Goal: Information Seeking & Learning: Compare options

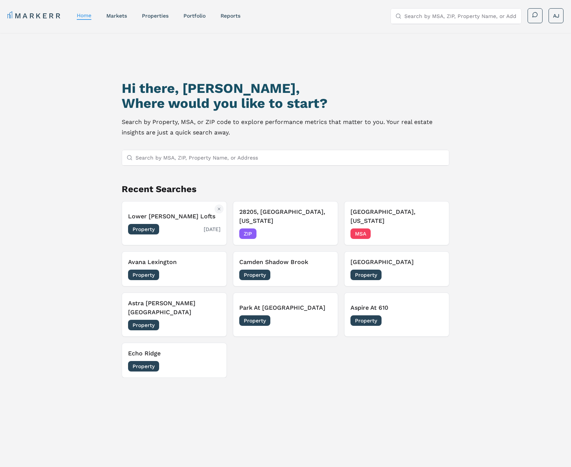
click at [188, 220] on h3 "Lower [PERSON_NAME] Lofts" at bounding box center [174, 216] width 93 height 9
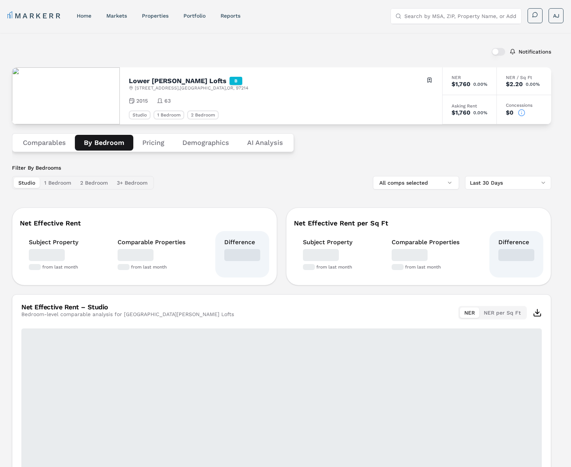
drag, startPoint x: 112, startPoint y: 140, endPoint x: 138, endPoint y: 140, distance: 25.5
click at [112, 140] on button "By Bedroom" at bounding box center [104, 143] width 58 height 16
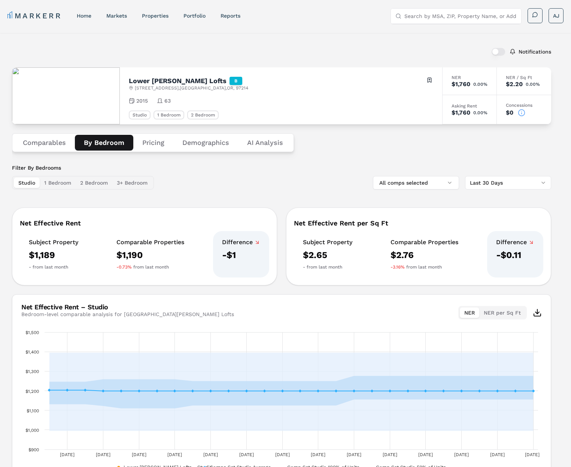
click at [160, 145] on button "Pricing" at bounding box center [153, 143] width 40 height 16
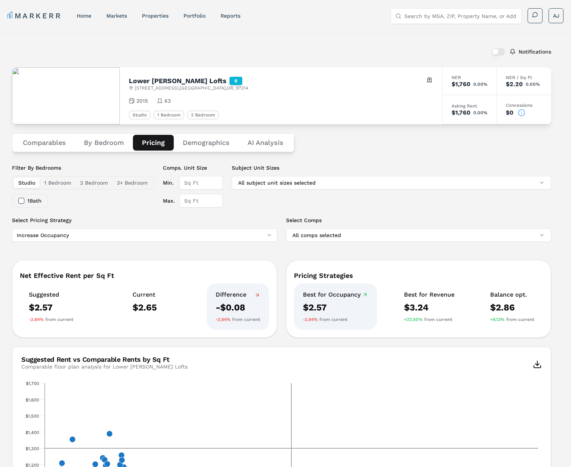
click at [194, 141] on button "Demographics" at bounding box center [206, 143] width 65 height 16
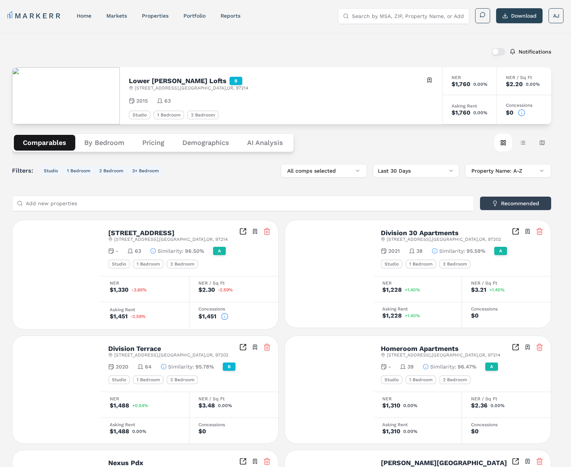
click at [39, 143] on button "Comparables" at bounding box center [44, 143] width 61 height 16
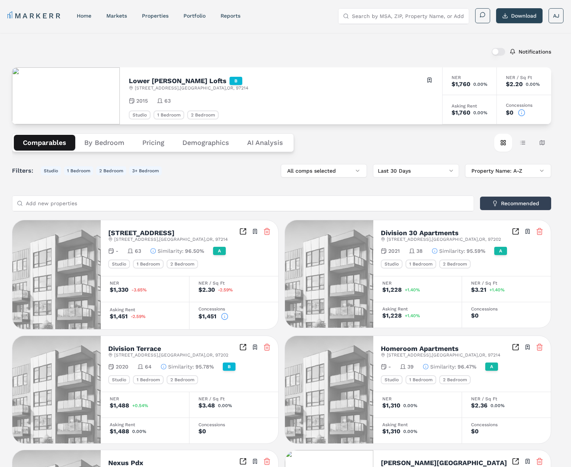
click at [520, 112] on icon at bounding box center [521, 112] width 7 height 7
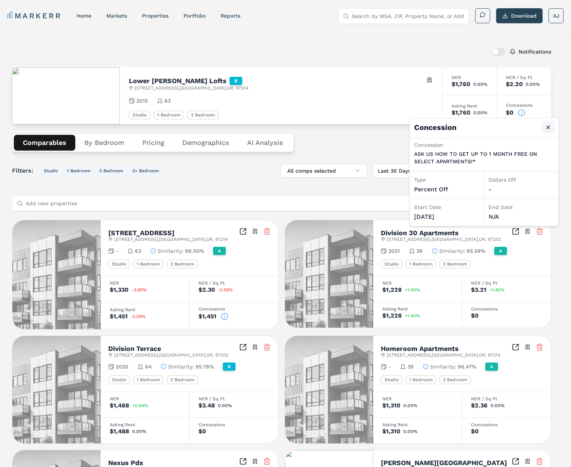
click at [547, 125] on button "Close" at bounding box center [548, 127] width 12 height 12
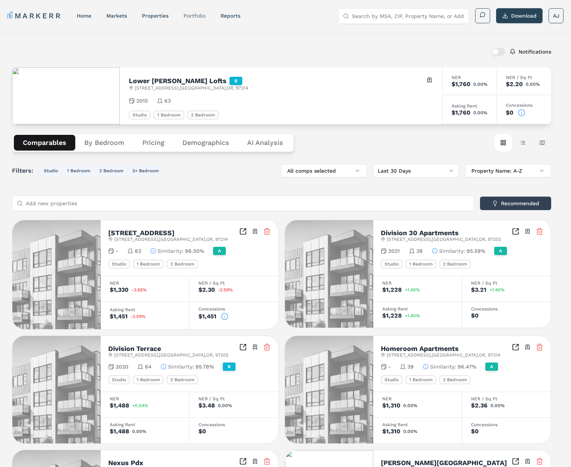
click at [199, 17] on link "Portfolio" at bounding box center [195, 16] width 22 height 6
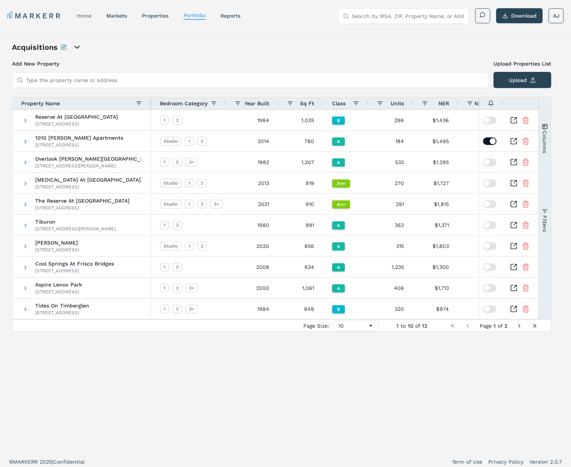
click at [86, 16] on link "home" at bounding box center [84, 16] width 15 height 6
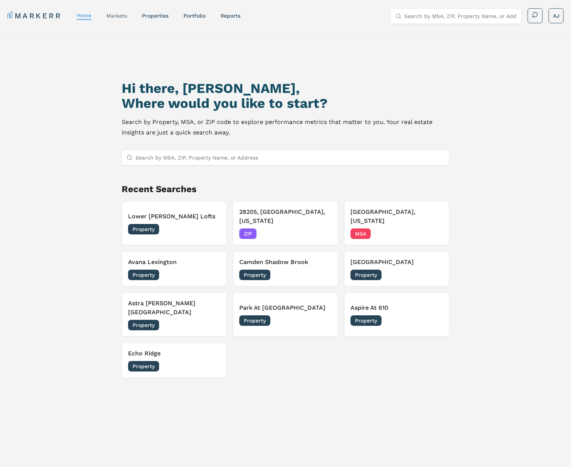
click at [119, 16] on link "markets" at bounding box center [116, 16] width 21 height 6
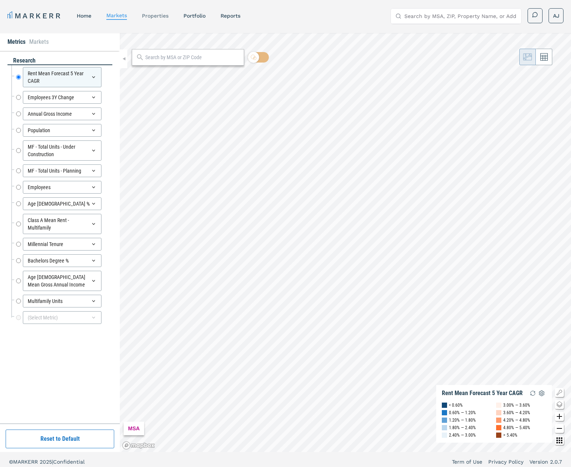
click at [159, 16] on link "properties" at bounding box center [155, 16] width 27 height 6
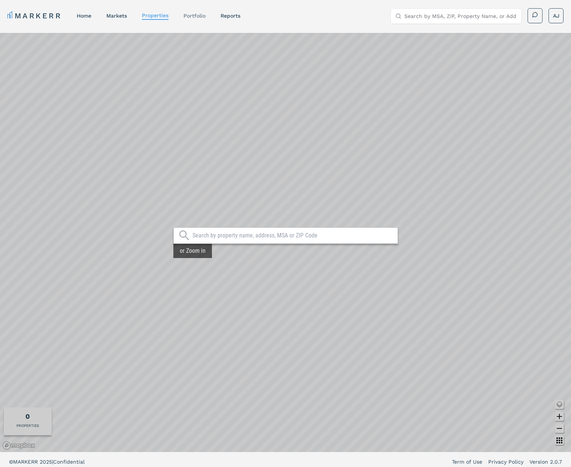
click at [197, 16] on link "Portfolio" at bounding box center [195, 16] width 22 height 6
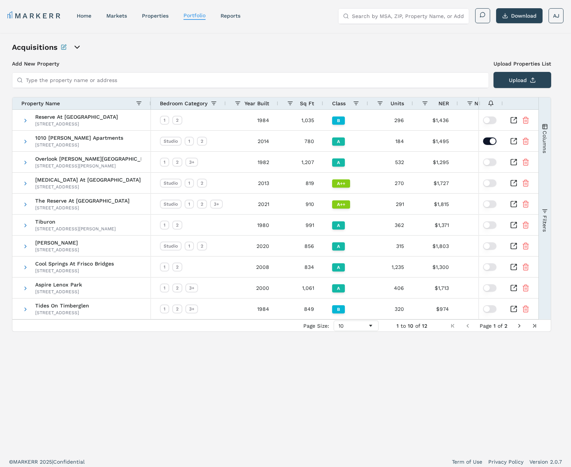
click at [85, 17] on link "home" at bounding box center [84, 16] width 15 height 6
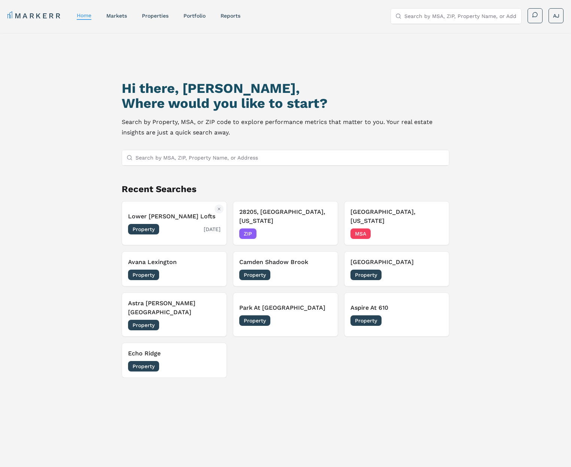
click at [185, 205] on button "[GEOGRAPHIC_DATA][PERSON_NAME] Lofts Property [DATE]" at bounding box center [174, 223] width 105 height 44
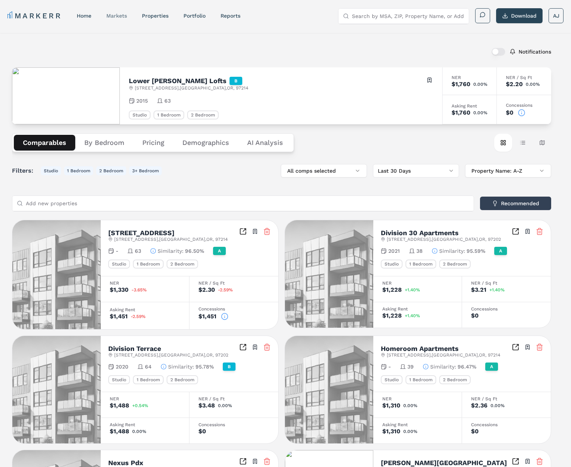
click at [111, 18] on link "markets" at bounding box center [116, 16] width 21 height 6
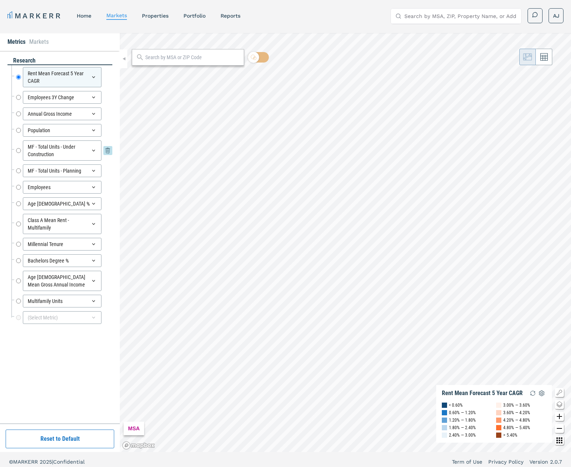
click at [16, 148] on input "MF - Total Units - Under Construction" at bounding box center [18, 150] width 5 height 20
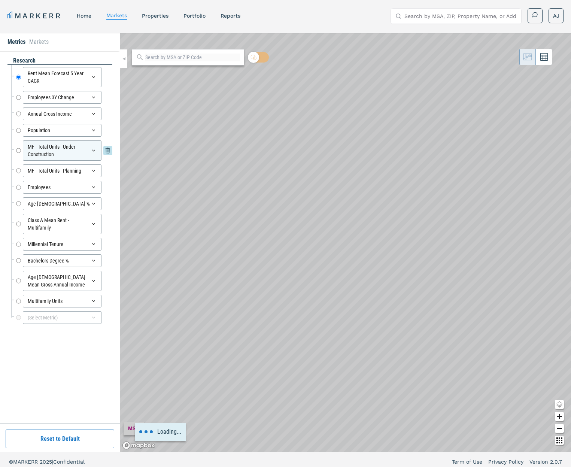
radio input "false"
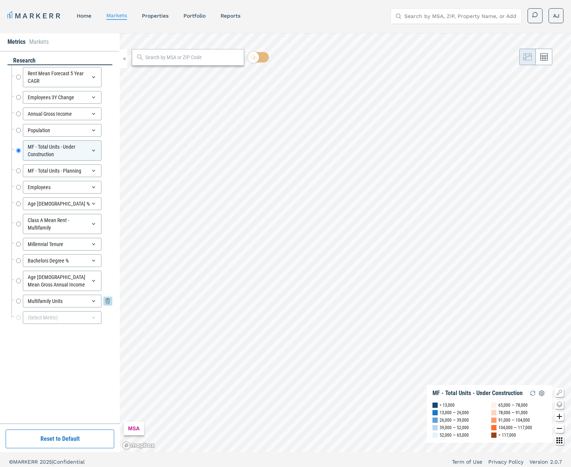
click at [17, 301] on input "Multifamily Units" at bounding box center [18, 301] width 5 height 13
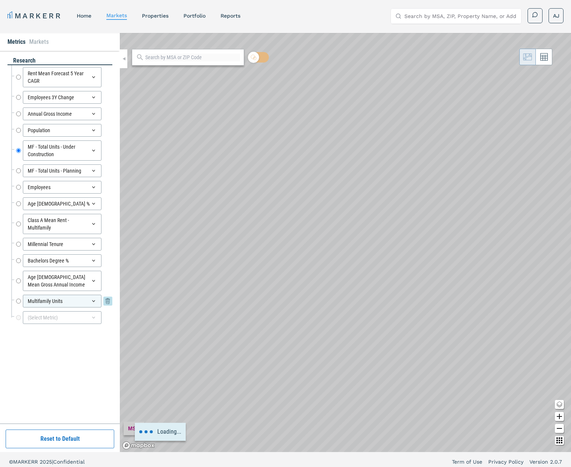
radio input "false"
radio input "true"
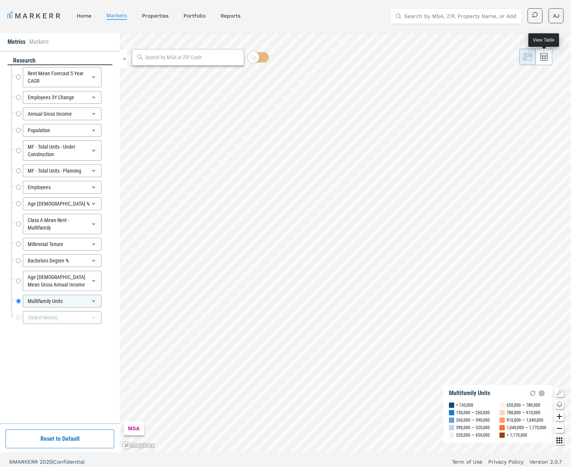
drag, startPoint x: 548, startPoint y: 60, endPoint x: 545, endPoint y: 64, distance: 4.6
click at [547, 60] on icon at bounding box center [544, 57] width 7 height 7
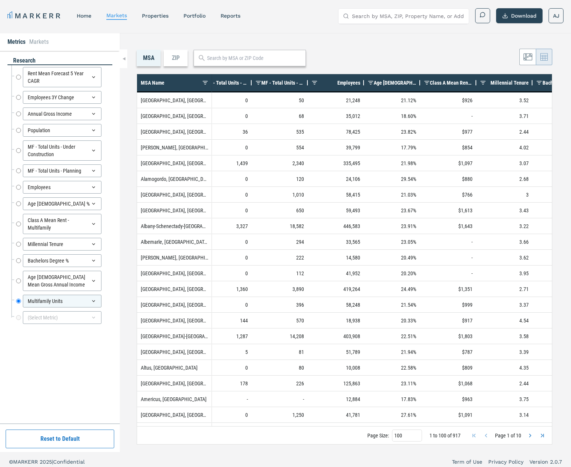
click at [275, 85] on span "MF - Total Units - Planning" at bounding box center [283, 83] width 43 height 6
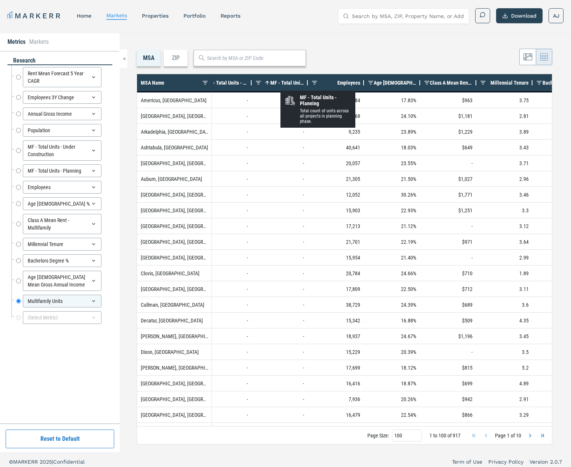
click at [284, 84] on span "MF - Total Units - Planning" at bounding box center [287, 83] width 34 height 6
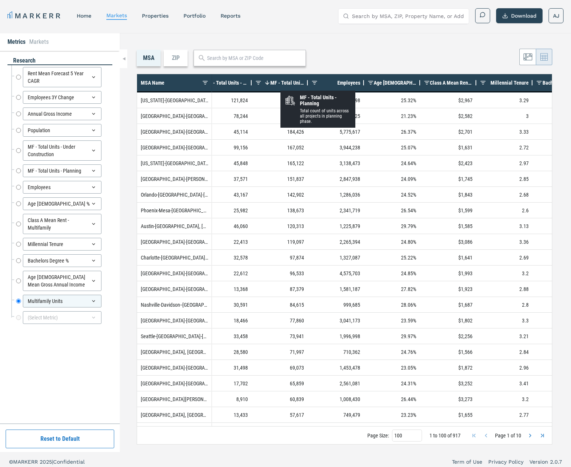
drag, startPoint x: 284, startPoint y: 86, endPoint x: 293, endPoint y: 90, distance: 9.7
click at [284, 86] on div "MF - Total Units - Planning 1" at bounding box center [283, 82] width 43 height 13
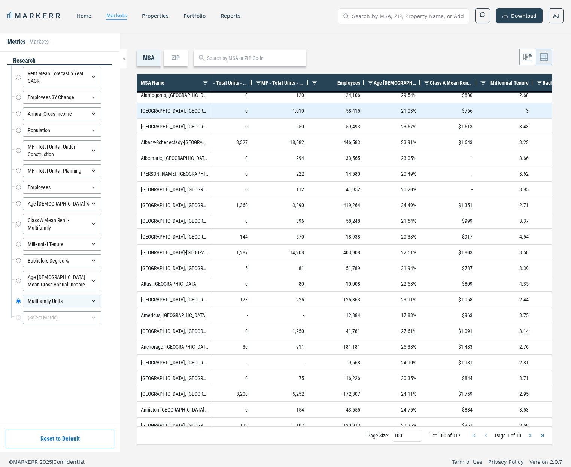
scroll to position [109, 0]
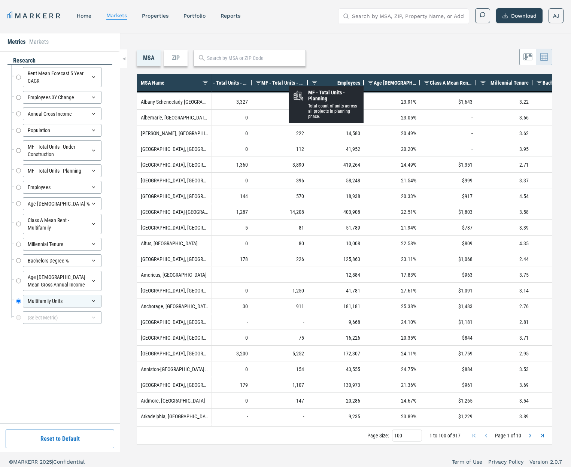
click at [290, 82] on span "MF - Total Units - Planning" at bounding box center [283, 83] width 43 height 6
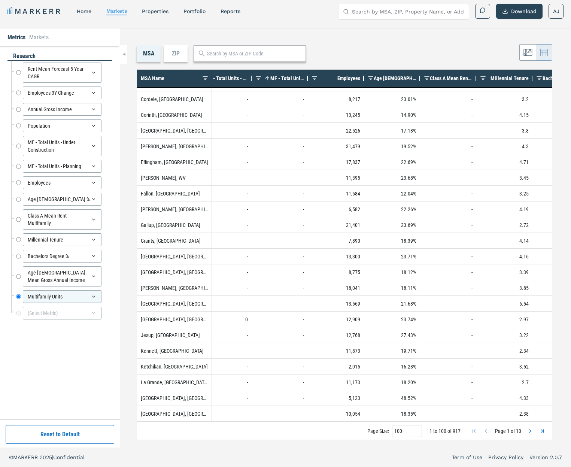
click at [532, 433] on span "Next Page" at bounding box center [531, 431] width 6 height 6
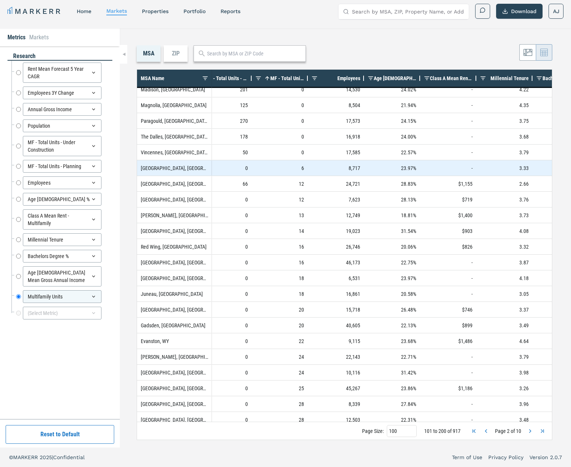
click at [163, 169] on div "[GEOGRAPHIC_DATA], [GEOGRAPHIC_DATA]" at bounding box center [174, 167] width 75 height 15
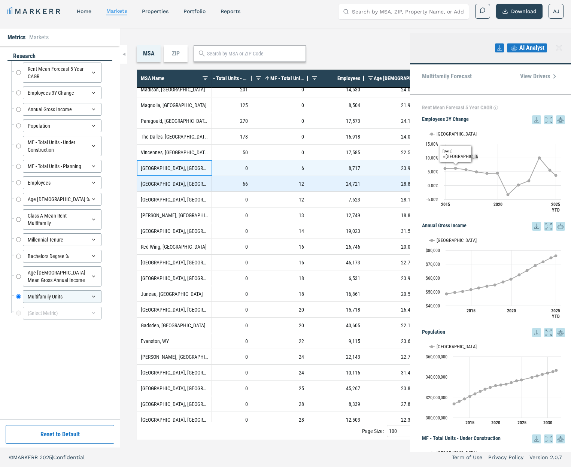
scroll to position [0, 252]
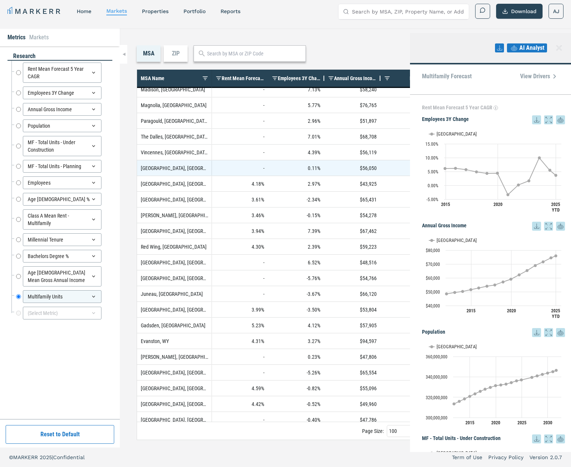
click at [562, 49] on icon at bounding box center [559, 47] width 9 height 9
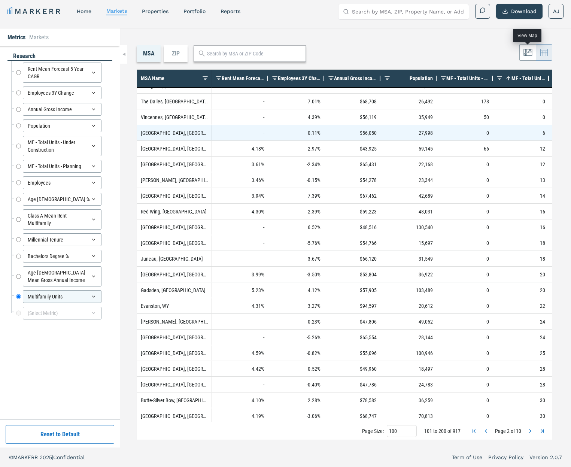
click at [534, 53] on button at bounding box center [528, 52] width 16 height 16
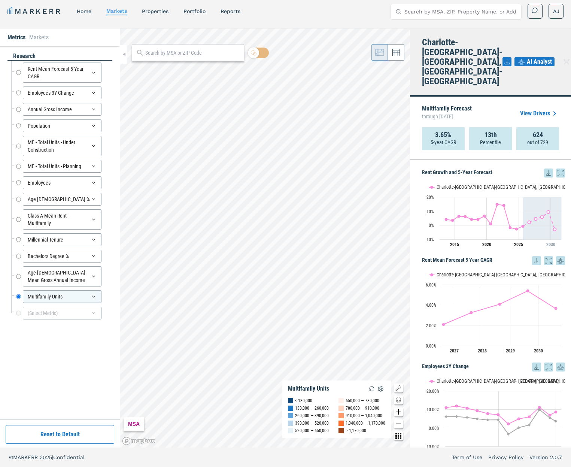
click at [538, 109] on link "View Drivers" at bounding box center [539, 113] width 39 height 9
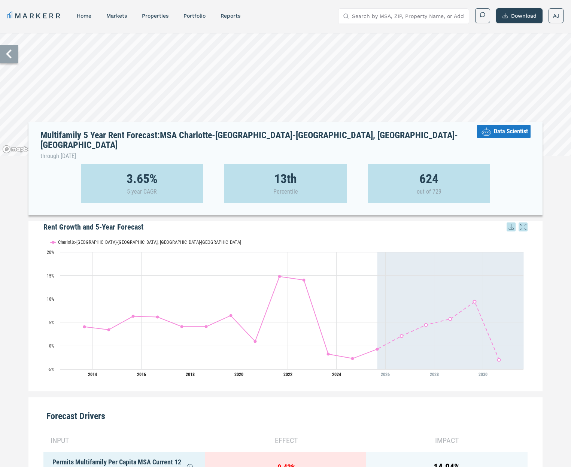
click at [261, 137] on h1 "Multifamily 5 Year Rent Forecast: MSA Charlotte-[GEOGRAPHIC_DATA]-[GEOGRAPHIC_D…" at bounding box center [258, 145] width 437 height 31
click at [377, 16] on input "Search by MSA, ZIP, Property Name, or Address" at bounding box center [408, 16] width 112 height 15
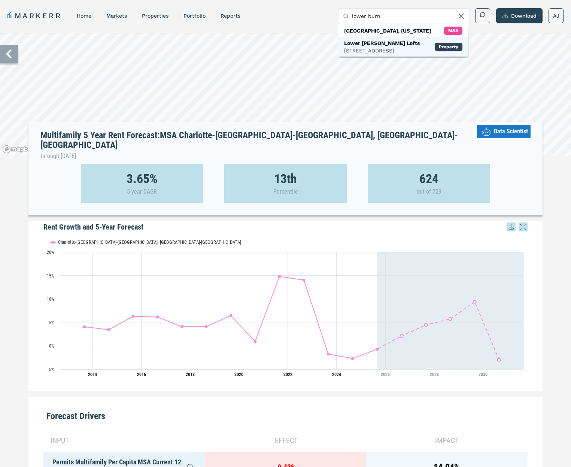
type input "lower burn"
click at [356, 48] on div "[STREET_ADDRESS]" at bounding box center [382, 50] width 76 height 7
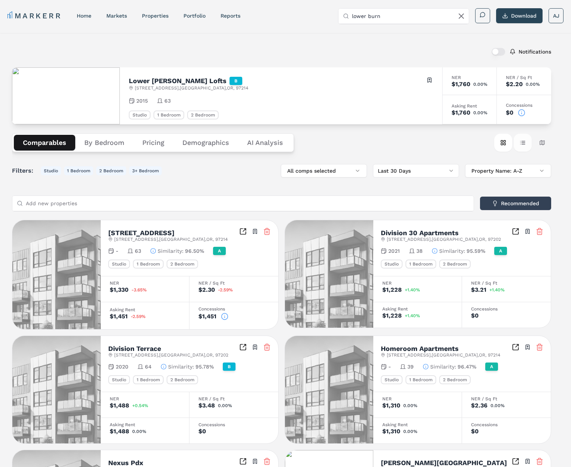
click at [520, 141] on button "Table view" at bounding box center [523, 143] width 18 height 18
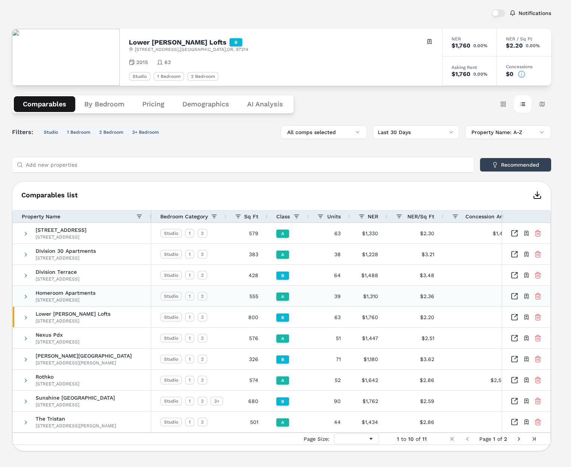
scroll to position [40, 0]
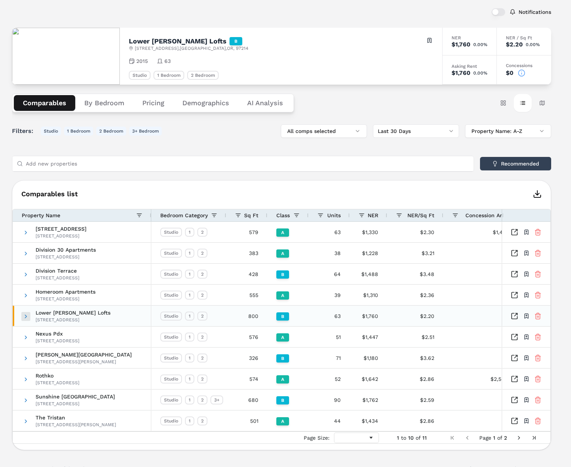
click at [25, 317] on span at bounding box center [26, 317] width 6 height 6
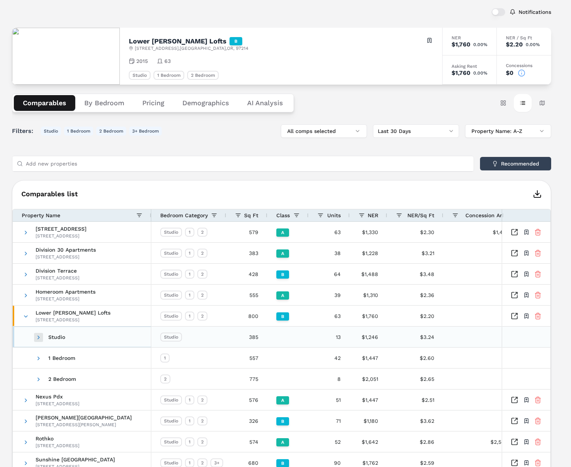
click at [36, 336] on span at bounding box center [39, 338] width 6 height 6
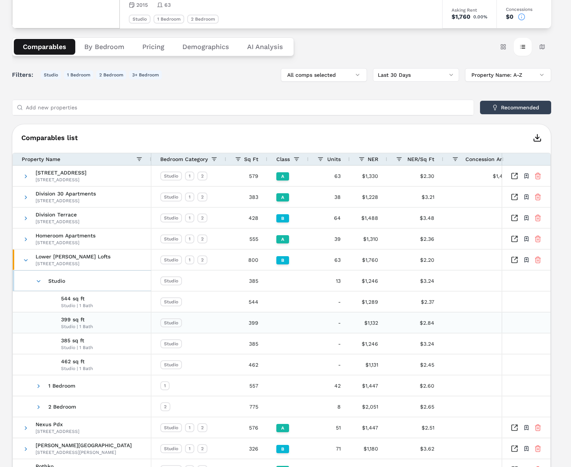
scroll to position [99, 0]
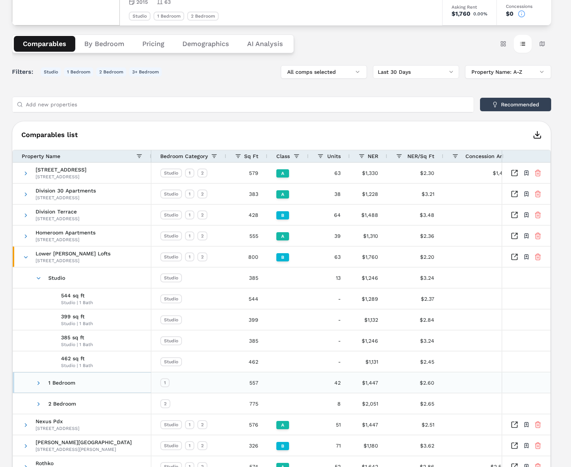
click at [42, 383] on span "1 Bedroom" at bounding box center [83, 383] width 120 height 21
drag, startPoint x: 37, startPoint y: 380, endPoint x: 43, endPoint y: 376, distance: 6.6
click at [37, 380] on span at bounding box center [39, 383] width 6 height 21
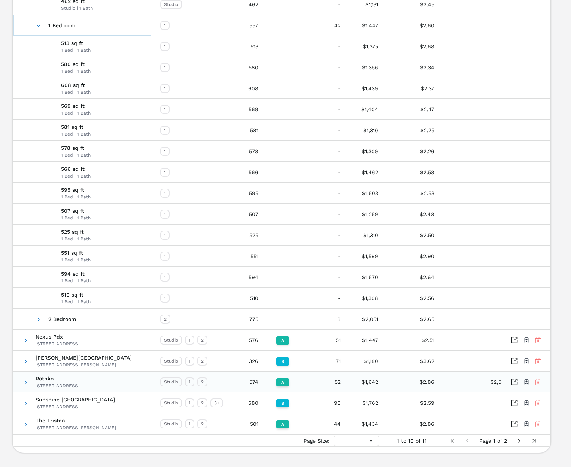
scroll to position [471, 0]
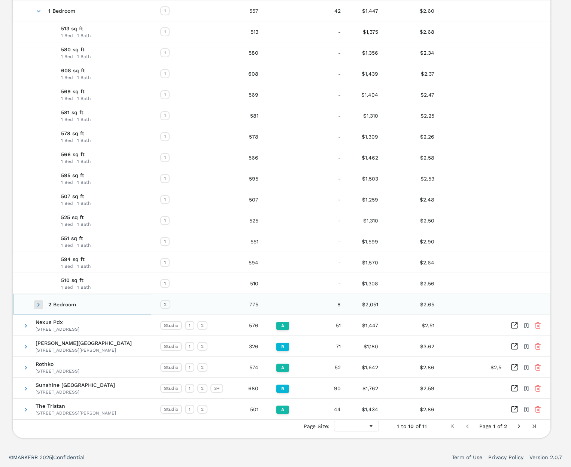
click at [37, 303] on span at bounding box center [39, 305] width 6 height 6
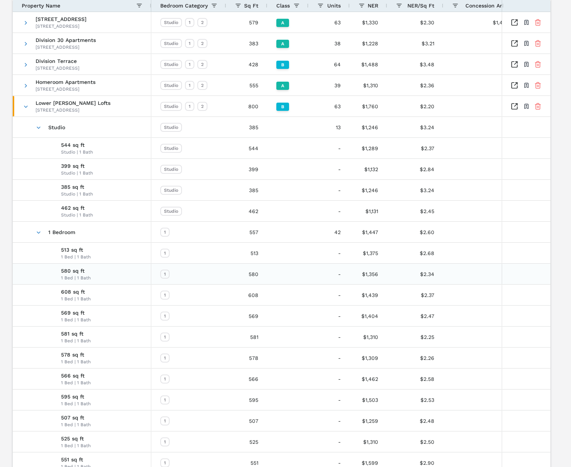
scroll to position [228, 0]
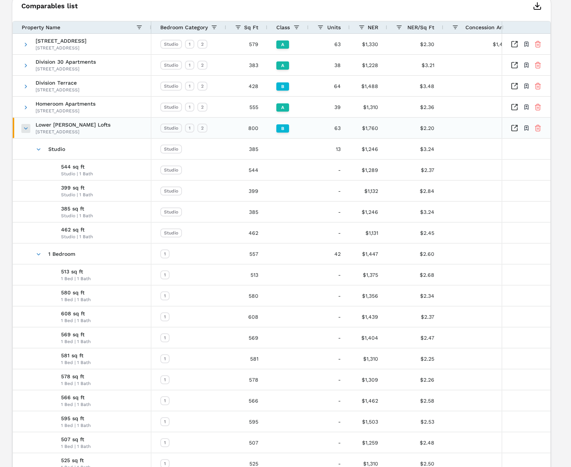
click at [24, 129] on span at bounding box center [26, 129] width 6 height 6
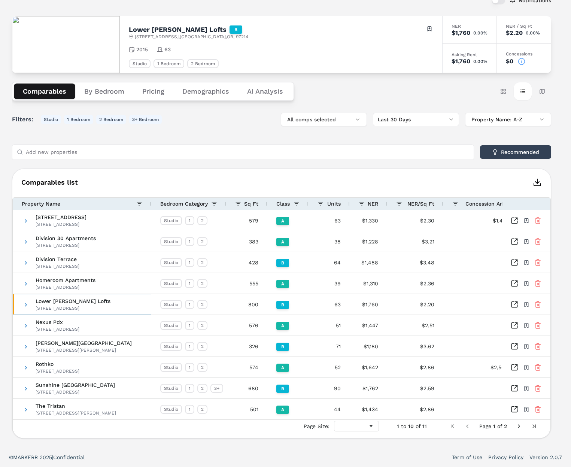
scroll to position [51, 0]
click at [253, 306] on div "800" at bounding box center [246, 304] width 41 height 21
click at [26, 303] on span at bounding box center [26, 305] width 6 height 6
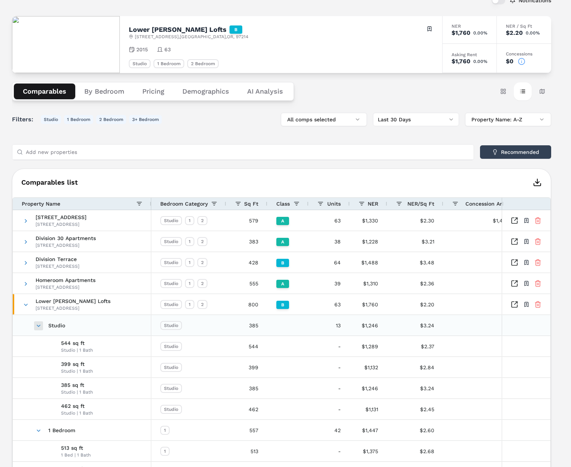
click at [40, 326] on span at bounding box center [39, 326] width 6 height 6
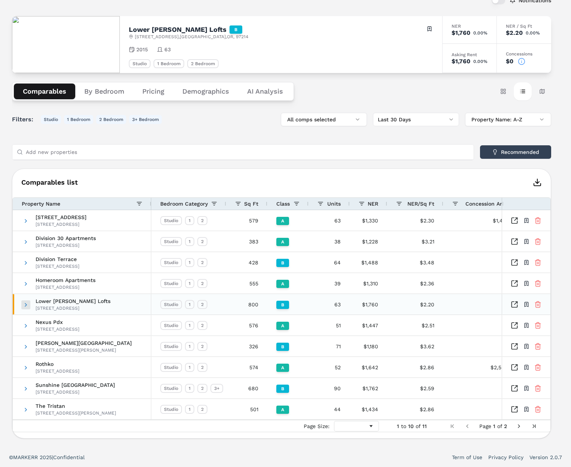
click at [28, 305] on span at bounding box center [26, 305] width 6 height 6
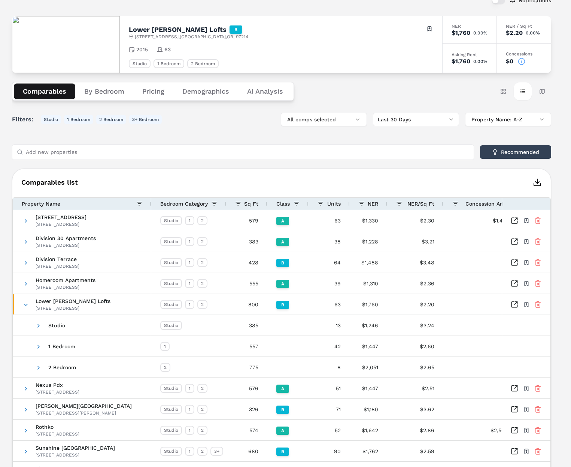
click at [416, 202] on span "NER/Sq Ft" at bounding box center [421, 204] width 27 height 6
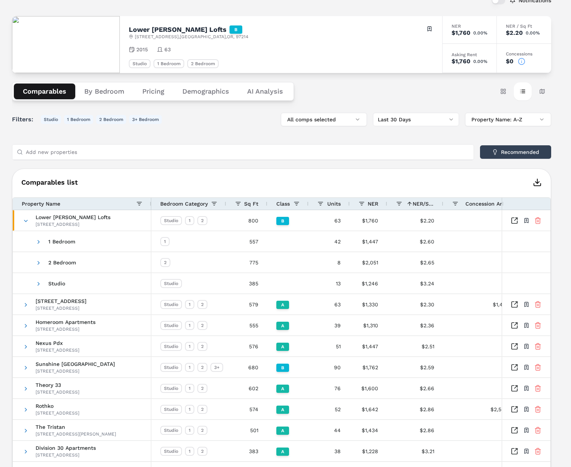
scroll to position [49, 0]
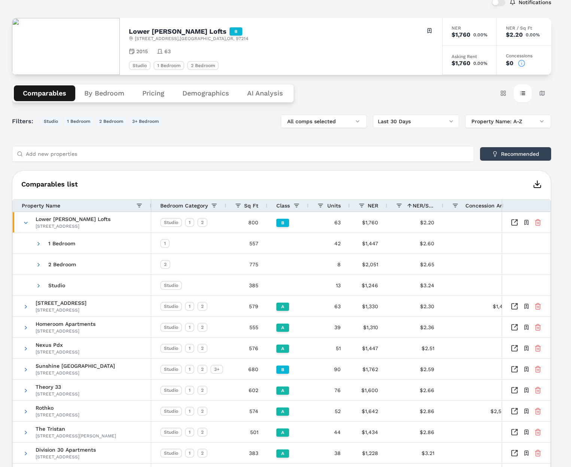
click at [368, 204] on span "NER" at bounding box center [373, 206] width 10 height 6
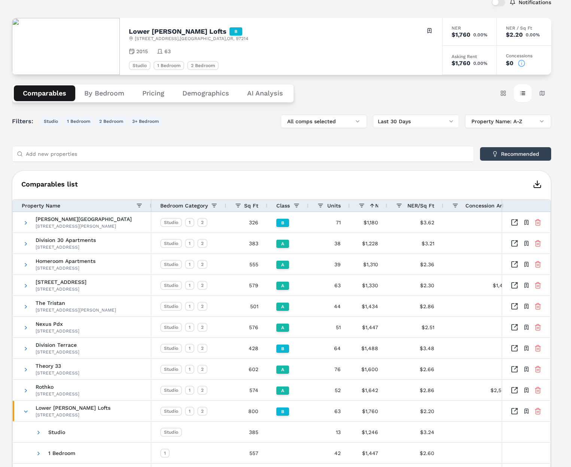
scroll to position [0, 0]
click at [368, 204] on span at bounding box center [370, 206] width 10 height 6
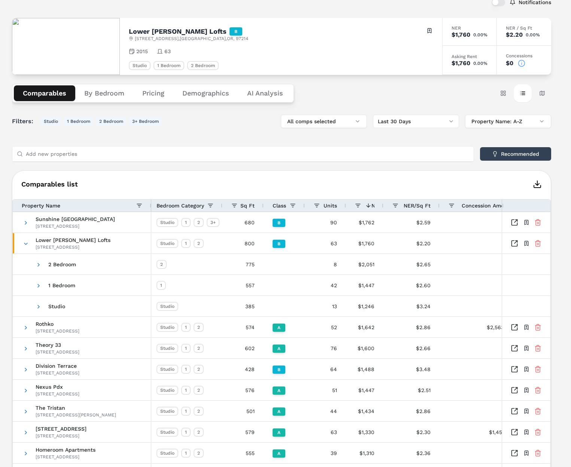
scroll to position [0, 0]
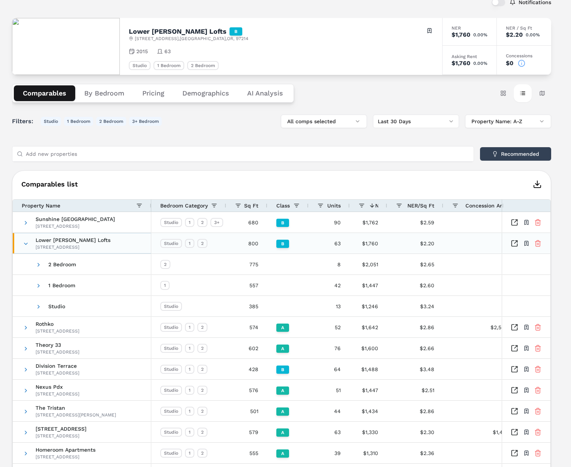
click at [27, 244] on span at bounding box center [26, 244] width 6 height 6
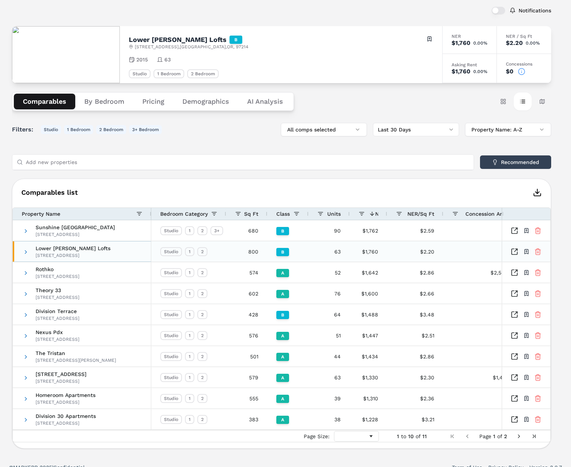
scroll to position [37, 0]
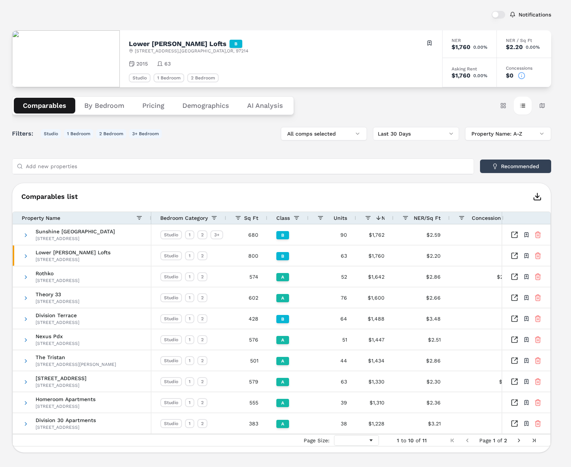
drag, startPoint x: 348, startPoint y: 216, endPoint x: 354, endPoint y: 218, distance: 6.6
click at [354, 218] on div at bounding box center [355, 218] width 3 height 12
drag, startPoint x: 354, startPoint y: 218, endPoint x: 385, endPoint y: 217, distance: 31.1
click at [350, 218] on div at bounding box center [351, 218] width 3 height 12
click at [387, 217] on div "NER 1" at bounding box center [370, 218] width 37 height 12
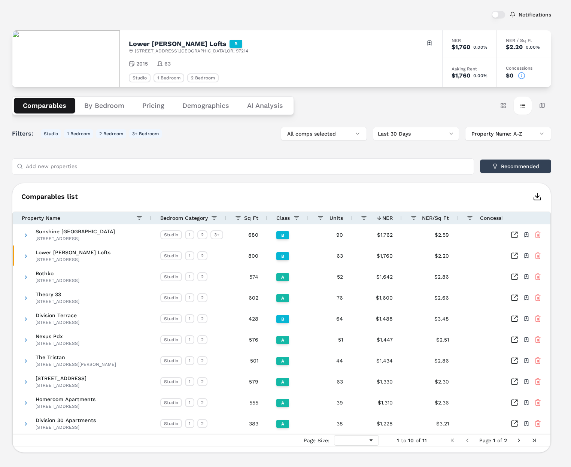
drag, startPoint x: 389, startPoint y: 217, endPoint x: 401, endPoint y: 217, distance: 12.4
click at [401, 217] on div at bounding box center [401, 218] width 3 height 12
click at [322, 191] on div "Comparables list Press ENTER to sort. Press CTRL ENTER to open filter Drag here…" at bounding box center [281, 318] width 539 height 270
click at [268, 217] on div at bounding box center [268, 218] width 3 height 12
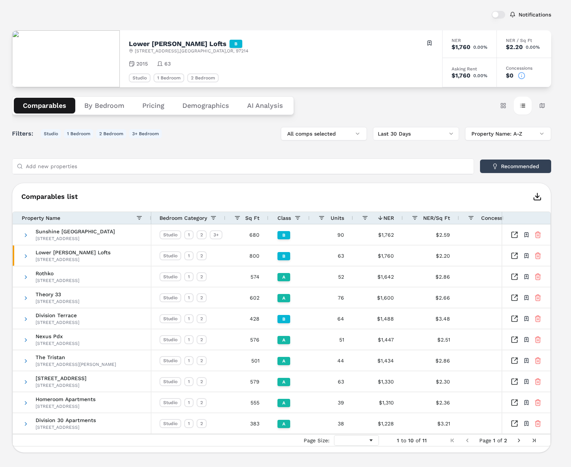
click at [102, 212] on div "Property Name" at bounding box center [82, 218] width 121 height 12
click at [112, 217] on div "Property Name" at bounding box center [79, 218] width 115 height 8
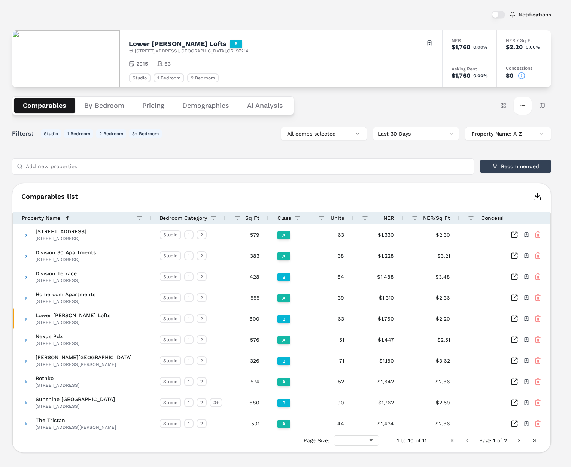
click at [112, 217] on div "Property Name 1" at bounding box center [79, 218] width 115 height 8
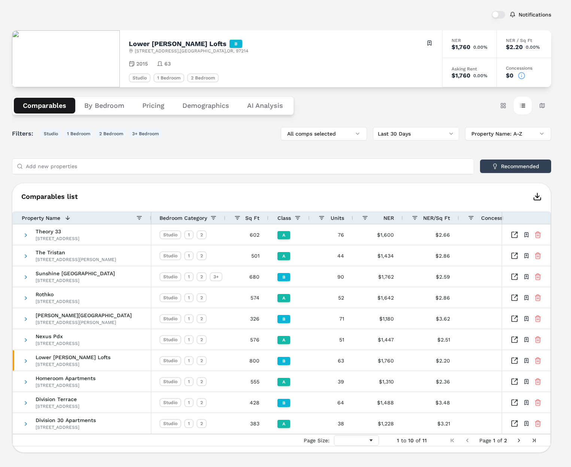
click at [115, 217] on div "Property Name 1" at bounding box center [79, 218] width 115 height 8
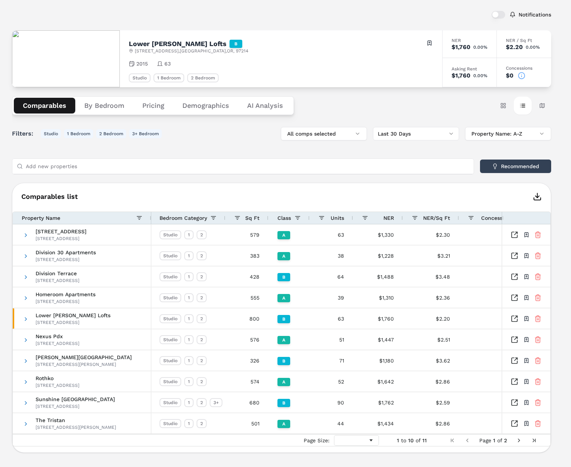
click at [249, 215] on span "Sq Ft" at bounding box center [252, 218] width 14 height 6
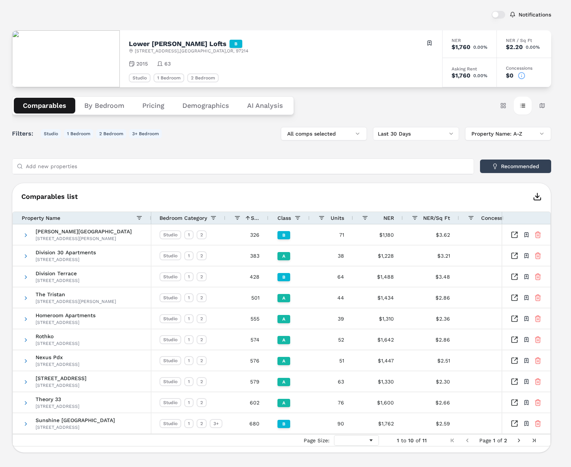
click at [249, 215] on span at bounding box center [248, 218] width 6 height 6
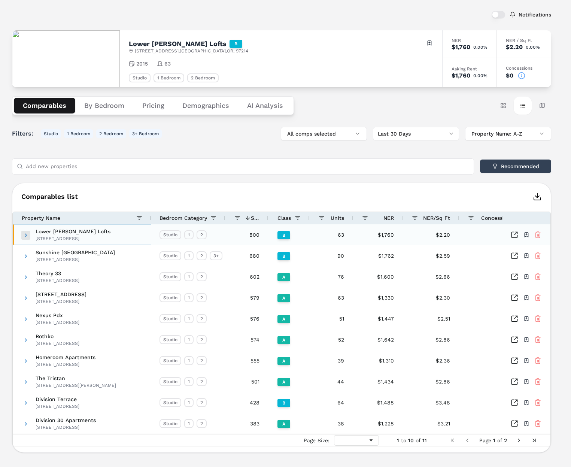
click at [28, 236] on span at bounding box center [26, 235] width 6 height 6
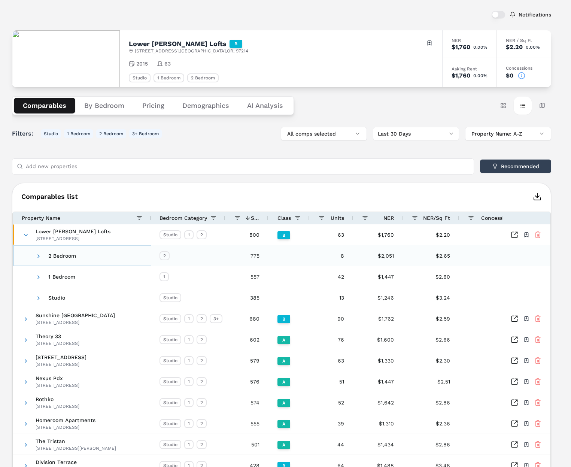
click at [39, 260] on span at bounding box center [39, 256] width 6 height 21
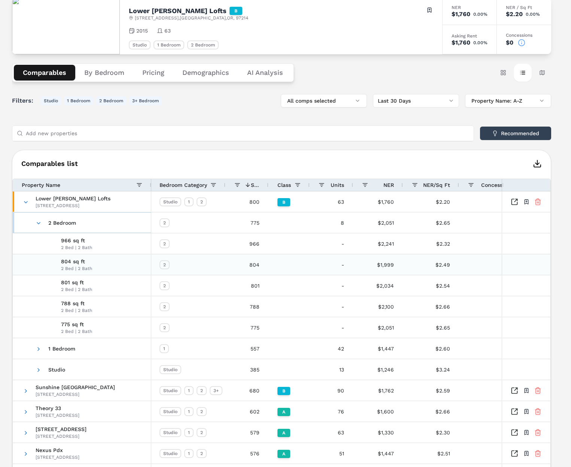
scroll to position [71, 0]
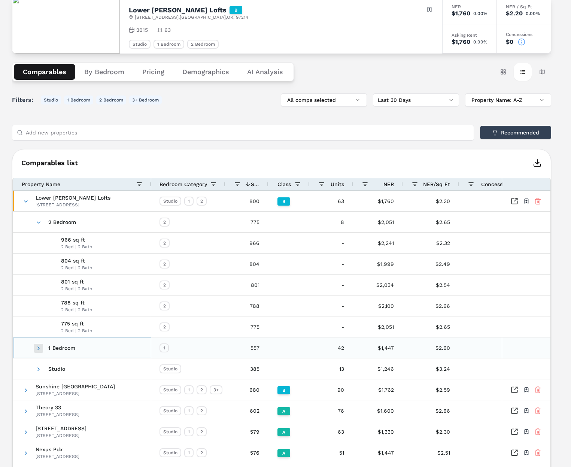
click at [39, 346] on span at bounding box center [39, 348] width 6 height 6
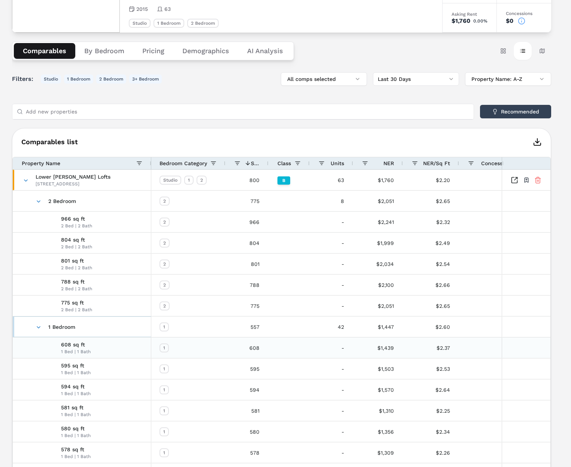
scroll to position [94, 0]
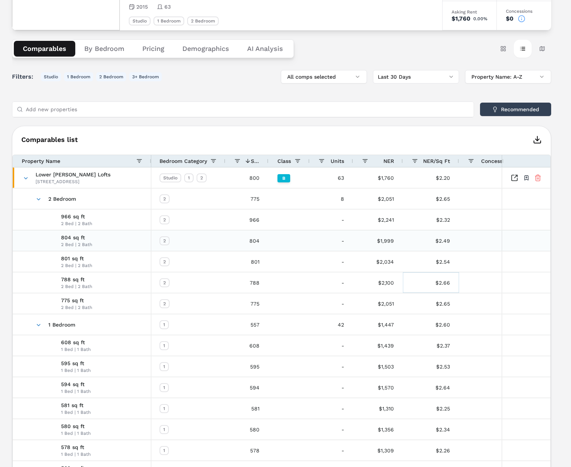
drag, startPoint x: 401, startPoint y: 279, endPoint x: 299, endPoint y: 225, distance: 115.7
click at [399, 223] on div "$2,241" at bounding box center [378, 219] width 50 height 21
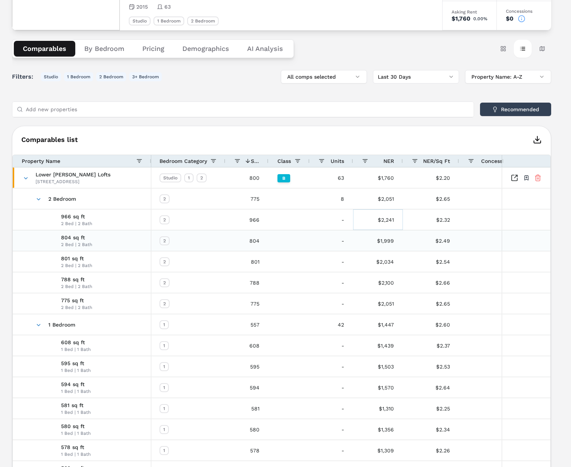
scroll to position [0, 0]
click at [265, 222] on div "966" at bounding box center [247, 219] width 43 height 21
click at [262, 308] on div "775" at bounding box center [247, 303] width 43 height 21
drag, startPoint x: 261, startPoint y: 220, endPoint x: 258, endPoint y: 223, distance: 4.8
click at [261, 219] on div "966" at bounding box center [247, 219] width 43 height 21
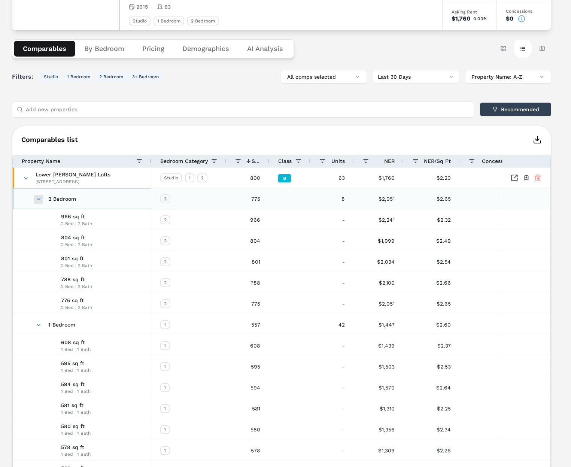
click at [38, 201] on span at bounding box center [39, 199] width 6 height 6
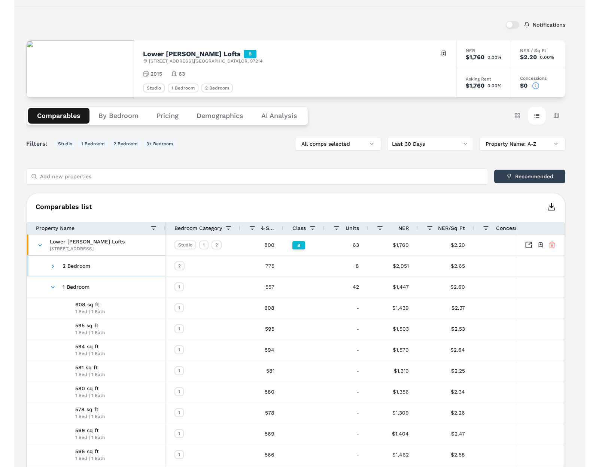
scroll to position [11, 0]
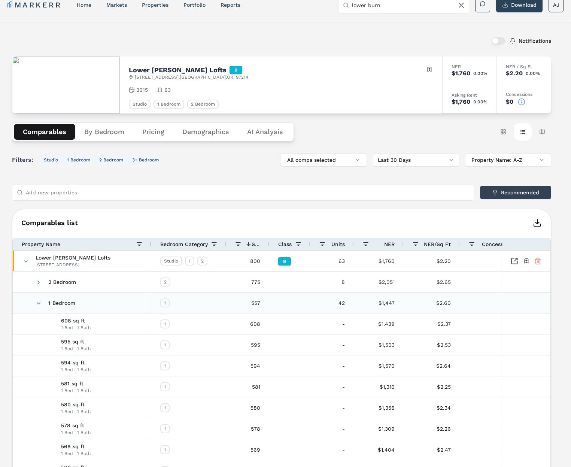
click at [37, 303] on span at bounding box center [39, 303] width 6 height 6
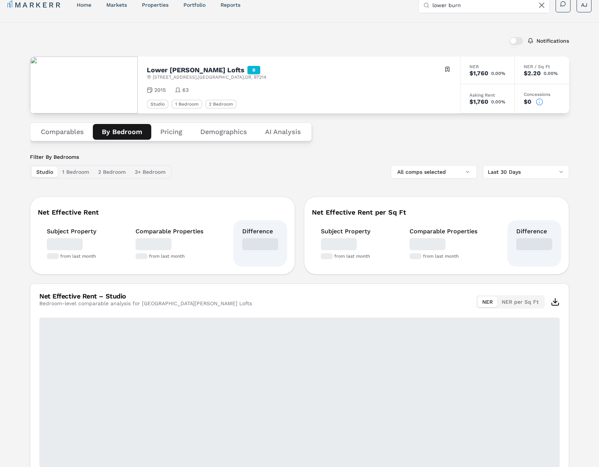
click at [131, 131] on button "By Bedroom" at bounding box center [122, 132] width 58 height 16
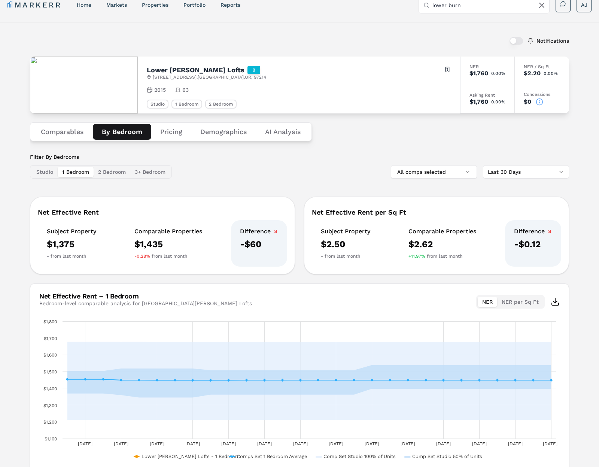
click at [70, 171] on button "1 Bedroom" at bounding box center [76, 172] width 36 height 10
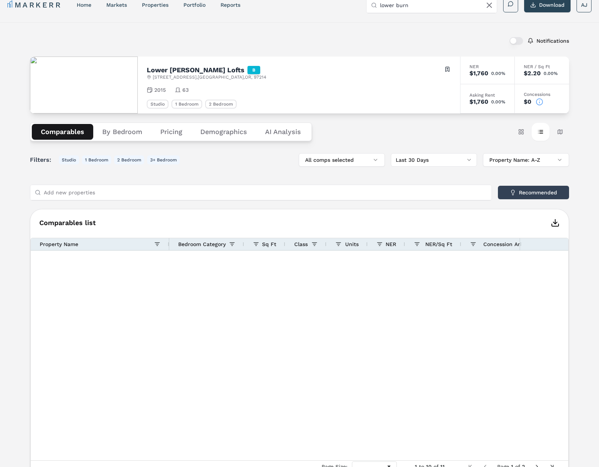
drag, startPoint x: 63, startPoint y: 132, endPoint x: 161, endPoint y: 216, distance: 128.9
click at [63, 133] on button "Comparables" at bounding box center [62, 132] width 61 height 16
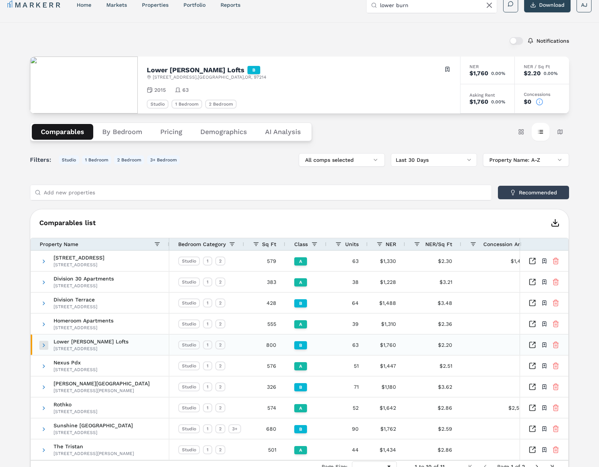
click at [46, 343] on span at bounding box center [44, 345] width 6 height 6
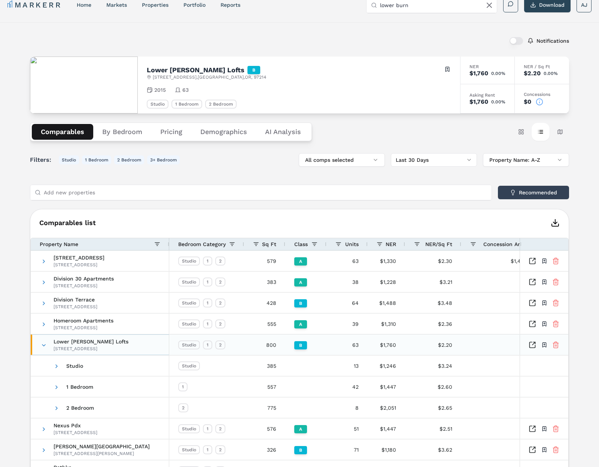
scroll to position [17, 0]
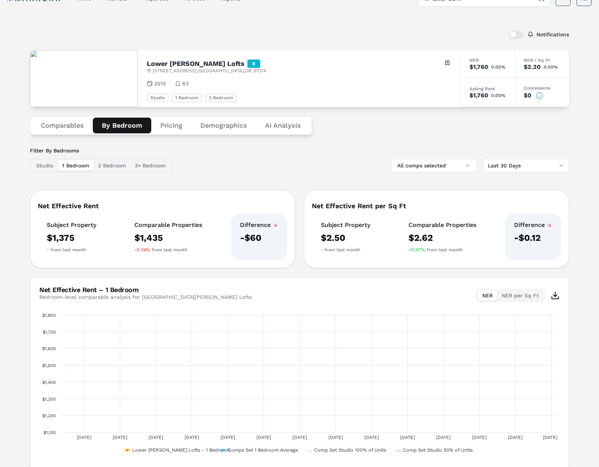
click at [125, 127] on button "By Bedroom" at bounding box center [122, 126] width 58 height 16
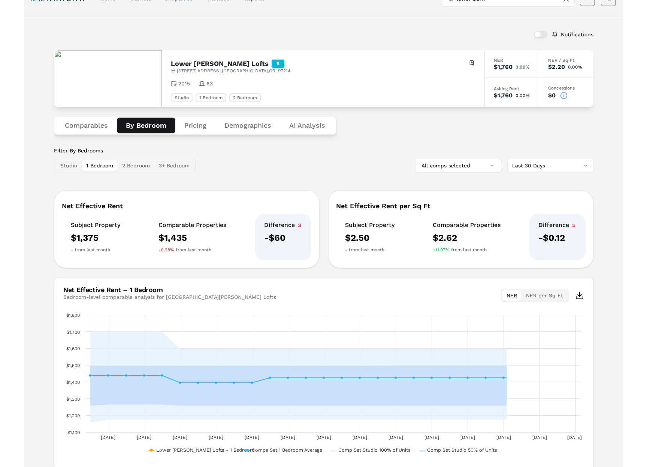
scroll to position [18, 0]
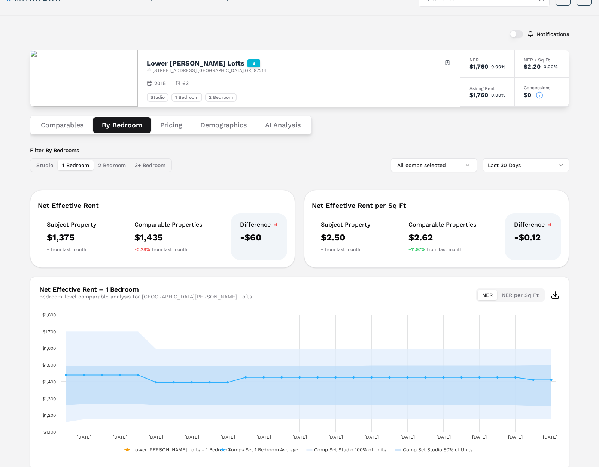
click at [69, 131] on button "Comparables" at bounding box center [62, 125] width 61 height 16
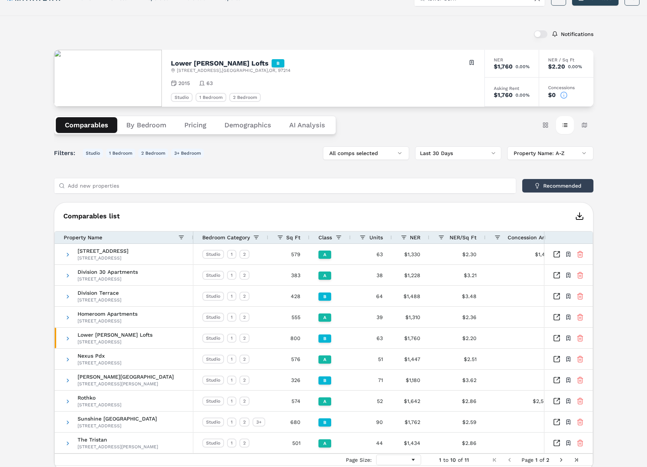
click at [135, 135] on div "Comparables By Bedroom Pricing Demographics AI Analysis Card view Table view Ma…" at bounding box center [323, 125] width 539 height 37
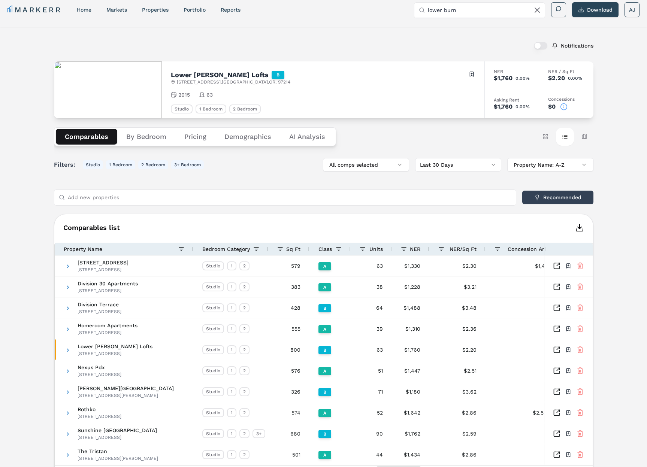
scroll to position [0, 0]
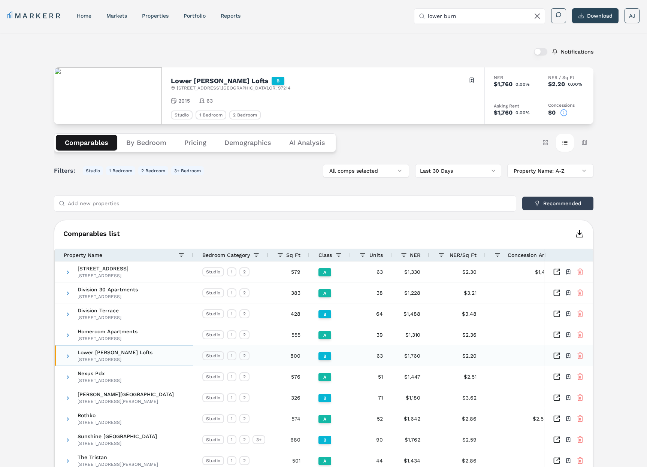
click at [66, 358] on span at bounding box center [68, 356] width 6 height 6
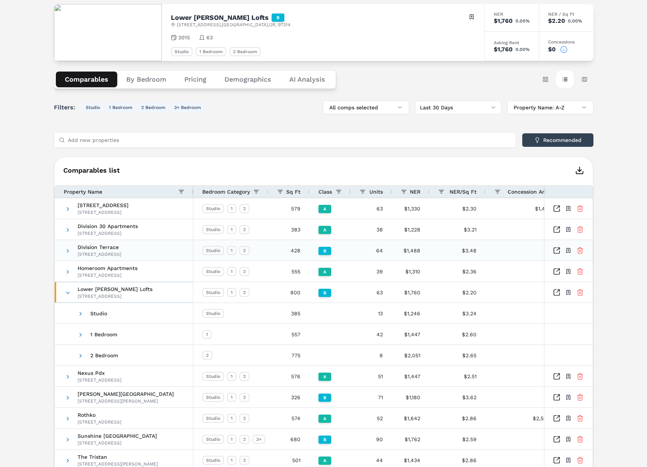
scroll to position [59, 0]
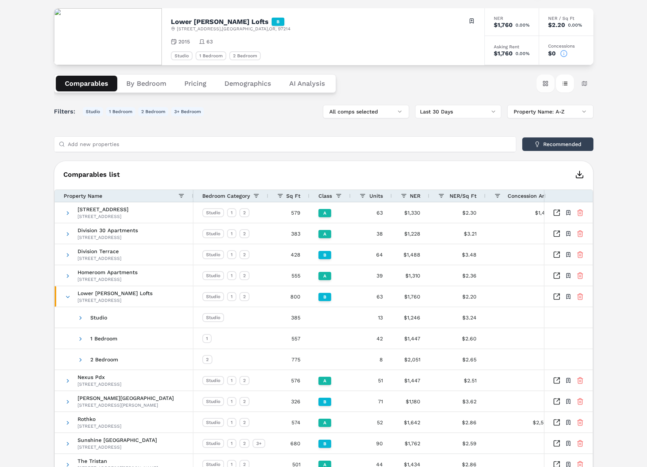
click at [541, 83] on button "Card view" at bounding box center [545, 84] width 18 height 18
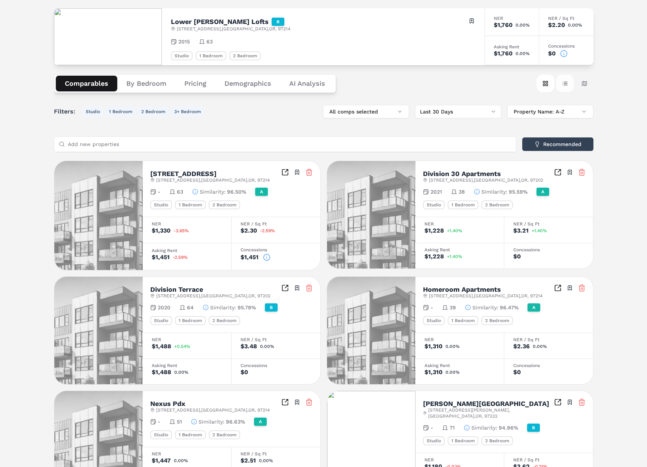
click at [566, 86] on button "Table view" at bounding box center [565, 84] width 18 height 18
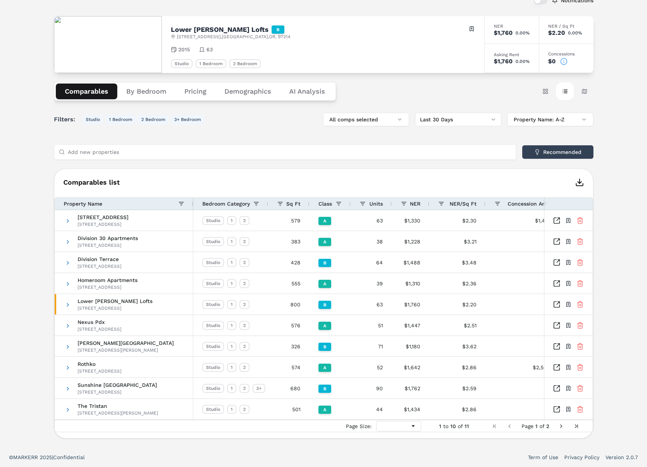
scroll to position [51, 0]
click at [67, 304] on span at bounding box center [68, 305] width 6 height 6
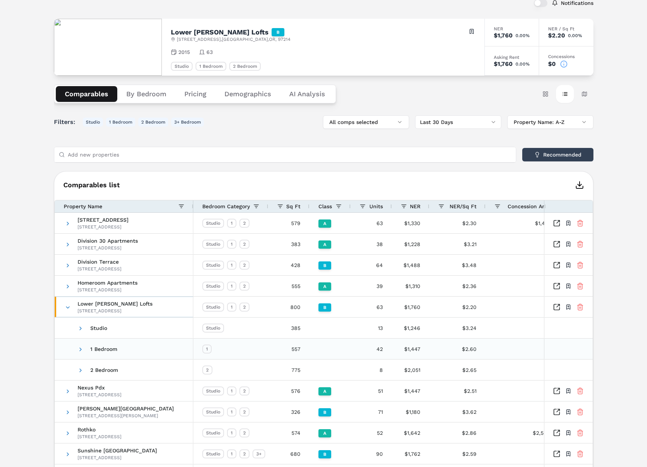
scroll to position [43, 0]
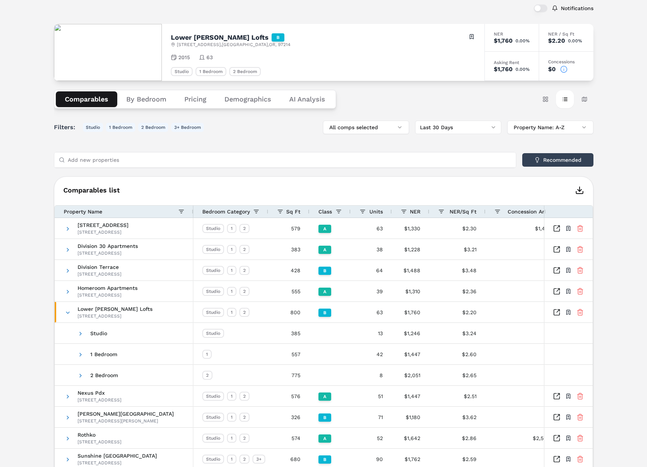
click at [109, 212] on div "Property Name" at bounding box center [121, 212] width 115 height 8
click at [102, 208] on div "Property Name 1" at bounding box center [121, 212] width 115 height 8
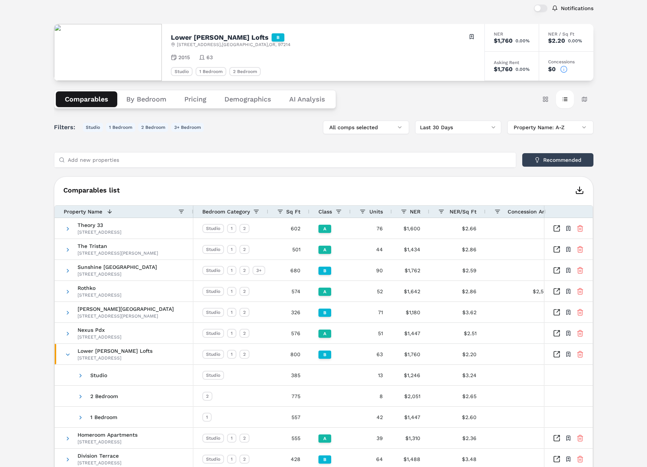
click at [114, 211] on div "Property Name 1" at bounding box center [121, 212] width 115 height 8
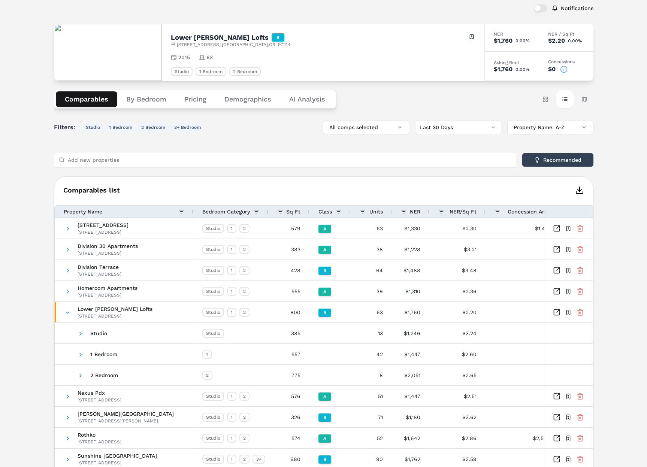
click at [114, 215] on div "Property Name" at bounding box center [121, 212] width 115 height 8
click at [117, 208] on div "Property Name 1" at bounding box center [121, 212] width 115 height 8
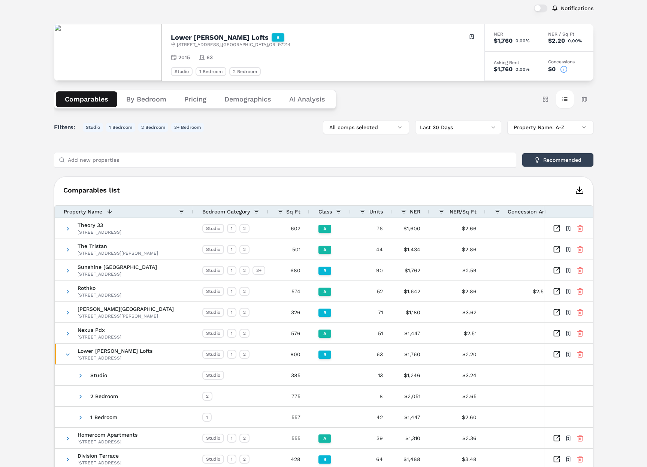
click at [115, 214] on div "Property Name 1" at bounding box center [121, 212] width 115 height 8
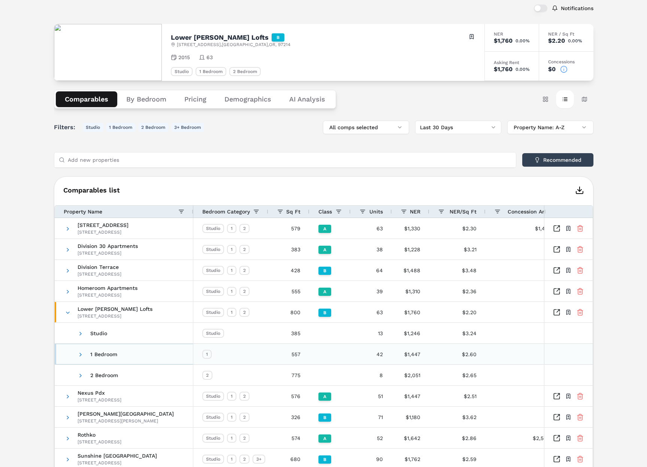
drag, startPoint x: 103, startPoint y: 354, endPoint x: 401, endPoint y: 354, distance: 298.2
click at [400, 354] on div "Division 30 Apartments [STREET_ADDRESS] Division Terrace [STREET_ADDRESS] Homer…" at bounding box center [324, 354] width 538 height 273
click at [412, 354] on div "$1,447" at bounding box center [410, 354] width 37 height 21
drag, startPoint x: 412, startPoint y: 354, endPoint x: 435, endPoint y: 356, distance: 22.9
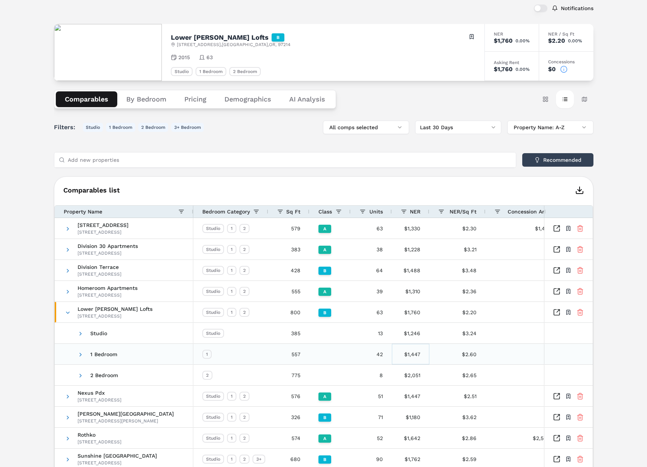
click at [412, 354] on div "$1,447" at bounding box center [410, 354] width 37 height 21
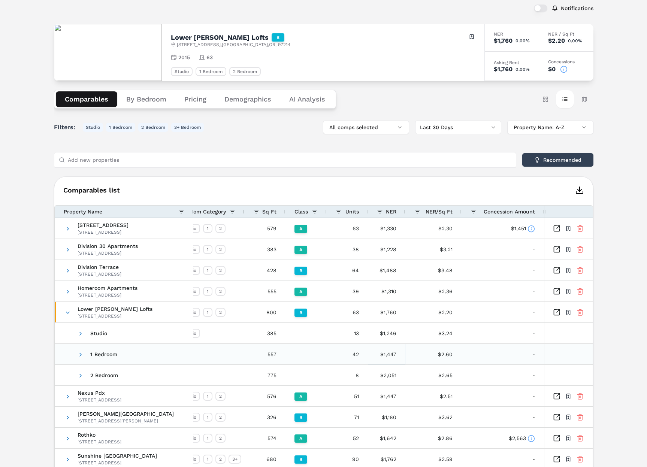
scroll to position [0, 0]
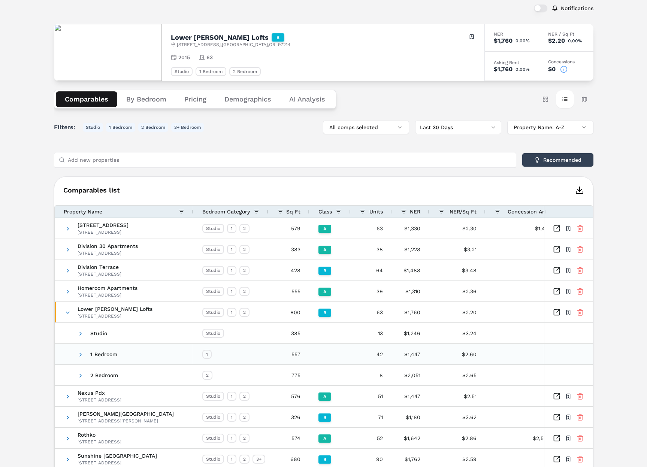
drag, startPoint x: 77, startPoint y: 353, endPoint x: 82, endPoint y: 353, distance: 4.9
click at [78, 353] on span at bounding box center [81, 355] width 6 height 6
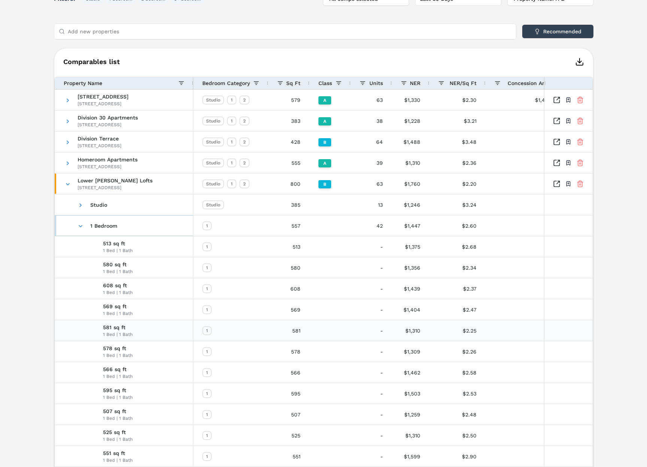
scroll to position [177, 0]
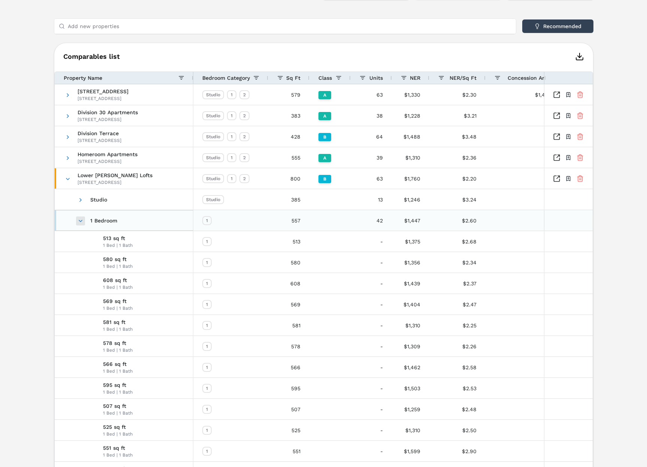
click at [79, 223] on span at bounding box center [81, 221] width 6 height 6
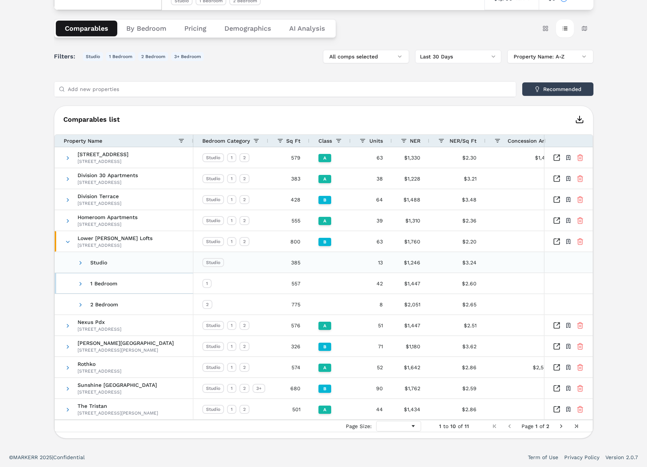
scroll to position [109, 0]
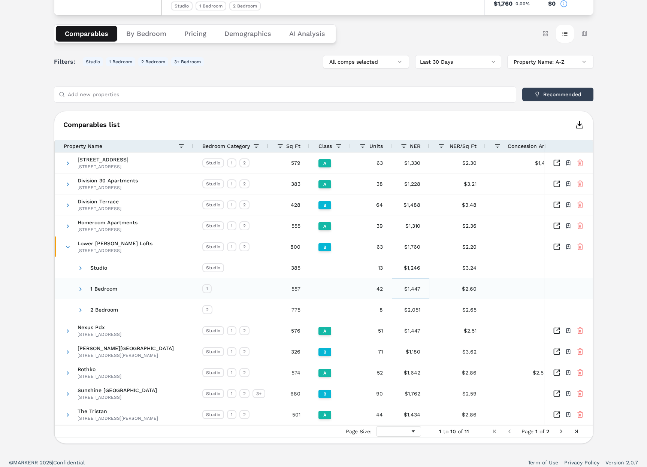
click at [412, 288] on div "$1,447" at bounding box center [410, 288] width 37 height 21
click at [411, 293] on div "$1,447" at bounding box center [410, 288] width 37 height 21
drag, startPoint x: 411, startPoint y: 293, endPoint x: 420, endPoint y: 282, distance: 14.1
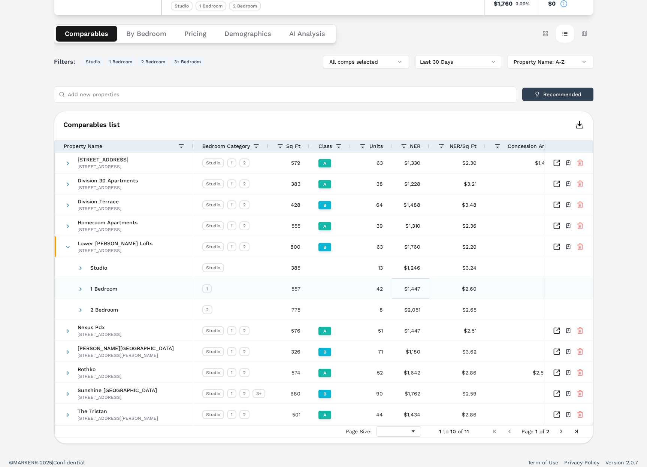
click at [411, 293] on div "$1,447" at bounding box center [410, 288] width 37 height 21
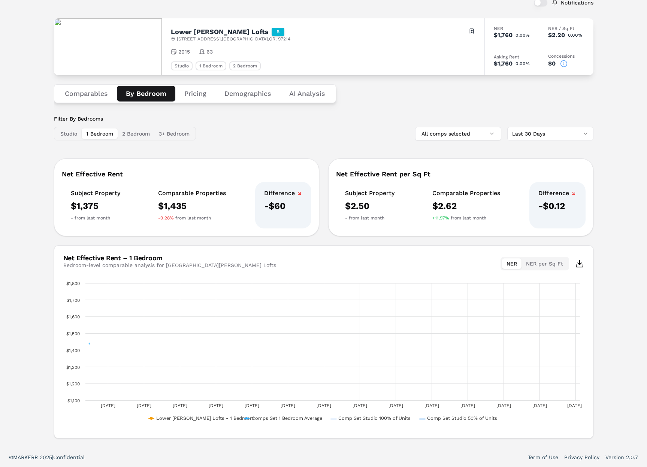
scroll to position [49, 0]
click at [145, 40] on div "Notifications [GEOGRAPHIC_DATA][PERSON_NAME] Lofts B [STREET_ADDRESS] Toggle po…" at bounding box center [323, 216] width 539 height 446
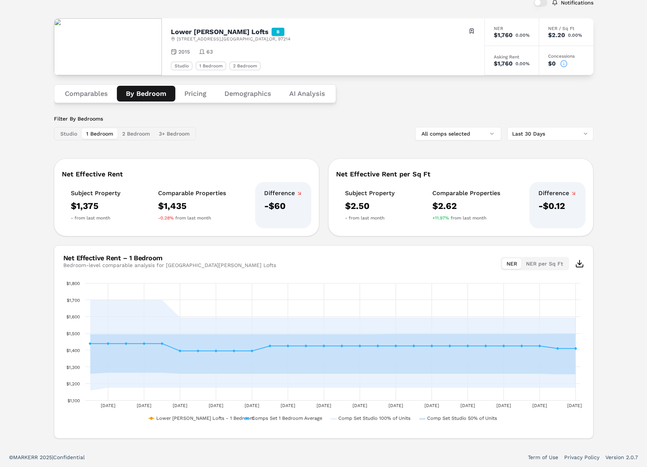
drag, startPoint x: 97, startPoint y: 88, endPoint x: 121, endPoint y: 96, distance: 24.9
click at [98, 89] on button "Comparables" at bounding box center [86, 94] width 61 height 16
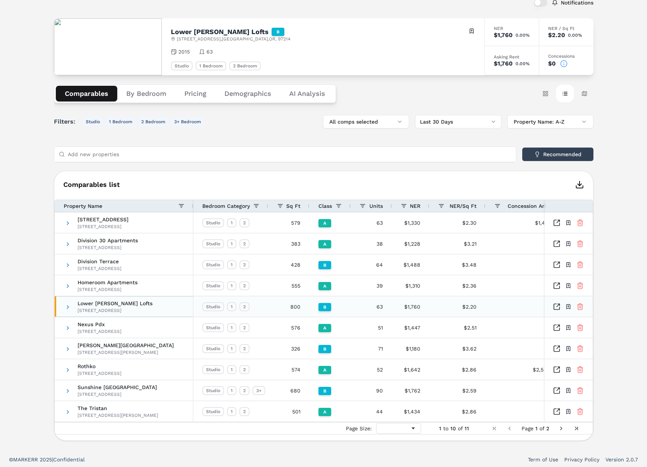
drag, startPoint x: 66, startPoint y: 306, endPoint x: 90, endPoint y: 316, distance: 26.2
click at [66, 306] on span at bounding box center [68, 307] width 6 height 6
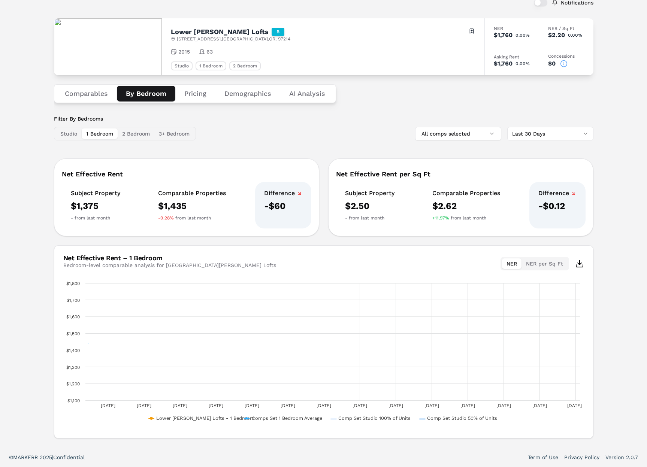
drag, startPoint x: 151, startPoint y: 93, endPoint x: 151, endPoint y: 98, distance: 4.9
click at [151, 93] on button "By Bedroom" at bounding box center [146, 94] width 58 height 16
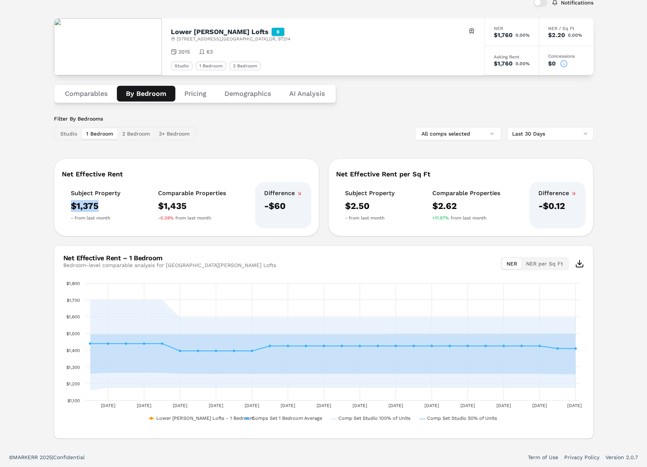
drag, startPoint x: 75, startPoint y: 206, endPoint x: 97, endPoint y: 209, distance: 21.9
click at [97, 209] on div "Subject Property $1,375 - from last month" at bounding box center [95, 205] width 67 height 46
drag, startPoint x: 124, startPoint y: 203, endPoint x: 117, endPoint y: 202, distance: 7.1
click at [115, 203] on div "Subject Property $1,375 - from last month Comparable Properties $1,435 -0.28% f…" at bounding box center [187, 205] width 250 height 46
click at [209, 202] on div "$1,435" at bounding box center [192, 206] width 68 height 12
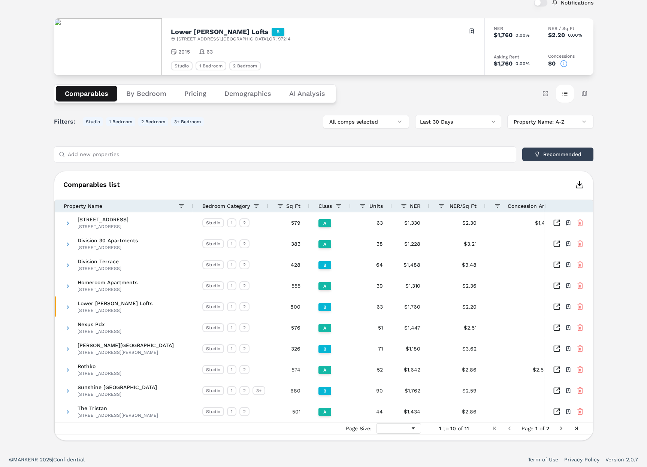
drag, startPoint x: 98, startPoint y: 90, endPoint x: 191, endPoint y: 110, distance: 95.5
click at [98, 90] on button "Comparables" at bounding box center [86, 94] width 61 height 16
drag, startPoint x: 69, startPoint y: 303, endPoint x: 73, endPoint y: 304, distance: 4.2
click at [71, 304] on span "Lower [PERSON_NAME] Lofts [STREET_ADDRESS]" at bounding box center [125, 307] width 120 height 21
click at [69, 306] on span at bounding box center [68, 307] width 6 height 6
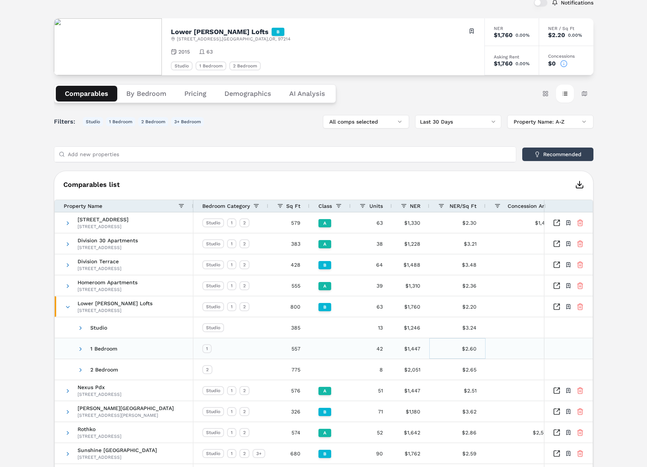
drag, startPoint x: 432, startPoint y: 349, endPoint x: 284, endPoint y: 347, distance: 148.4
click at [284, 347] on div "1 557 42 $1,447 $2.60 -" at bounding box center [380, 348] width 375 height 21
click at [304, 348] on div "557" at bounding box center [288, 348] width 41 height 21
click at [418, 348] on div "$1,447" at bounding box center [410, 348] width 37 height 21
click at [378, 348] on div "42" at bounding box center [371, 348] width 41 height 21
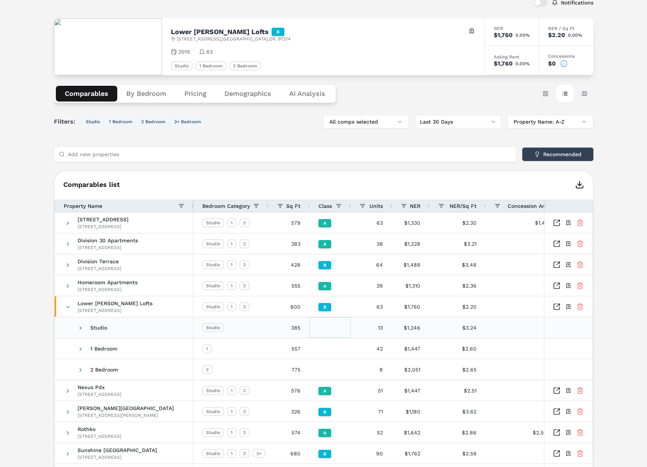
click at [313, 328] on div at bounding box center [329, 327] width 41 height 21
click at [293, 329] on div "385" at bounding box center [288, 327] width 41 height 21
drag, startPoint x: 297, startPoint y: 350, endPoint x: 298, endPoint y: 354, distance: 5.0
click at [297, 350] on div "557" at bounding box center [288, 348] width 41 height 21
click at [296, 368] on div "775" at bounding box center [288, 369] width 41 height 21
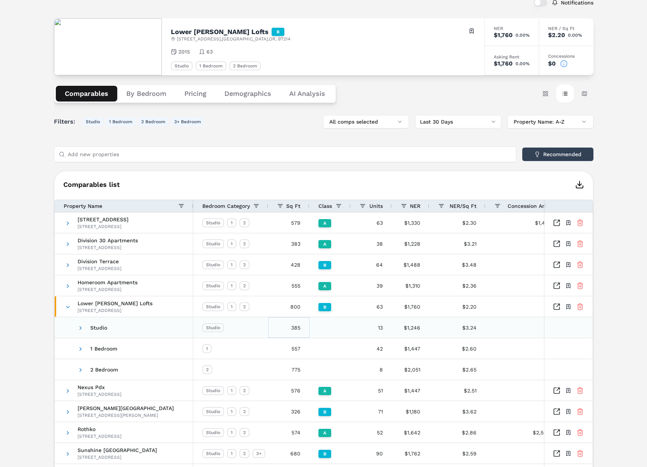
click at [301, 331] on div "385" at bounding box center [288, 327] width 41 height 21
drag, startPoint x: 301, startPoint y: 357, endPoint x: 300, endPoint y: 362, distance: 4.9
click at [301, 357] on div "557" at bounding box center [288, 348] width 41 height 21
drag, startPoint x: 300, startPoint y: 367, endPoint x: 302, endPoint y: 335, distance: 32.7
click at [300, 366] on div "775" at bounding box center [288, 369] width 41 height 21
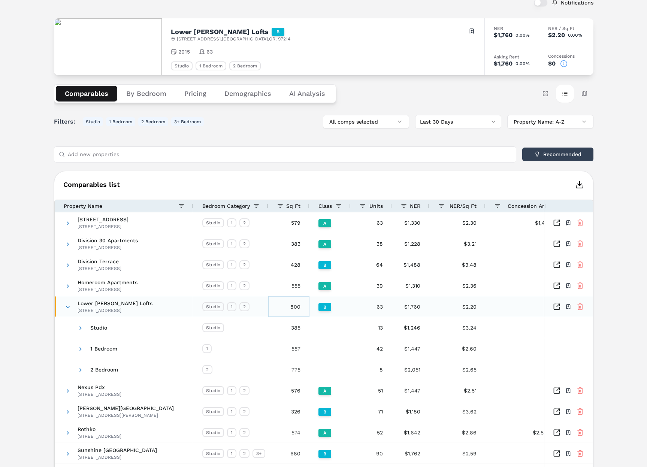
click at [298, 307] on div "800" at bounding box center [288, 306] width 41 height 21
click at [472, 307] on div "$2.20" at bounding box center [457, 306] width 56 height 21
click at [477, 308] on div "$2.20" at bounding box center [457, 306] width 56 height 21
click at [295, 308] on div "800" at bounding box center [288, 306] width 41 height 21
click at [468, 307] on div "$2.20" at bounding box center [457, 306] width 56 height 21
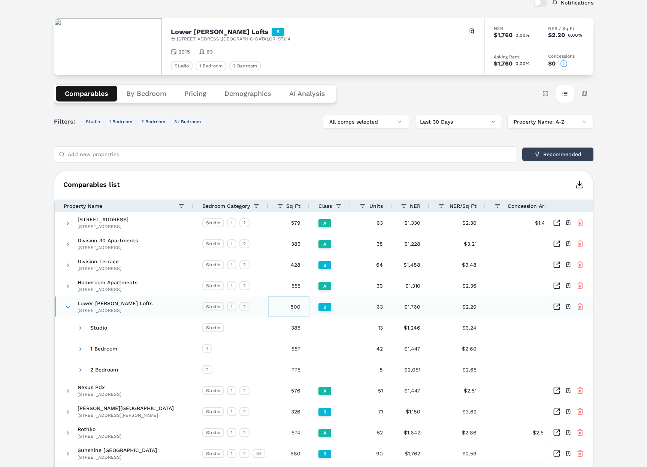
click at [291, 309] on div "800" at bounding box center [288, 306] width 41 height 21
click at [297, 309] on div "800" at bounding box center [288, 306] width 41 height 21
drag, startPoint x: 412, startPoint y: 313, endPoint x: 444, endPoint y: 307, distance: 32.5
click at [413, 312] on div "$1,760" at bounding box center [410, 306] width 37 height 21
drag, startPoint x: 468, startPoint y: 306, endPoint x: 410, endPoint y: 307, distance: 57.3
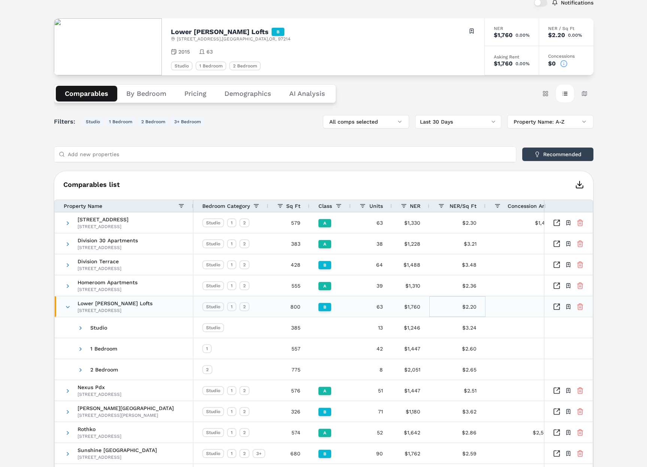
click at [467, 306] on div "$2.20" at bounding box center [457, 306] width 56 height 21
drag, startPoint x: 410, startPoint y: 306, endPoint x: 373, endPoint y: 306, distance: 37.1
click at [408, 306] on div "$1,760" at bounding box center [410, 306] width 37 height 21
drag, startPoint x: 285, startPoint y: 309, endPoint x: 435, endPoint y: 303, distance: 150.4
click at [286, 309] on div "800" at bounding box center [288, 306] width 41 height 21
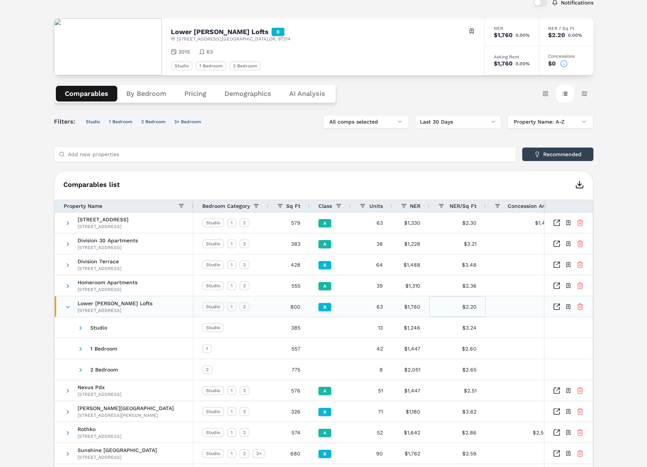
click at [467, 303] on div "$2.20" at bounding box center [457, 306] width 56 height 21
click at [415, 309] on div "$1,760" at bounding box center [410, 306] width 37 height 21
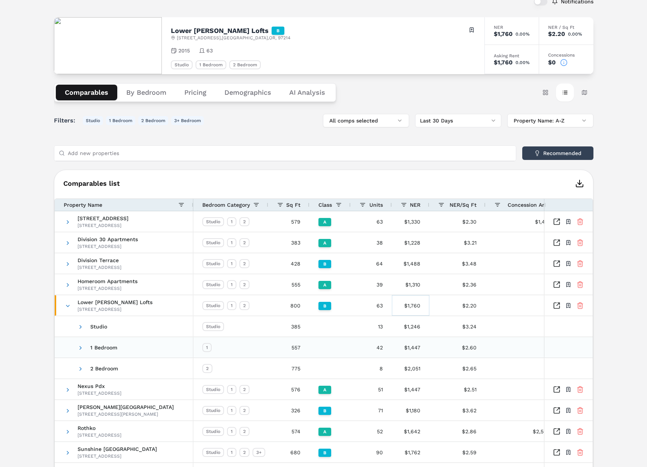
scroll to position [49, 0]
drag, startPoint x: 475, startPoint y: 307, endPoint x: 466, endPoint y: 308, distance: 9.1
click at [474, 307] on div "$2.20" at bounding box center [457, 306] width 56 height 21
click at [425, 308] on div "$1,760" at bounding box center [410, 306] width 37 height 21
click at [487, 308] on div "-" at bounding box center [527, 306] width 82 height 21
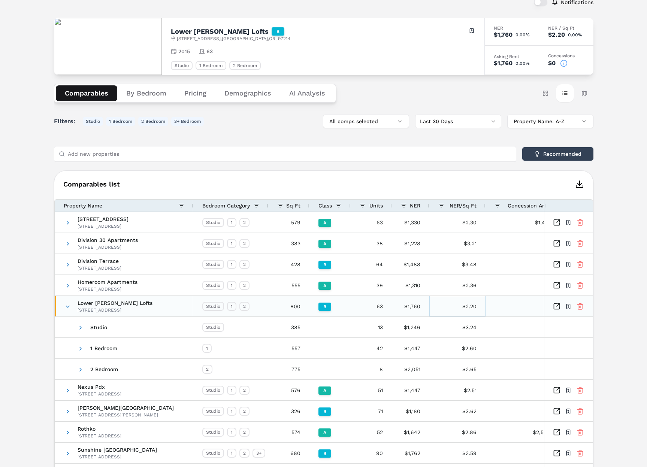
drag, startPoint x: 466, startPoint y: 309, endPoint x: 417, endPoint y: 307, distance: 49.1
click at [463, 308] on div "$2.20" at bounding box center [457, 306] width 56 height 21
click at [417, 307] on div "$1,760" at bounding box center [410, 306] width 37 height 21
drag, startPoint x: 466, startPoint y: 307, endPoint x: 407, endPoint y: 308, distance: 59.6
click at [407, 308] on div "Studio 1 2 800 B 63 $1,760 $2.20 -" at bounding box center [380, 306] width 375 height 21
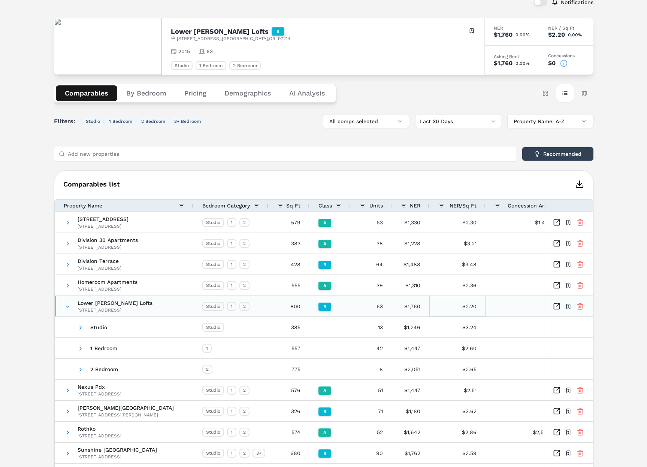
click at [417, 307] on div "Studio 1 2 800 B 63 $1,760 $2.20 -" at bounding box center [380, 306] width 375 height 21
drag, startPoint x: 411, startPoint y: 306, endPoint x: 415, endPoint y: 306, distance: 4.1
click at [411, 306] on div "$1,760" at bounding box center [410, 306] width 37 height 21
click at [465, 308] on div "$2.20" at bounding box center [457, 306] width 56 height 21
click at [416, 309] on div "$1,760" at bounding box center [410, 306] width 37 height 21
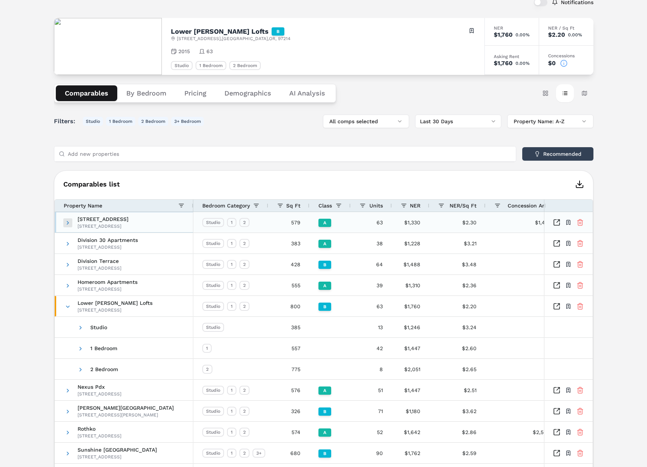
click at [67, 224] on span at bounding box center [68, 223] width 6 height 6
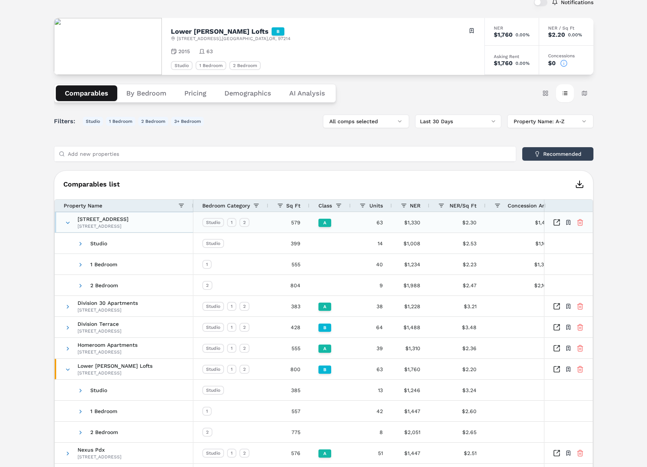
click at [67, 224] on span at bounding box center [68, 223] width 6 height 6
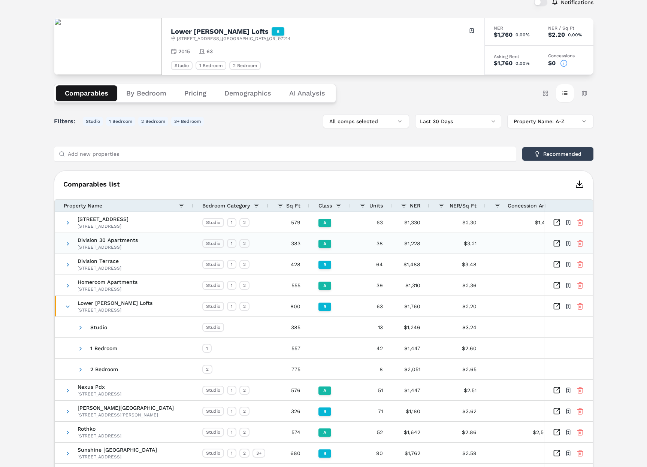
click at [67, 239] on span at bounding box center [68, 243] width 6 height 21
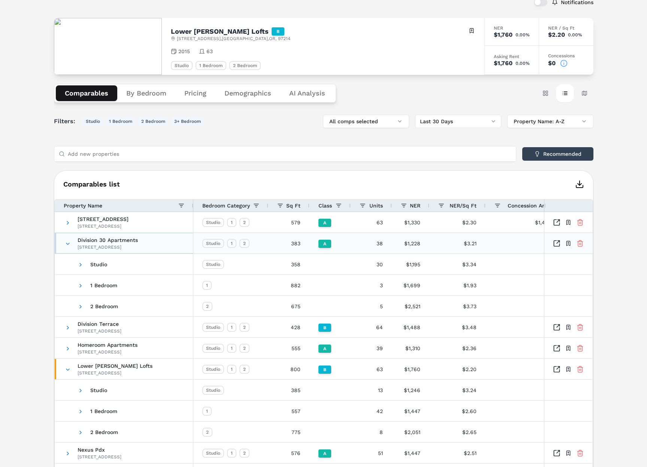
click at [67, 239] on span at bounding box center [68, 243] width 6 height 21
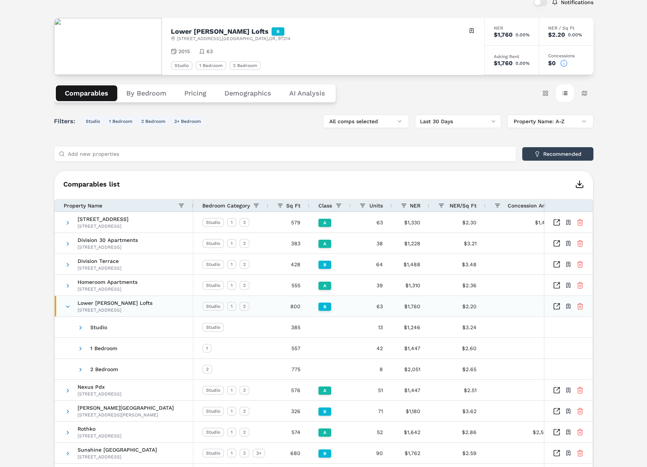
click at [402, 308] on div "$1,760" at bounding box center [410, 306] width 37 height 21
drag, startPoint x: 418, startPoint y: 329, endPoint x: 420, endPoint y: 361, distance: 31.5
click at [420, 331] on div "$1,246" at bounding box center [410, 327] width 37 height 21
click at [418, 365] on div "$2,051" at bounding box center [410, 369] width 37 height 21
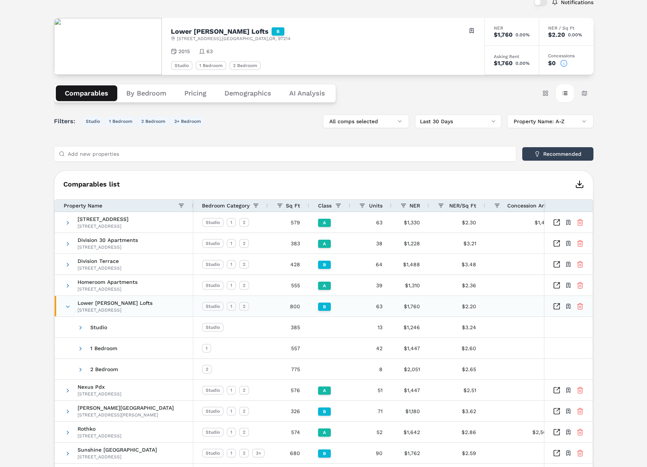
click at [413, 305] on div "$1,760" at bounding box center [410, 306] width 37 height 21
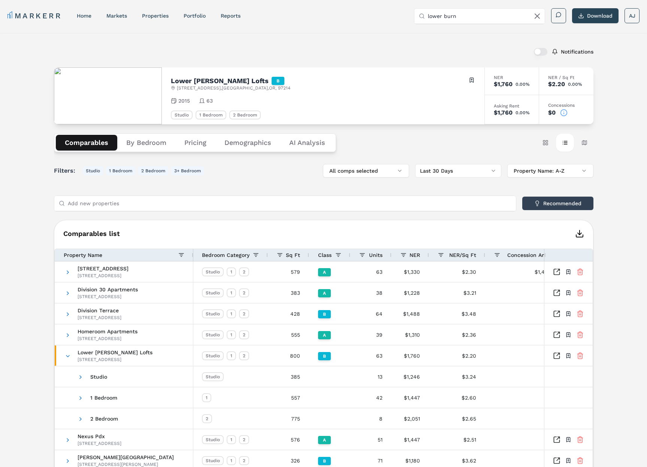
click at [145, 141] on button "By Bedroom" at bounding box center [146, 143] width 58 height 16
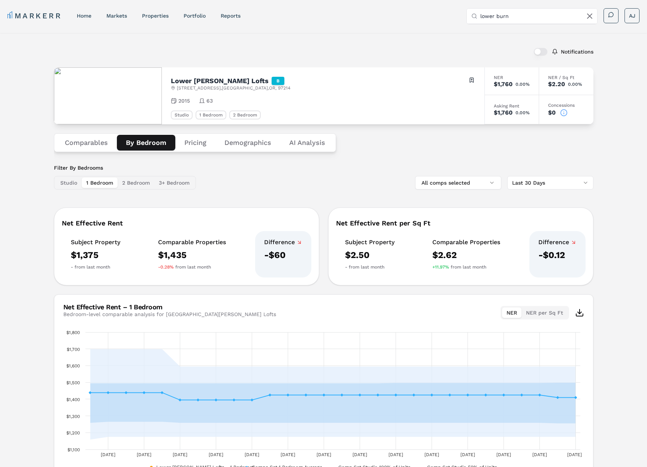
click at [203, 226] on div "Net Effective Rent" at bounding box center [187, 223] width 250 height 7
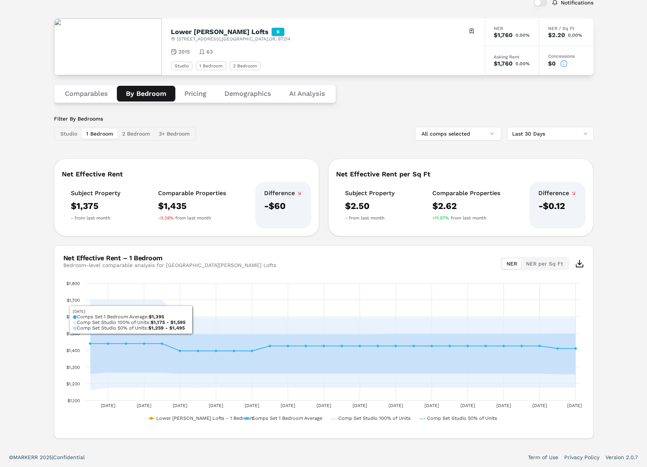
click at [136, 134] on button "2 Bedroom" at bounding box center [136, 134] width 37 height 10
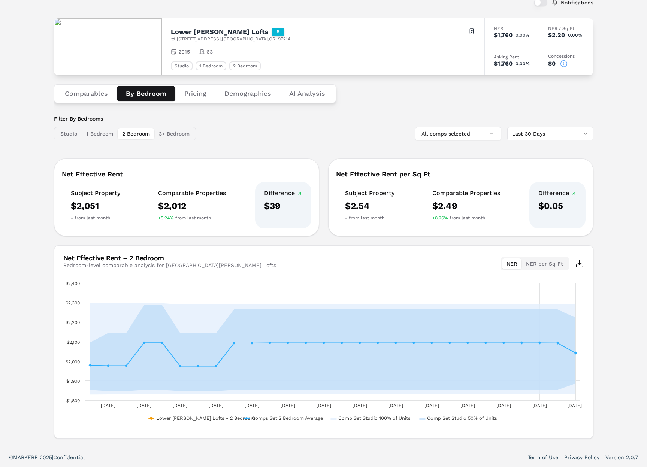
drag, startPoint x: 93, startPoint y: 134, endPoint x: 133, endPoint y: 136, distance: 40.9
click at [94, 134] on button "1 Bedroom" at bounding box center [100, 134] width 36 height 10
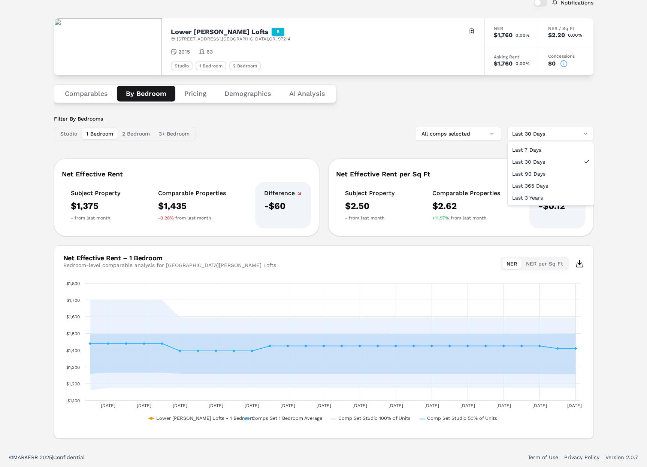
click at [565, 136] on html "MARKERR home markets properties Portfolio reports Search by MSA, ZIP, Property …" at bounding box center [323, 209] width 647 height 516
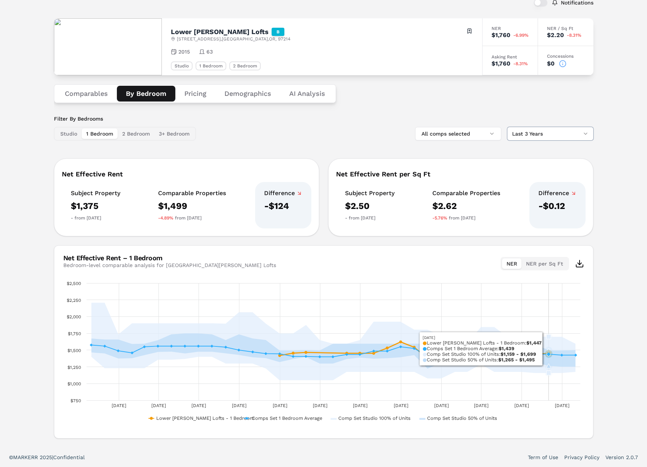
scroll to position [48, 0]
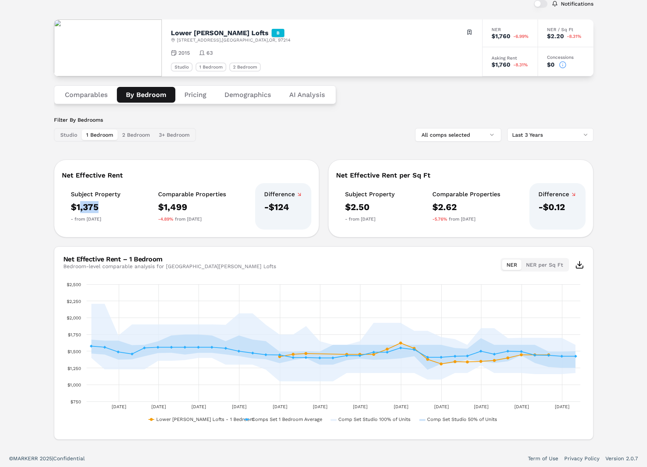
drag, startPoint x: 79, startPoint y: 208, endPoint x: 140, endPoint y: 217, distance: 61.7
click at [132, 215] on div "Subject Property $1,375 - from [DATE] Comparable Properties $1,499 -4.89% from …" at bounding box center [187, 206] width 250 height 46
click at [86, 90] on button "Comparables" at bounding box center [86, 95] width 61 height 16
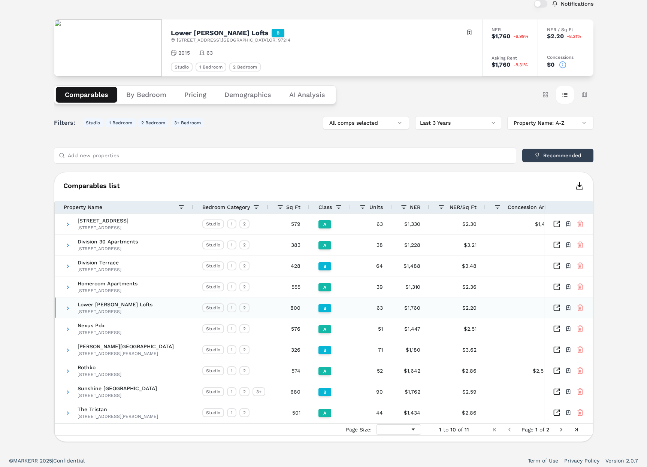
click at [69, 309] on span at bounding box center [68, 308] width 6 height 6
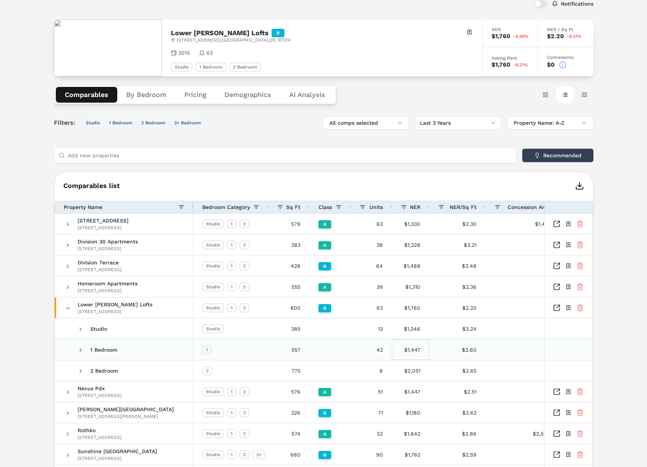
drag, startPoint x: 403, startPoint y: 351, endPoint x: 399, endPoint y: 331, distance: 19.9
click at [397, 352] on div "$1,447" at bounding box center [410, 349] width 37 height 21
click at [145, 93] on button "By Bedroom" at bounding box center [146, 95] width 58 height 16
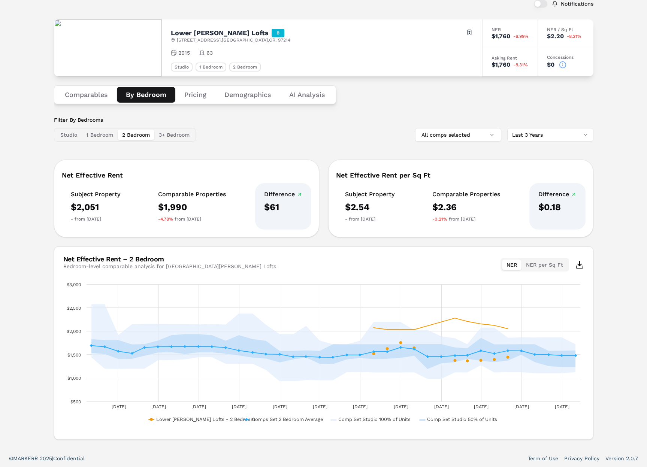
drag, startPoint x: 132, startPoint y: 136, endPoint x: 158, endPoint y: 147, distance: 28.4
click at [132, 136] on button "2 Bedroom" at bounding box center [136, 135] width 37 height 10
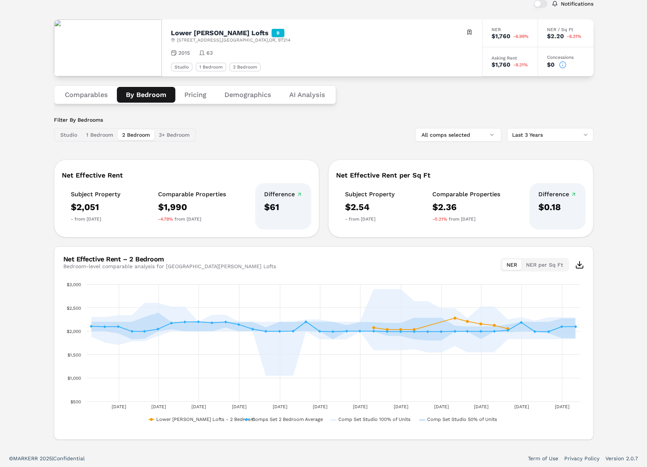
click at [94, 96] on button "Comparables" at bounding box center [86, 95] width 61 height 16
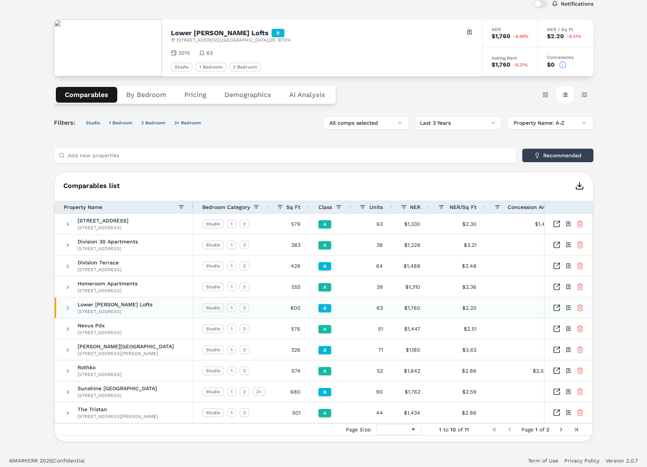
drag, startPoint x: 65, startPoint y: 309, endPoint x: 74, endPoint y: 312, distance: 10.0
click at [65, 309] on span at bounding box center [68, 308] width 6 height 6
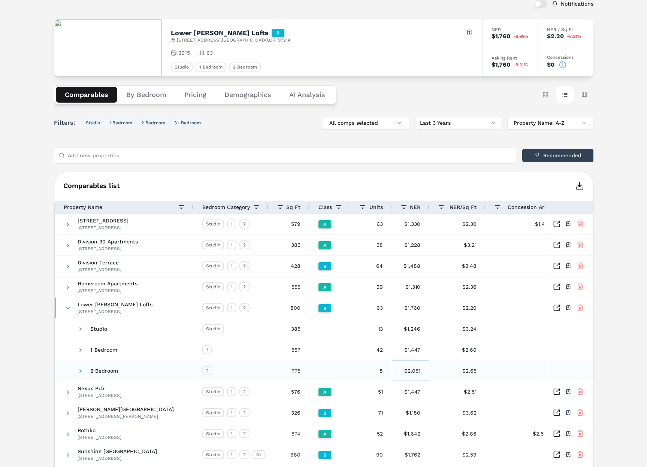
click at [417, 374] on div "$2,051" at bounding box center [410, 370] width 37 height 21
click at [141, 93] on button "By Bedroom" at bounding box center [146, 95] width 58 height 16
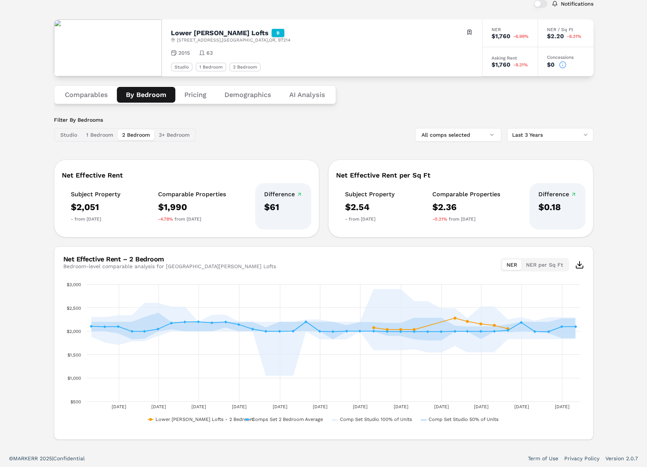
drag, startPoint x: 69, startPoint y: 135, endPoint x: 73, endPoint y: 136, distance: 4.3
click at [70, 135] on button "Studio" at bounding box center [69, 135] width 26 height 10
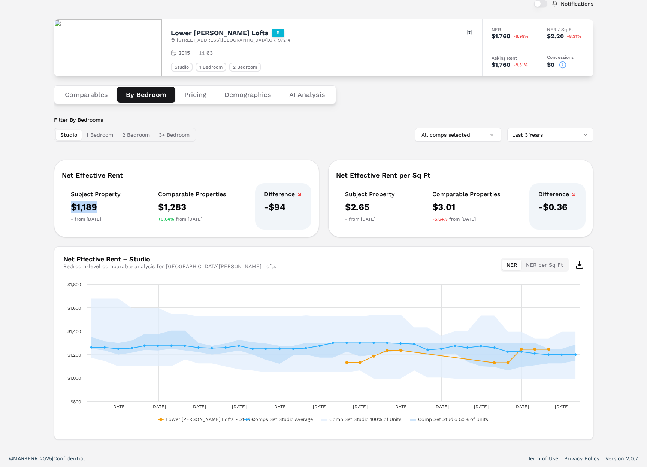
drag, startPoint x: 66, startPoint y: 209, endPoint x: 119, endPoint y: 209, distance: 53.2
click at [119, 209] on div "Subject Property $1,189 - from [DATE]" at bounding box center [95, 206] width 67 height 46
click at [94, 100] on button "Comparables" at bounding box center [86, 95] width 61 height 16
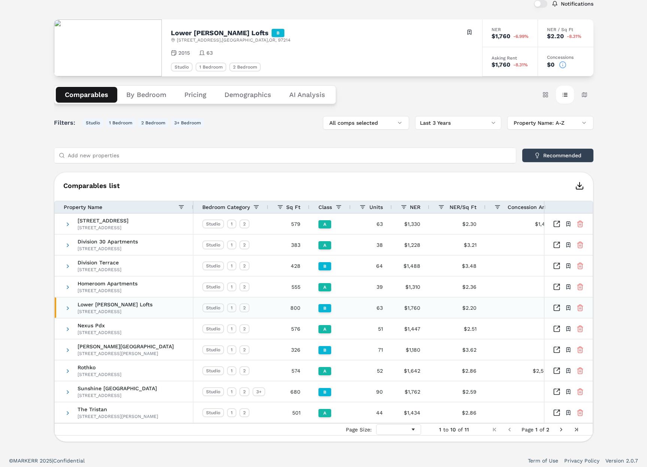
drag, startPoint x: 69, startPoint y: 310, endPoint x: 86, endPoint y: 310, distance: 17.2
click at [69, 310] on span at bounding box center [68, 308] width 6 height 6
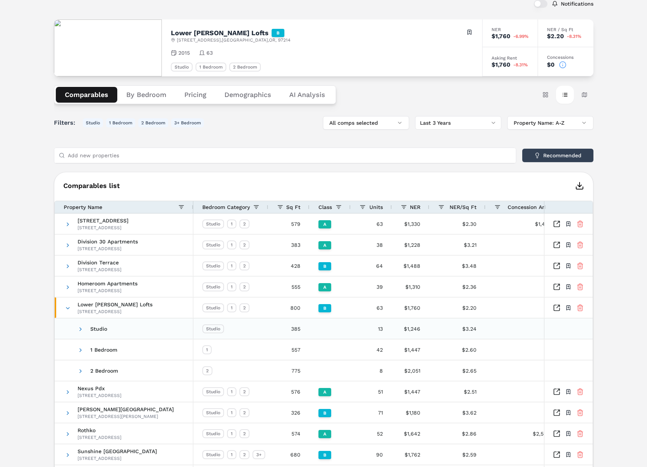
click at [404, 330] on div "$1,246" at bounding box center [410, 328] width 37 height 21
click at [139, 91] on button "By Bedroom" at bounding box center [146, 95] width 58 height 16
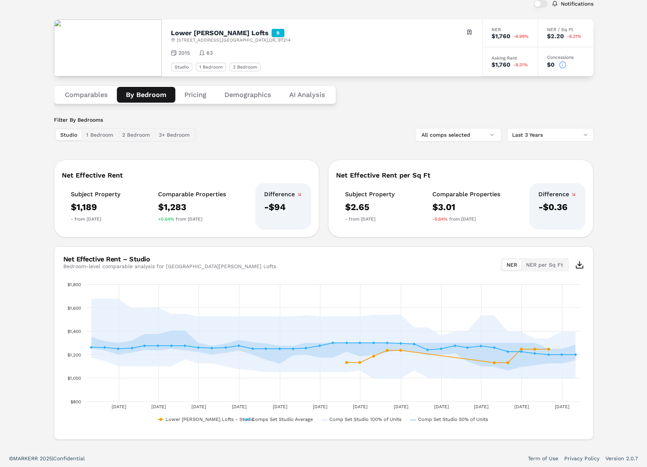
click at [88, 199] on div "Subject Property $1,189 - from [DATE]" at bounding box center [95, 206] width 67 height 46
drag, startPoint x: 187, startPoint y: 154, endPoint x: 131, endPoint y: 115, distance: 67.8
click at [182, 149] on div "Filter By Bedrooms Studio 1 Bedroom 2 Bedroom 3+ Bedroom All comps selected Las…" at bounding box center [323, 278] width 539 height 324
click at [70, 91] on button "Comparables" at bounding box center [86, 95] width 61 height 16
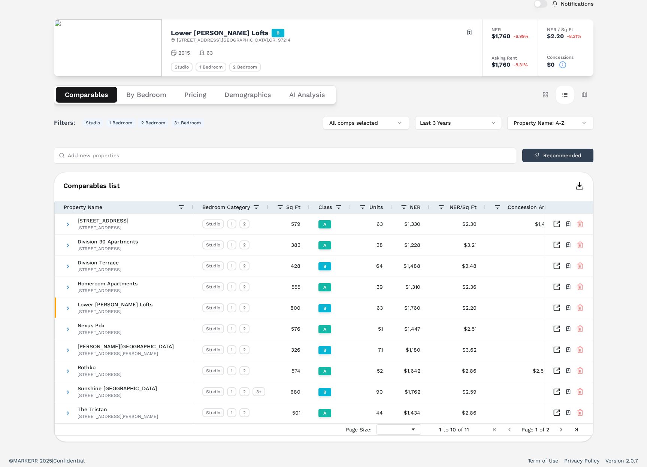
scroll to position [0, 4]
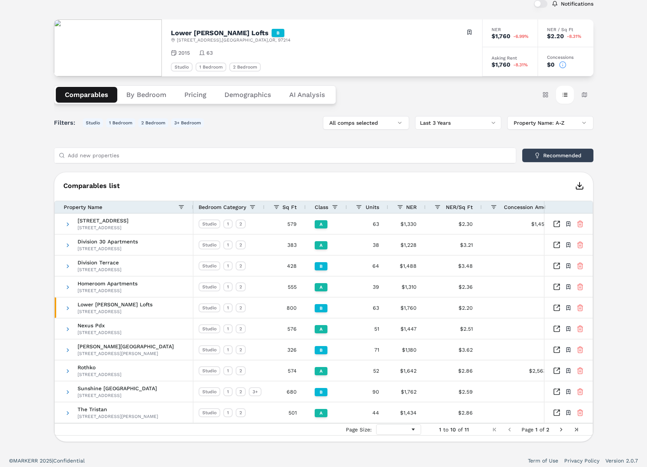
click at [407, 207] on span "NER" at bounding box center [411, 207] width 10 height 6
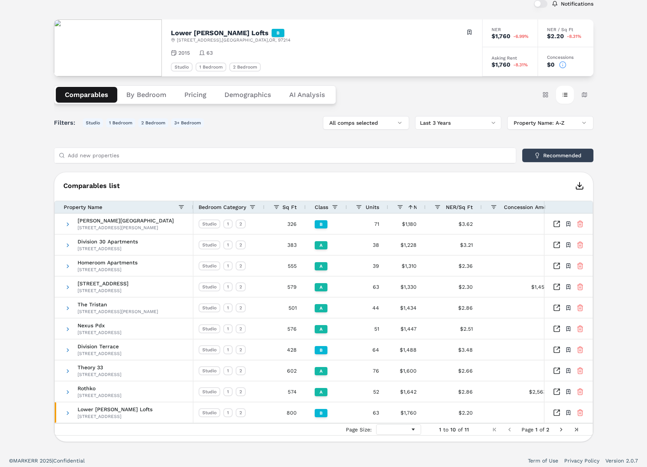
click at [408, 207] on span at bounding box center [411, 207] width 6 height 6
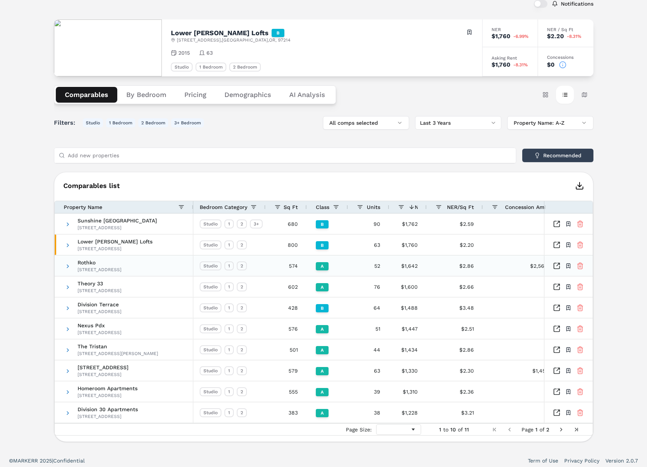
scroll to position [51, 0]
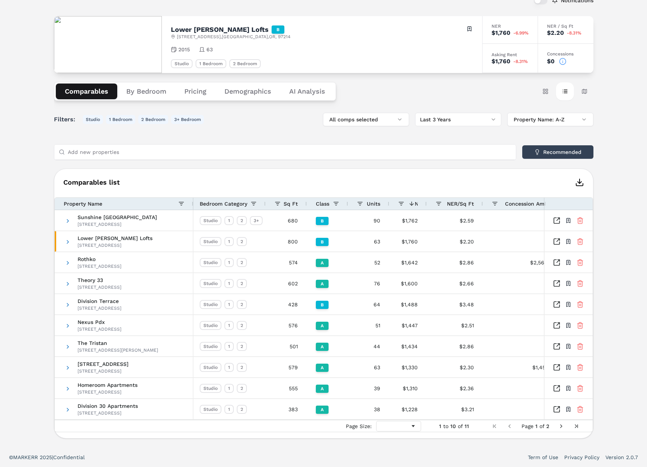
click at [409, 206] on span at bounding box center [412, 204] width 6 height 6
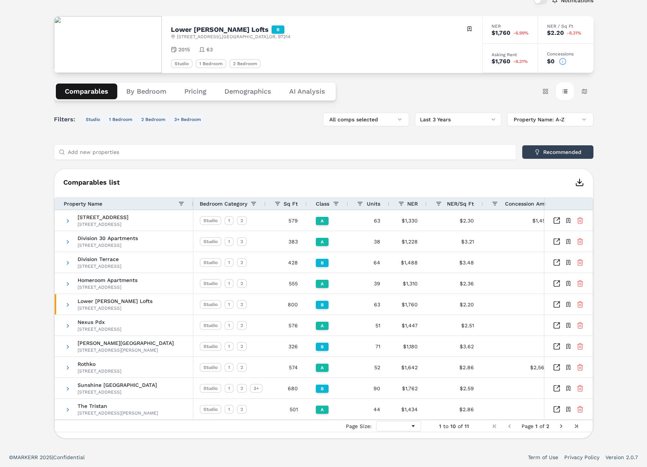
click at [408, 206] on span "NER" at bounding box center [412, 204] width 10 height 6
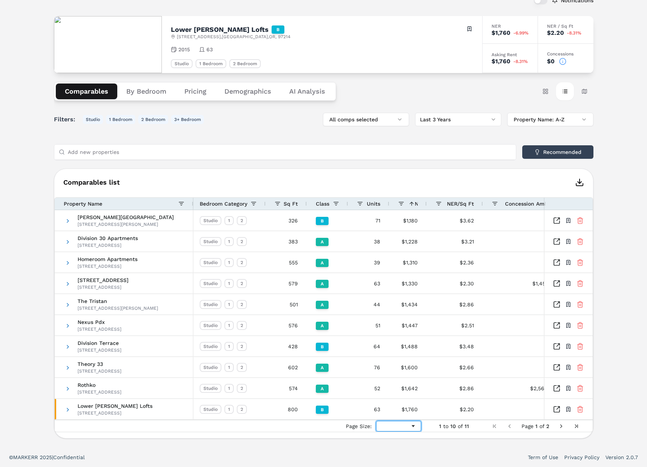
click at [416, 425] on span "Page Size" at bounding box center [413, 426] width 6 height 6
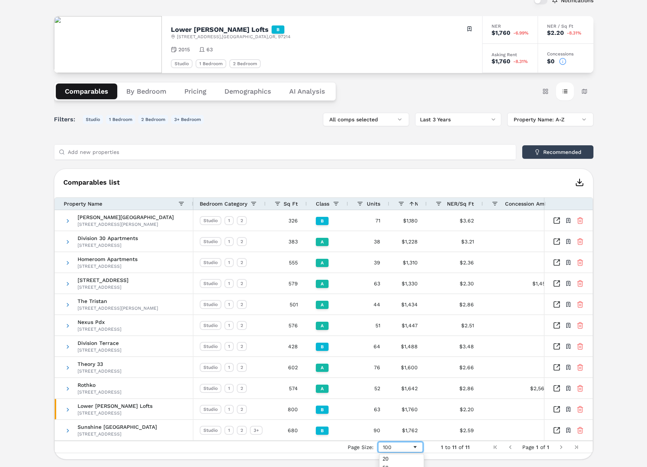
click at [412, 448] on div "100" at bounding box center [397, 447] width 29 height 6
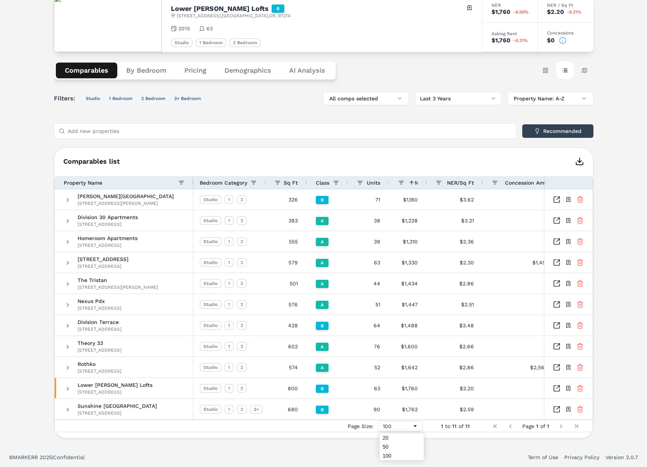
drag, startPoint x: 393, startPoint y: 161, endPoint x: 402, endPoint y: 167, distance: 11.5
click at [393, 161] on h6 "Comparables list" at bounding box center [323, 161] width 539 height 9
click at [372, 105] on button "All comps selected" at bounding box center [366, 98] width 86 height 13
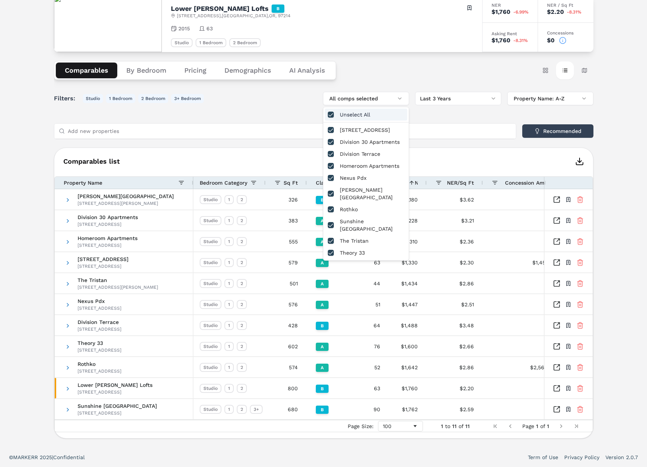
drag, startPoint x: 277, startPoint y: 99, endPoint x: 282, endPoint y: 98, distance: 5.7
click at [278, 99] on div "Filters: Studio 1 Bedroom 2 Bedroom 3+ Bedroom All comps selected Last 3 Years …" at bounding box center [323, 98] width 539 height 13
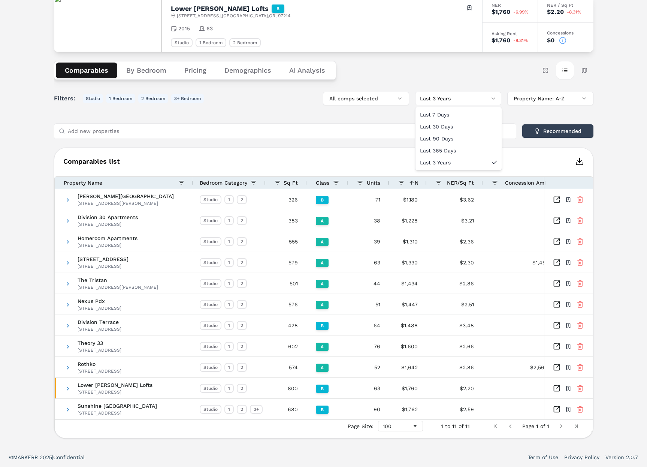
click at [461, 99] on html "MARKERR home markets properties Portfolio reports Search by MSA, ZIP, Property …" at bounding box center [323, 197] width 647 height 539
click at [439, 74] on html "MARKERR home markets properties Portfolio reports Search by MSA, ZIP, Property …" at bounding box center [323, 197] width 647 height 539
drag, startPoint x: 368, startPoint y: 96, endPoint x: 372, endPoint y: 95, distance: 4.9
click at [369, 95] on button "All comps selected" at bounding box center [366, 98] width 86 height 13
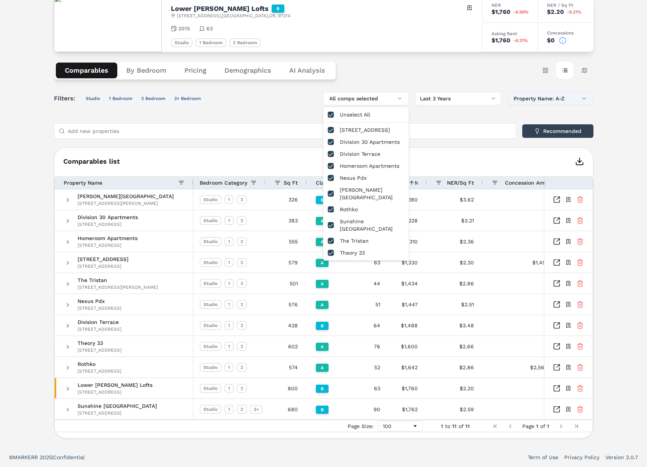
click at [538, 101] on button "Property Name: A-Z" at bounding box center [550, 98] width 86 height 13
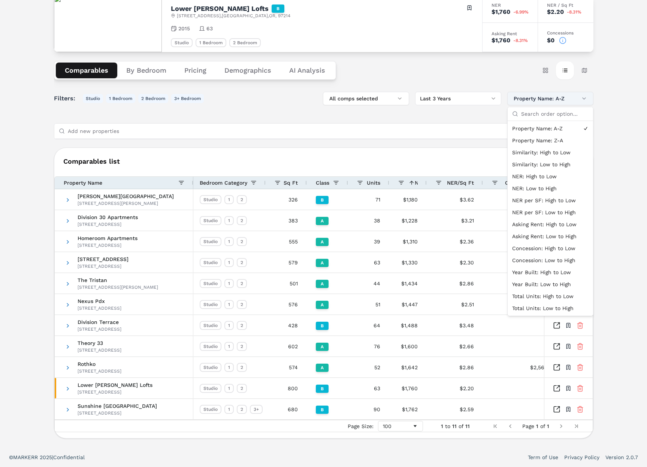
drag, startPoint x: 464, startPoint y: 117, endPoint x: 519, endPoint y: 105, distance: 55.9
click at [465, 117] on div "Filters: Studio 1 Bedroom 2 Bedroom 3+ Bedroom All comps selected Last 3 Years …" at bounding box center [323, 265] width 539 height 347
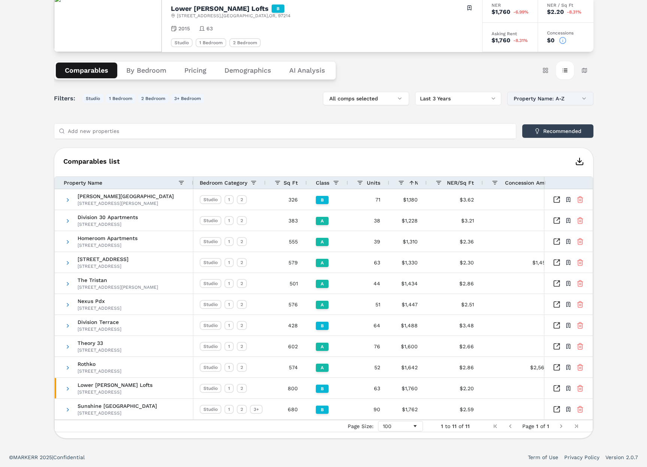
click at [535, 102] on button "Property Name: A-Z" at bounding box center [550, 98] width 86 height 13
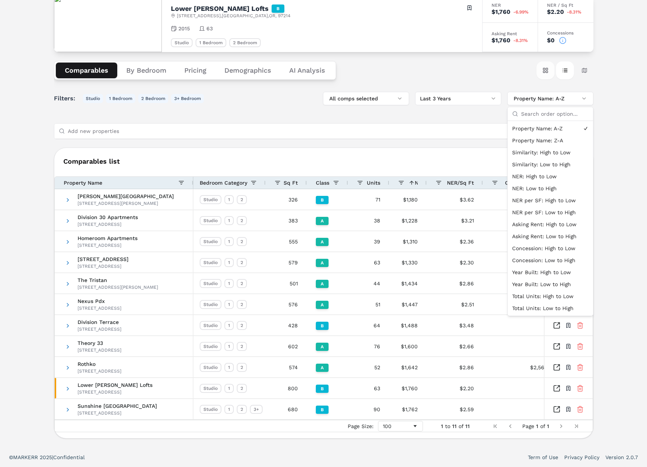
click at [543, 68] on button "Card view" at bounding box center [545, 70] width 18 height 18
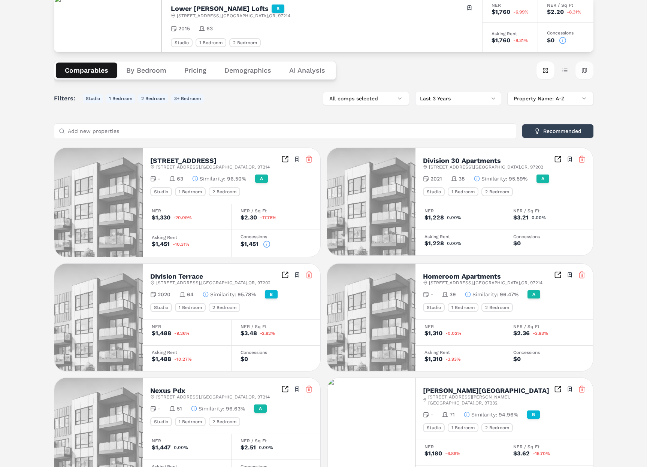
click at [584, 70] on button "Map view" at bounding box center [584, 70] width 18 height 18
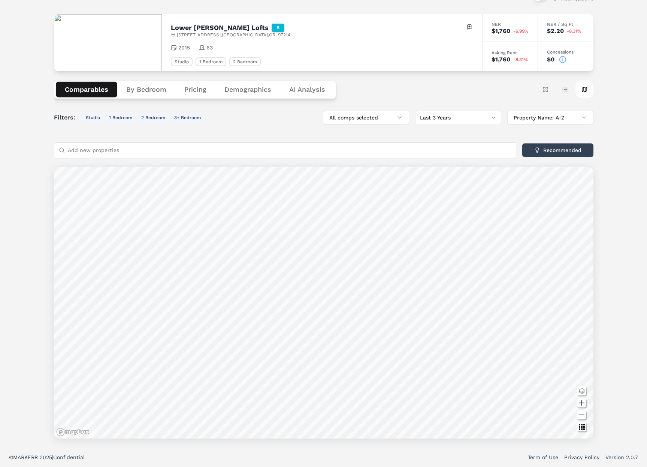
scroll to position [53, 0]
click at [547, 88] on button "Card view" at bounding box center [545, 90] width 18 height 18
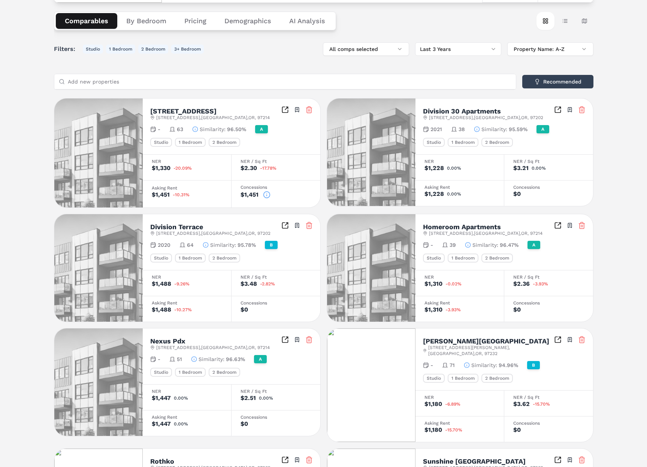
scroll to position [0, 0]
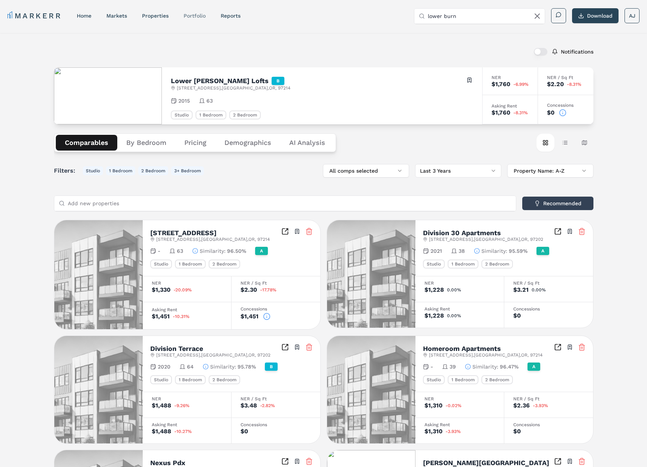
click at [193, 15] on link "Portfolio" at bounding box center [195, 16] width 22 height 6
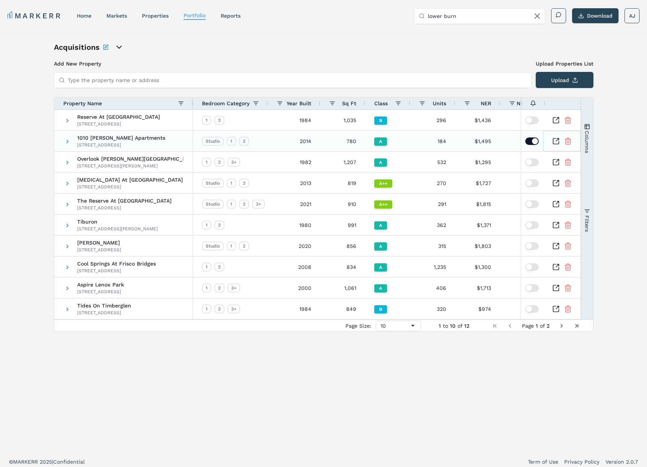
click at [559, 142] on icon "Inspect Comparable" at bounding box center [556, 141] width 6 height 6
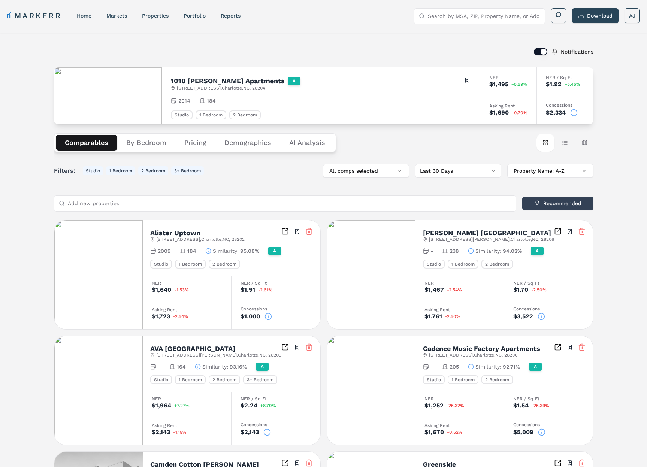
click at [447, 62] on div "Notifications 1010 [PERSON_NAME] Apartments A [STREET_ADDRESS] Toggle portfolio…" at bounding box center [323, 417] width 539 height 751
click at [600, 21] on button "Download" at bounding box center [595, 15] width 46 height 15
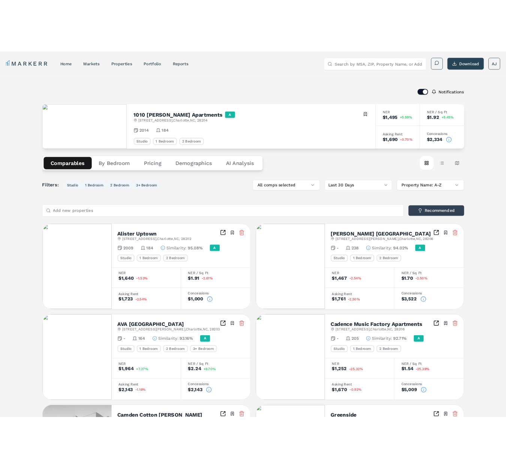
scroll to position [0, 0]
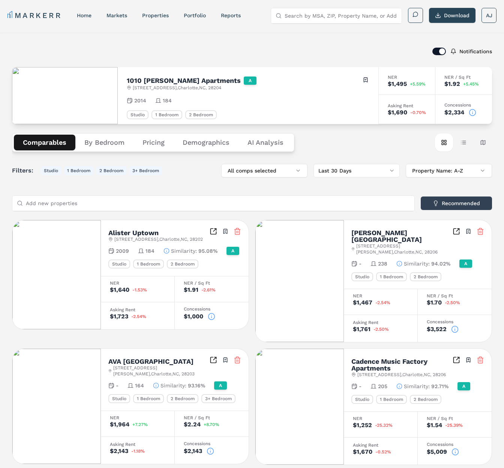
click at [73, 37] on div "Notifications 1010 [PERSON_NAME] Apartments A [STREET_ADDRESS] Toggle portfolio…" at bounding box center [252, 430] width 504 height 794
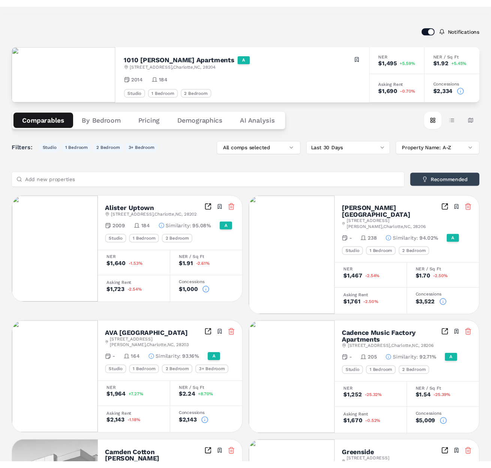
scroll to position [0, 0]
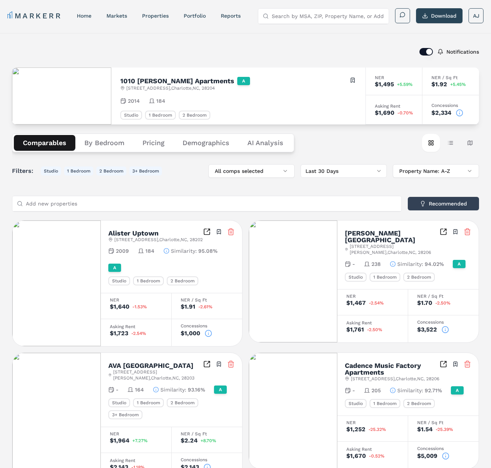
click at [175, 47] on div "Notifications" at bounding box center [245, 51] width 467 height 19
click at [462, 114] on circle at bounding box center [459, 112] width 6 height 6
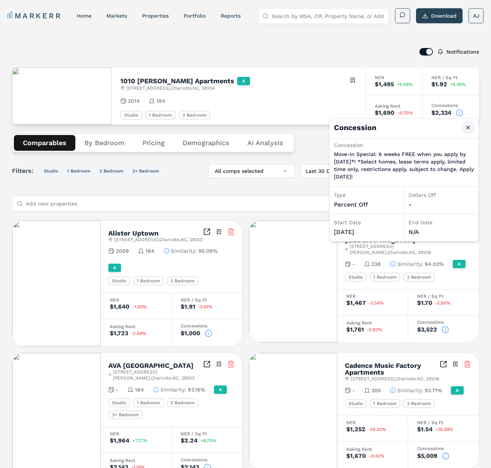
click at [468, 125] on button "Close" at bounding box center [468, 127] width 12 height 12
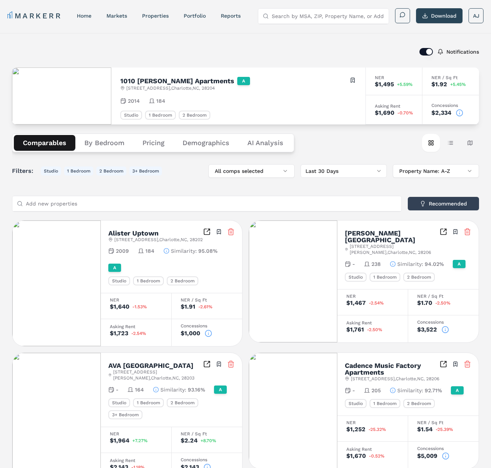
click at [460, 114] on icon at bounding box center [459, 112] width 7 height 7
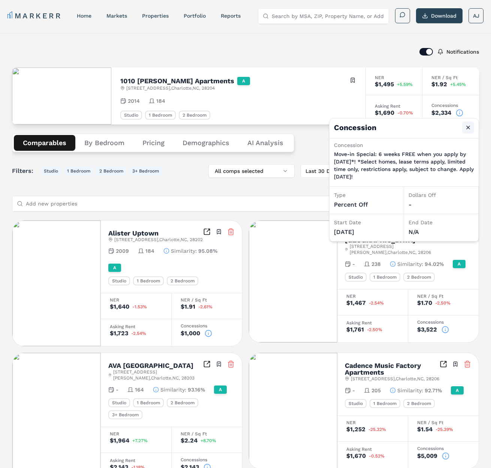
click at [469, 128] on button "Close" at bounding box center [468, 127] width 12 height 12
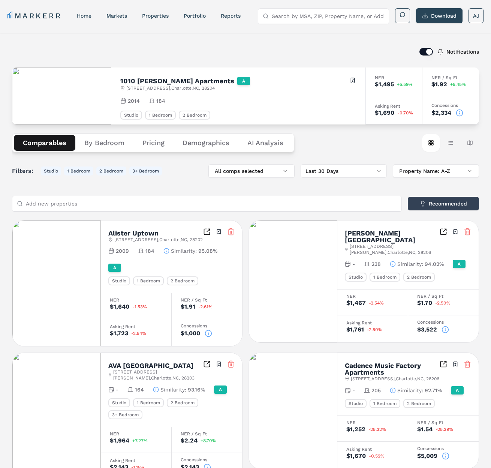
click at [166, 252] on icon "button" at bounding box center [166, 251] width 6 height 6
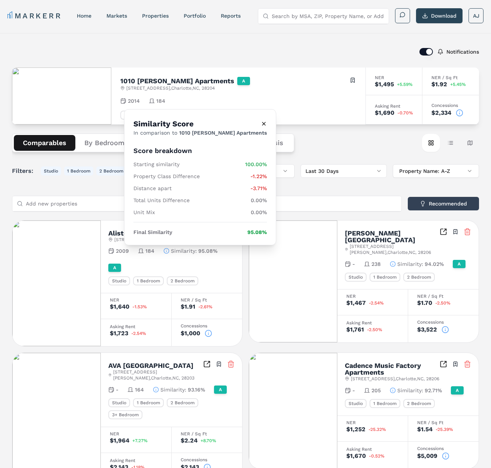
click at [261, 121] on icon "Close" at bounding box center [264, 124] width 6 height 6
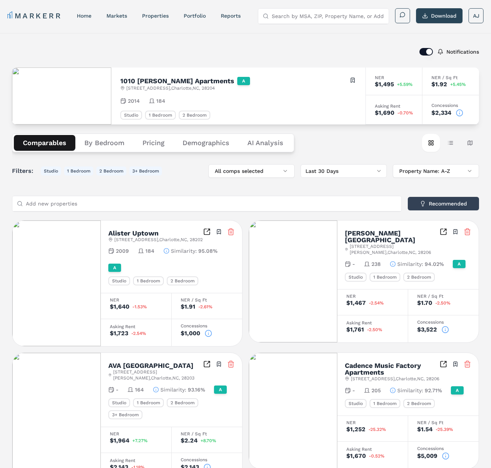
click at [459, 113] on icon at bounding box center [459, 112] width 7 height 7
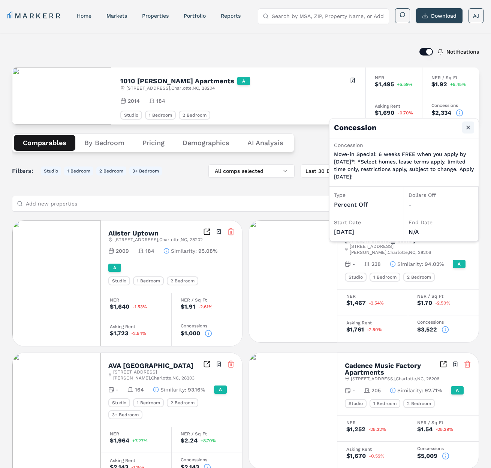
click at [462, 130] on button "Close" at bounding box center [468, 127] width 12 height 12
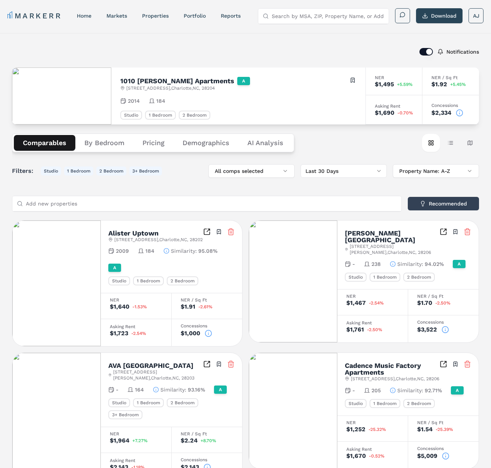
click at [454, 114] on div "$2,334" at bounding box center [450, 112] width 39 height 7
click at [457, 113] on icon at bounding box center [459, 112] width 7 height 7
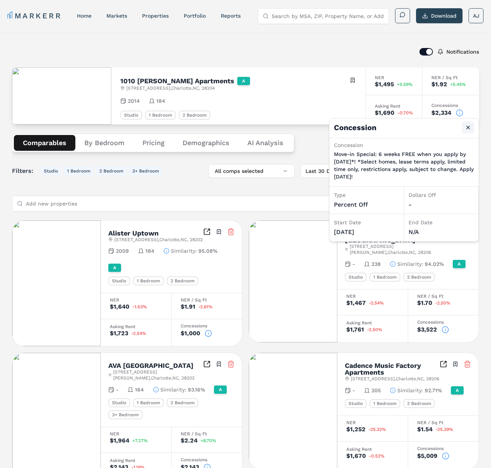
click at [471, 126] on button "Close" at bounding box center [468, 127] width 12 height 12
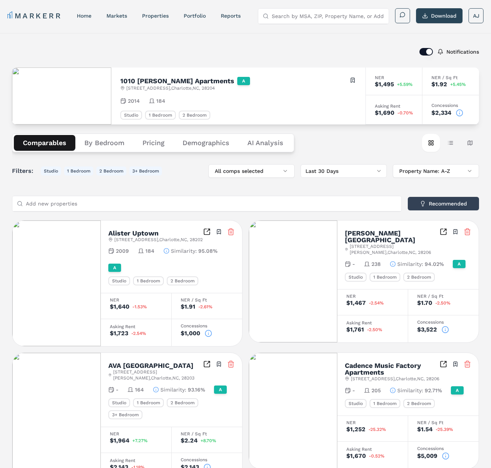
click at [458, 109] on icon at bounding box center [459, 112] width 7 height 7
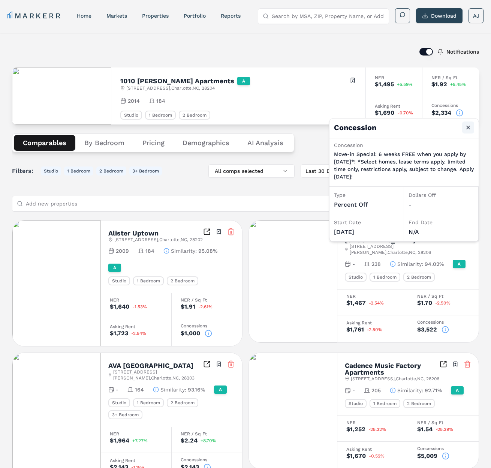
click at [470, 126] on button "Close" at bounding box center [468, 127] width 12 height 12
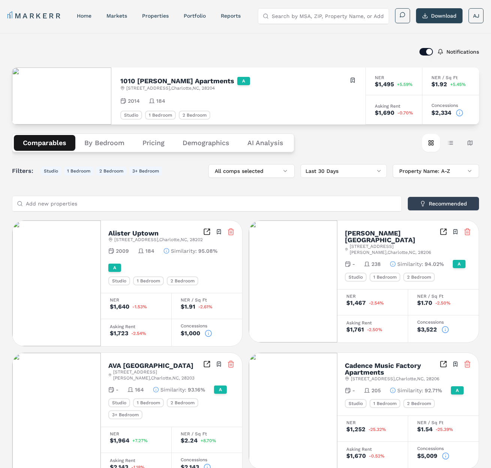
click at [463, 111] on icon at bounding box center [459, 112] width 7 height 7
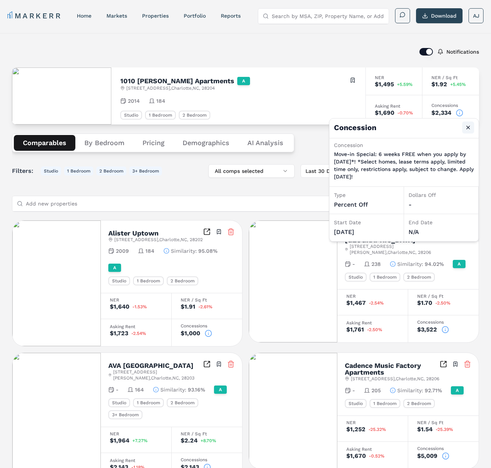
click at [469, 127] on button "Close" at bounding box center [468, 127] width 12 height 12
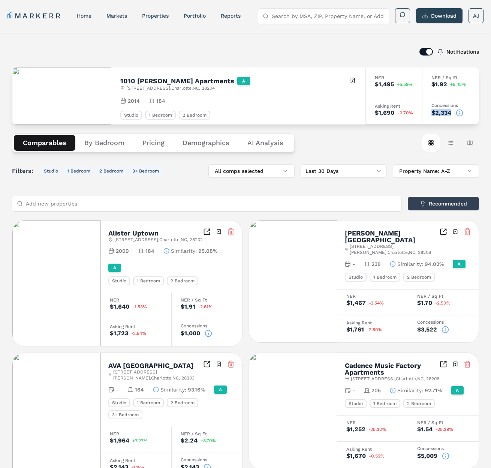
drag, startPoint x: 439, startPoint y: 107, endPoint x: 431, endPoint y: 106, distance: 7.9
click at [427, 107] on div "Concessions $2,334" at bounding box center [450, 109] width 57 height 29
click at [443, 107] on div "Concessions" at bounding box center [450, 105] width 39 height 4
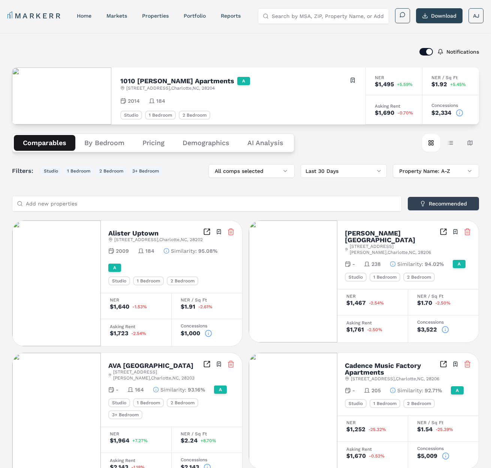
click at [457, 115] on circle at bounding box center [459, 112] width 6 height 6
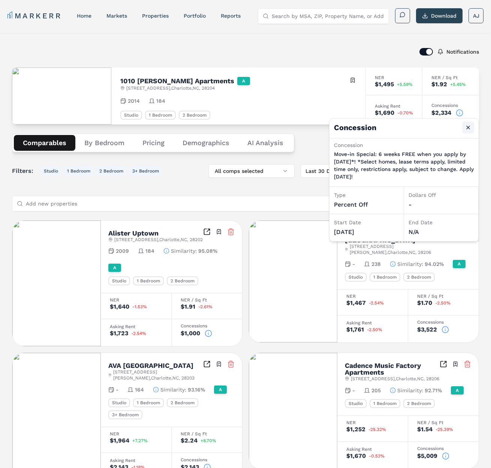
click at [465, 125] on button "Close" at bounding box center [468, 127] width 12 height 12
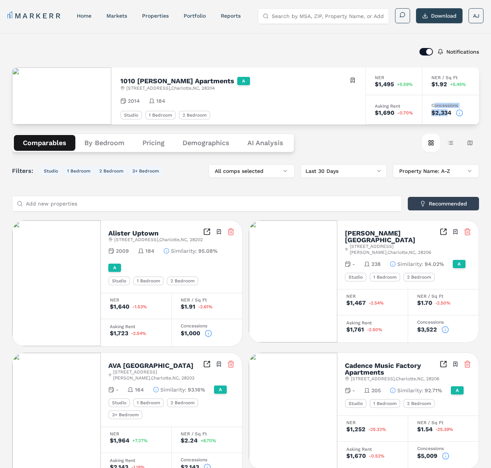
drag, startPoint x: 449, startPoint y: 114, endPoint x: 435, endPoint y: 107, distance: 14.9
click at [434, 107] on div "Concessions $2,334" at bounding box center [450, 109] width 57 height 29
click at [445, 121] on div "Concessions $2,334" at bounding box center [450, 109] width 57 height 29
click at [449, 145] on button "Table view" at bounding box center [450, 143] width 18 height 18
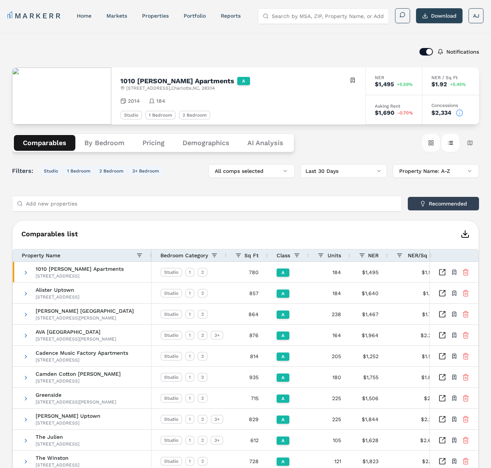
click at [429, 146] on button "Card view" at bounding box center [431, 143] width 18 height 18
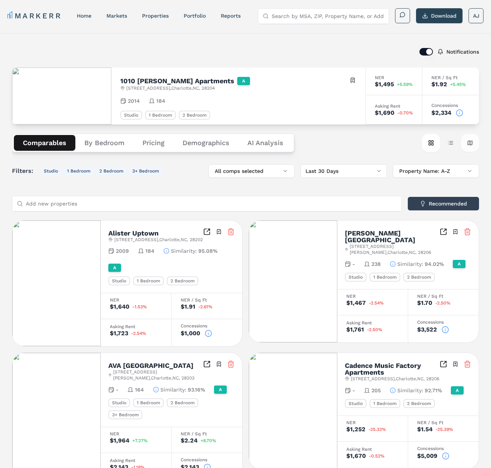
click at [469, 144] on button "Map view" at bounding box center [470, 143] width 18 height 18
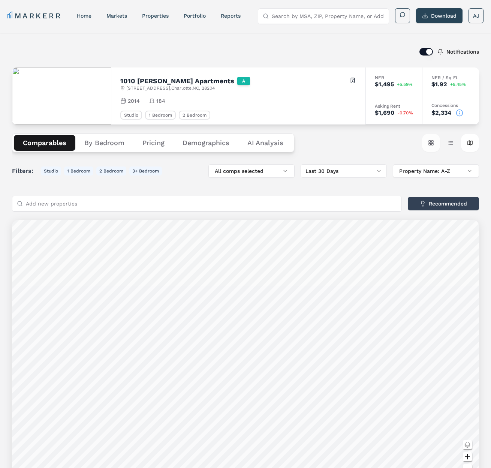
click at [424, 145] on button "Card view" at bounding box center [431, 143] width 18 height 18
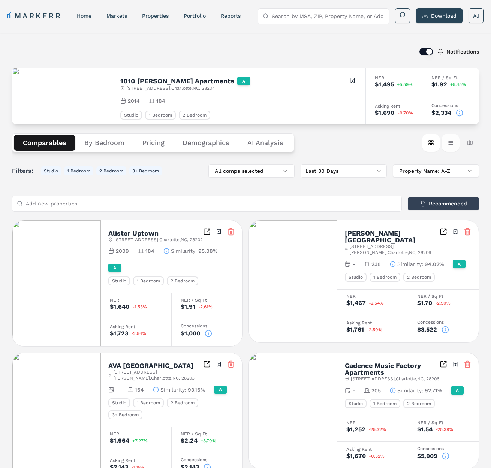
click at [445, 144] on button "Table view" at bounding box center [450, 143] width 18 height 18
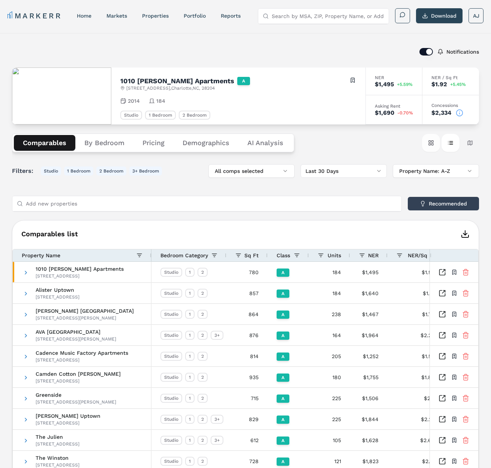
click at [428, 145] on button "Card view" at bounding box center [431, 143] width 18 height 18
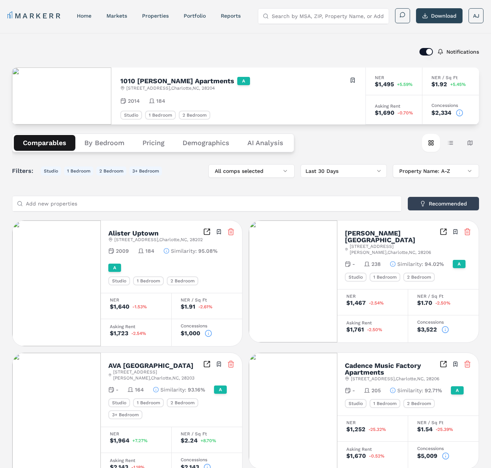
click at [258, 140] on Analysis "AI Analysis" at bounding box center [265, 143] width 54 height 16
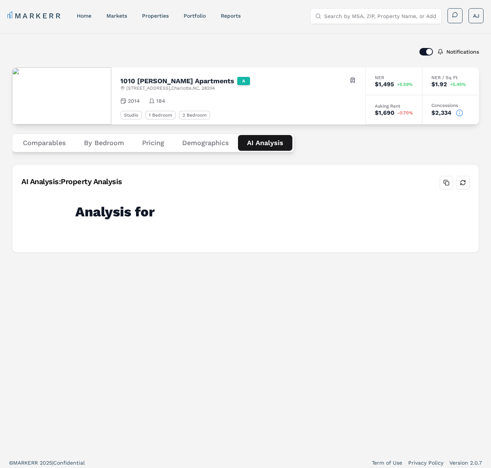
click at [92, 145] on button "By Bedroom" at bounding box center [104, 143] width 58 height 16
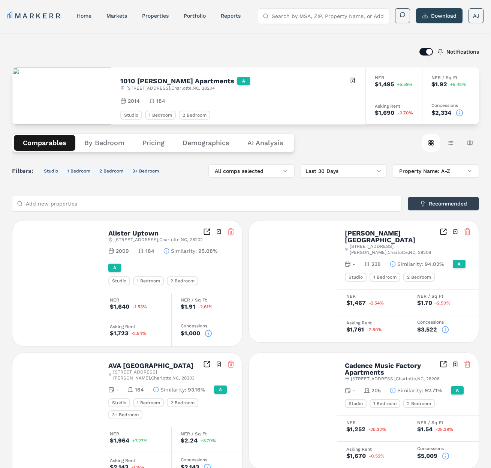
click at [57, 145] on button "Comparables" at bounding box center [44, 143] width 61 height 16
click at [120, 16] on link "markets" at bounding box center [116, 16] width 21 height 6
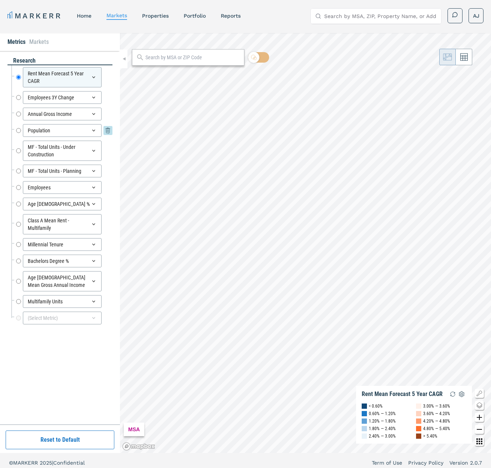
click at [21, 131] on input "Population" at bounding box center [18, 130] width 5 height 13
radio input "false"
radio input "true"
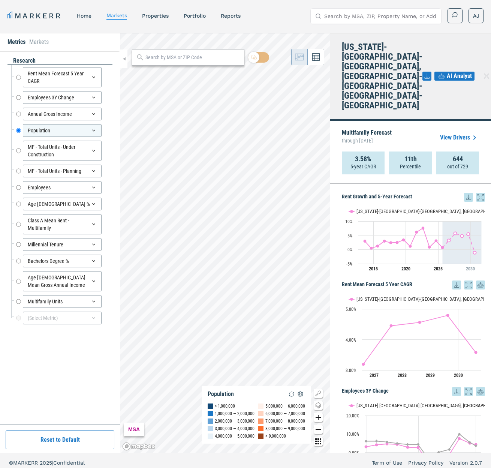
click at [482, 72] on icon at bounding box center [486, 76] width 9 height 9
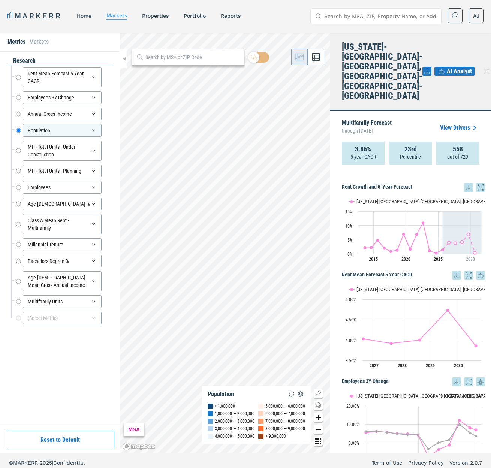
drag, startPoint x: 475, startPoint y: 55, endPoint x: 454, endPoint y: 62, distance: 22.6
click at [482, 67] on icon at bounding box center [486, 71] width 9 height 9
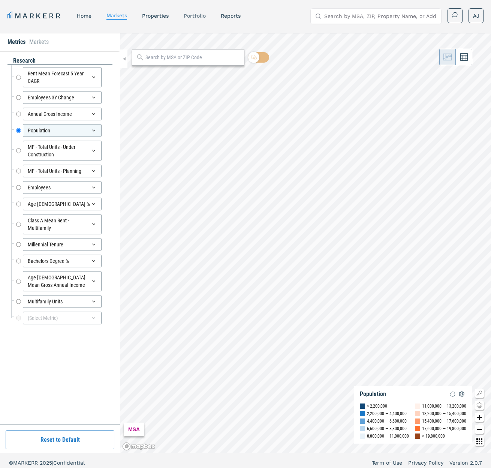
click at [192, 17] on link "Portfolio" at bounding box center [195, 16] width 22 height 6
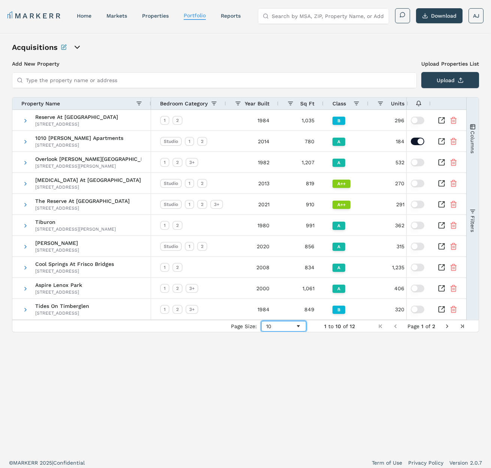
click at [289, 329] on div "10" at bounding box center [283, 326] width 45 height 10
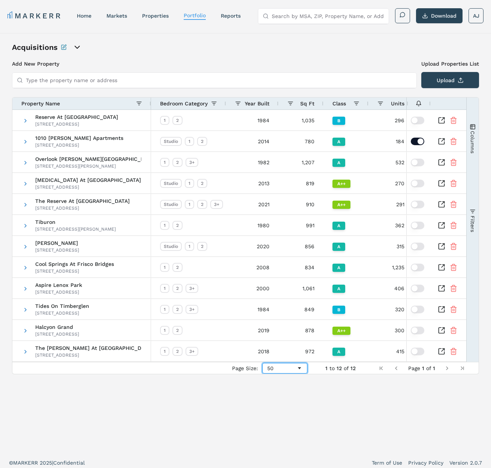
click at [292, 370] on div "50" at bounding box center [281, 368] width 29 height 6
click at [296, 368] on div "100" at bounding box center [281, 368] width 29 height 6
drag, startPoint x: 286, startPoint y: 371, endPoint x: 283, endPoint y: 383, distance: 12.7
click at [286, 372] on div "50" at bounding box center [284, 368] width 45 height 10
drag, startPoint x: 279, startPoint y: 401, endPoint x: 279, endPoint y: 383, distance: 17.6
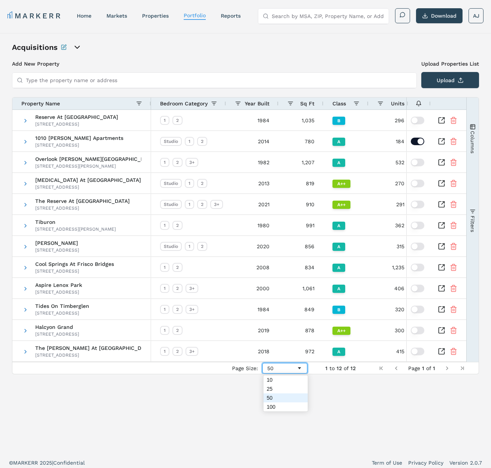
drag, startPoint x: 286, startPoint y: 368, endPoint x: 282, endPoint y: 389, distance: 21.7
click at [285, 369] on div "50" at bounding box center [281, 368] width 29 height 6
drag, startPoint x: 278, startPoint y: 406, endPoint x: 280, endPoint y: 402, distance: 5.2
click at [302, 105] on span "Sq Ft" at bounding box center [307, 103] width 14 height 6
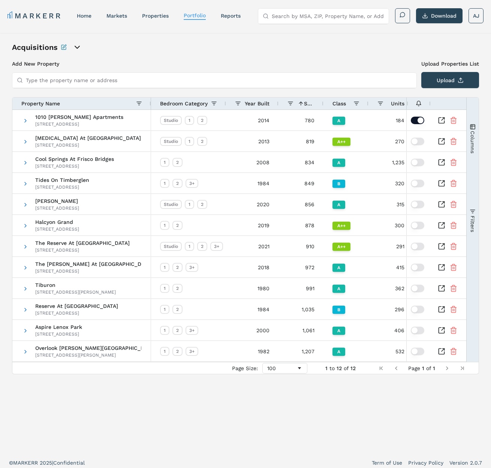
click at [302, 105] on span at bounding box center [301, 103] width 6 height 6
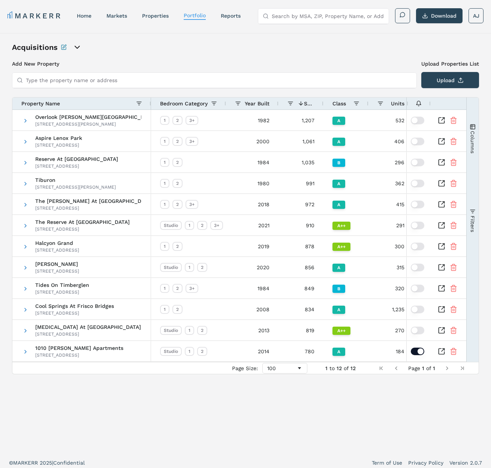
click at [259, 106] on div "Year Built" at bounding box center [255, 103] width 28 height 8
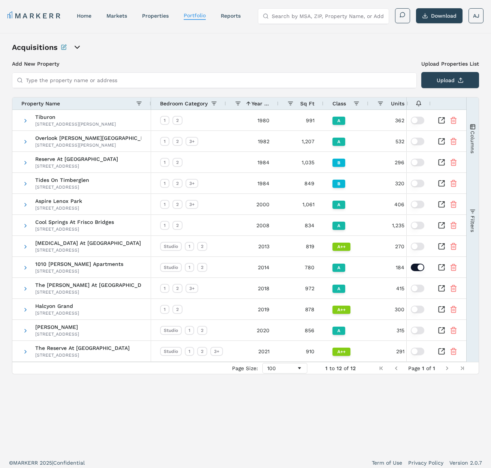
click at [259, 106] on div "Year Built 1" at bounding box center [255, 103] width 28 height 8
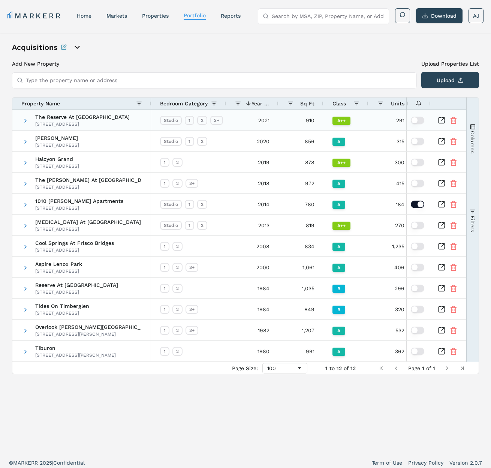
scroll to position [4, 0]
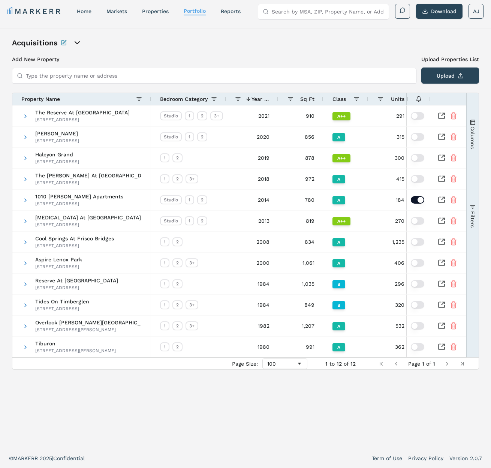
click at [220, 48] on div "Acquisitions" at bounding box center [245, 42] width 467 height 10
click at [162, 10] on link "properties" at bounding box center [155, 11] width 27 height 6
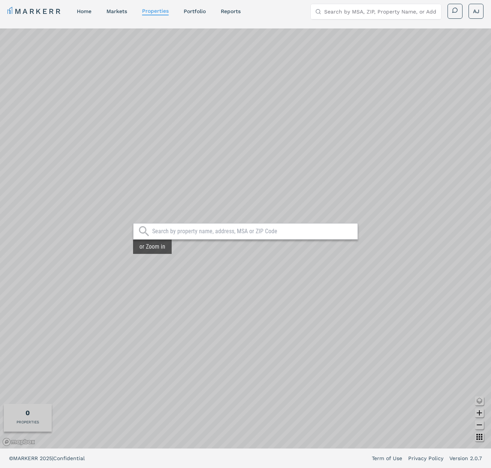
click at [194, 15] on nav "MARKERR home markets properties Portfolio reports" at bounding box center [123, 11] width 233 height 10
click at [123, 13] on link "markets" at bounding box center [116, 11] width 21 height 6
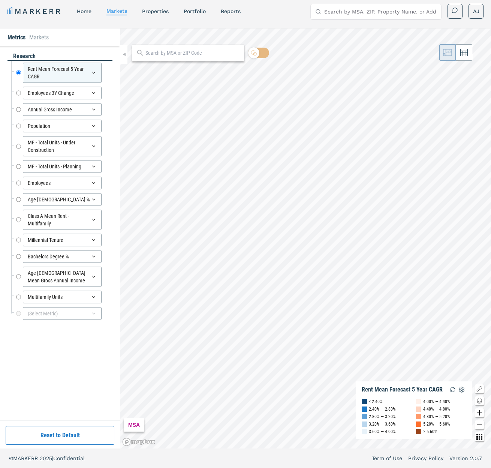
click at [191, 13] on link "Portfolio" at bounding box center [195, 11] width 22 height 6
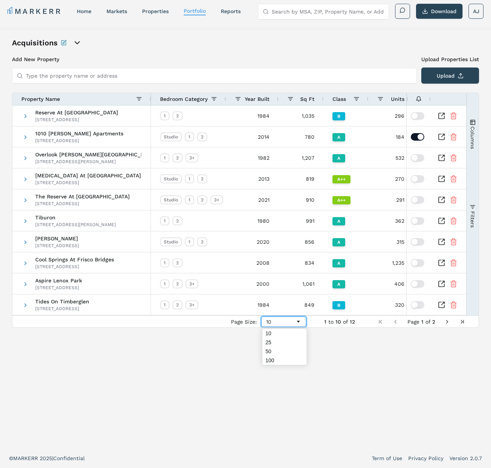
click at [278, 322] on div "10" at bounding box center [280, 321] width 29 height 6
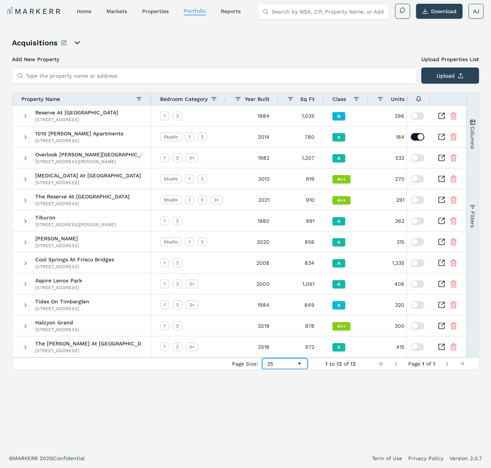
click at [281, 359] on div "25" at bounding box center [284, 363] width 45 height 10
click at [309, 101] on span "Sq Ft" at bounding box center [307, 99] width 14 height 6
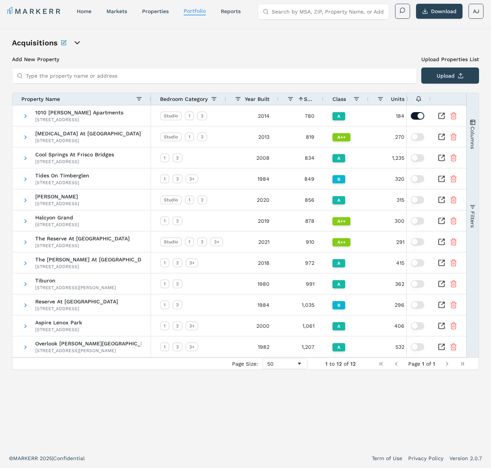
click at [309, 101] on span "Sq Ft" at bounding box center [309, 99] width 10 height 6
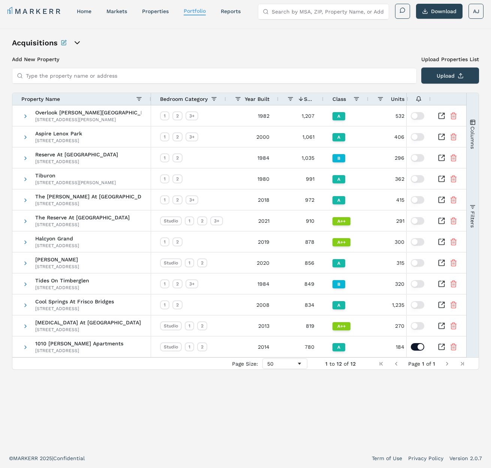
click at [309, 101] on span "Sq Ft" at bounding box center [309, 99] width 10 height 6
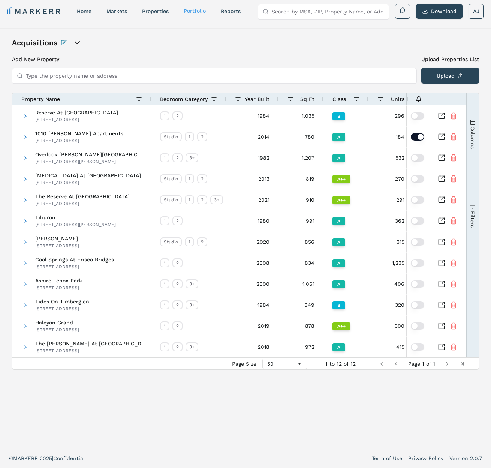
click at [260, 98] on span "Year Built" at bounding box center [257, 99] width 25 height 6
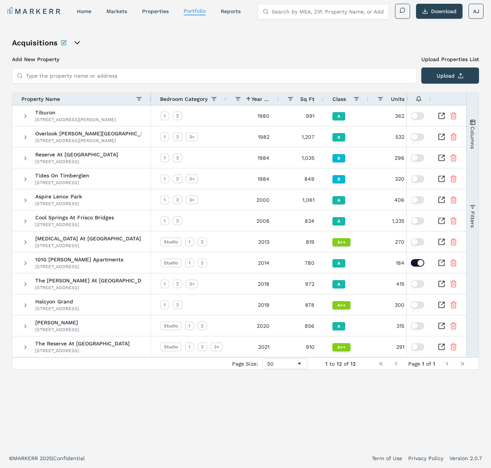
click at [260, 98] on span "Year Built" at bounding box center [260, 99] width 18 height 6
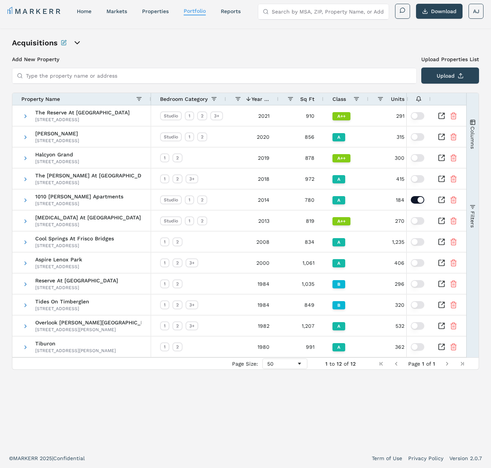
click at [385, 99] on div "Units" at bounding box center [393, 99] width 21 height 8
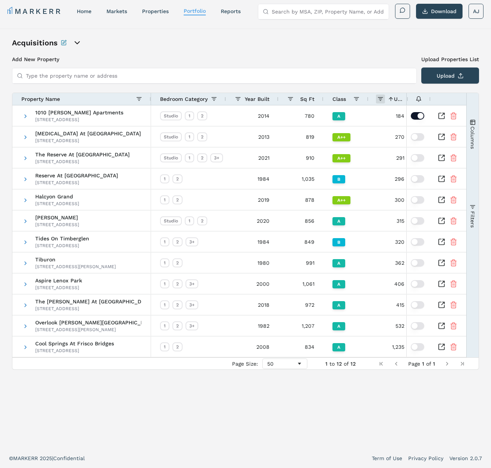
click at [381, 99] on span at bounding box center [380, 99] width 6 height 6
click at [391, 97] on span at bounding box center [391, 99] width 6 height 6
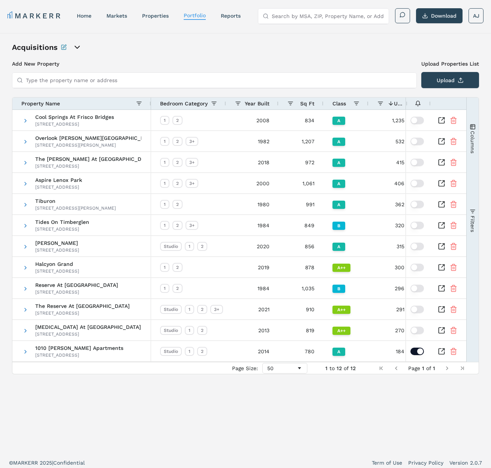
click at [405, 105] on div at bounding box center [406, 103] width 3 height 12
click at [364, 103] on div at bounding box center [365, 103] width 3 height 12
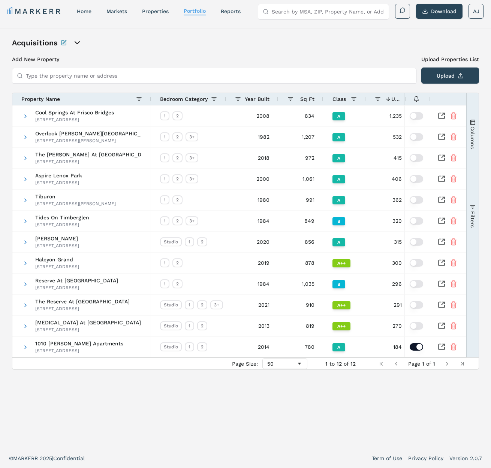
scroll to position [2, 0]
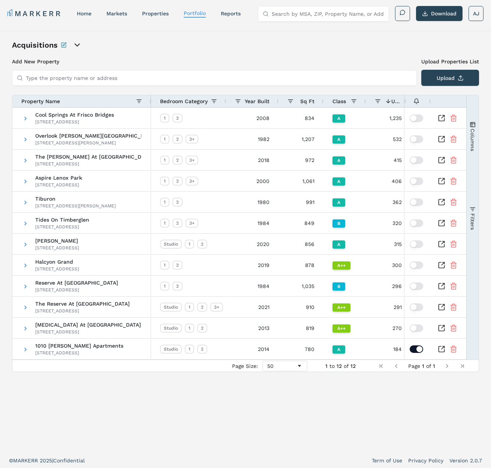
click at [390, 99] on span at bounding box center [388, 101] width 6 height 6
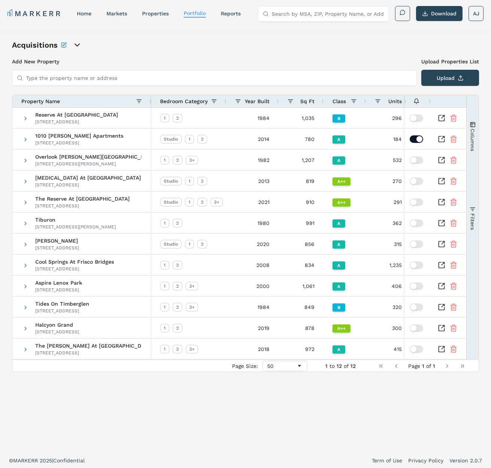
click at [391, 101] on span "Units" at bounding box center [394, 101] width 13 height 6
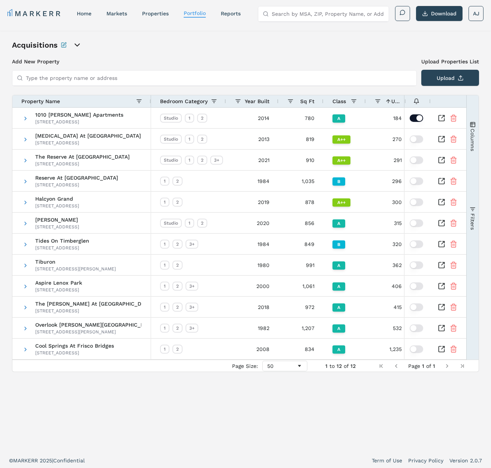
click at [391, 101] on span at bounding box center [388, 101] width 6 height 6
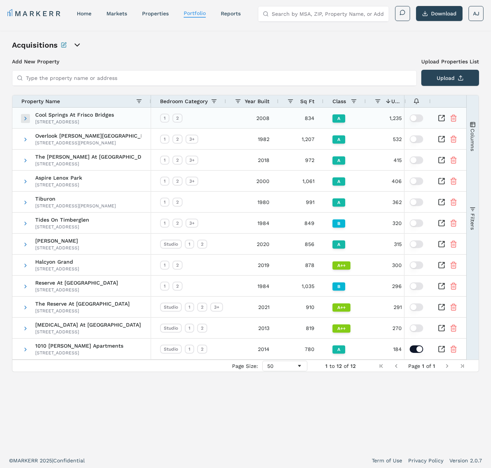
click at [27, 119] on span at bounding box center [25, 118] width 6 height 6
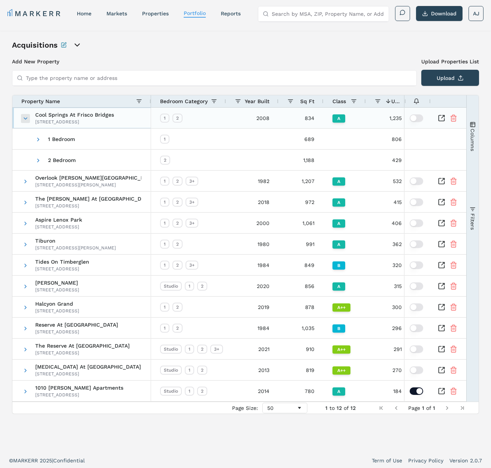
click at [27, 118] on span at bounding box center [25, 118] width 6 height 6
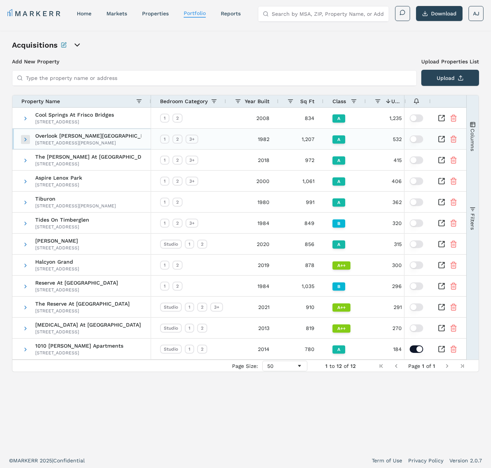
click at [28, 137] on span at bounding box center [25, 139] width 6 height 6
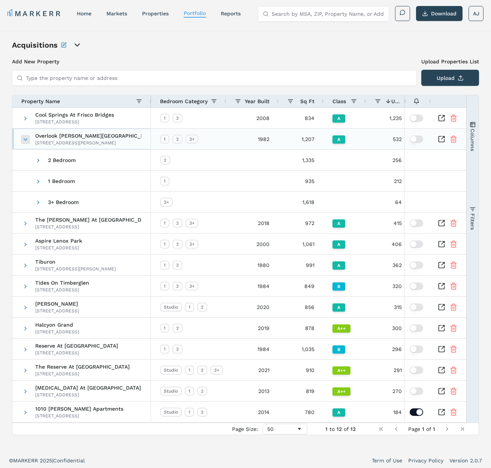
click at [27, 137] on span at bounding box center [25, 139] width 6 height 6
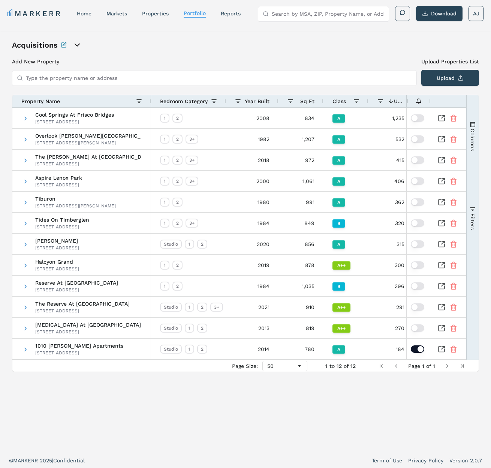
click at [346, 102] on span "Class" at bounding box center [338, 101] width 13 height 6
click at [0, 0] on span at bounding box center [0, 0] width 0 height 0
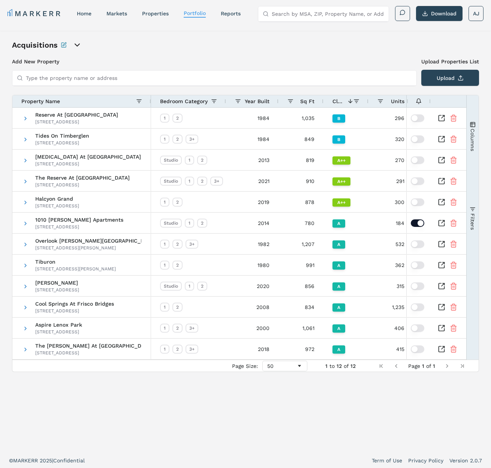
click at [396, 102] on span "Units" at bounding box center [397, 101] width 13 height 6
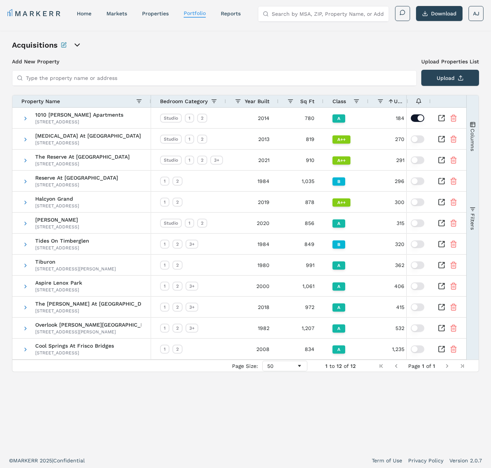
click at [396, 102] on span "Units" at bounding box center [399, 101] width 10 height 6
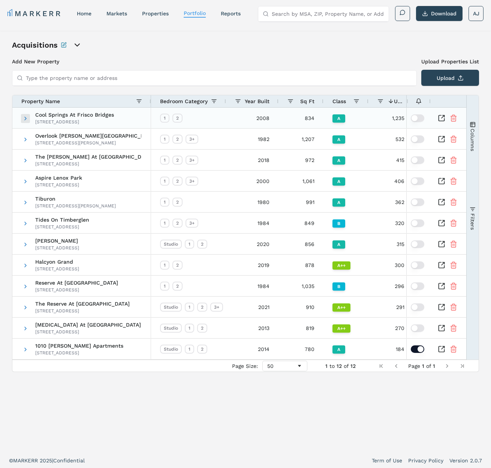
click at [27, 120] on span at bounding box center [25, 118] width 6 height 6
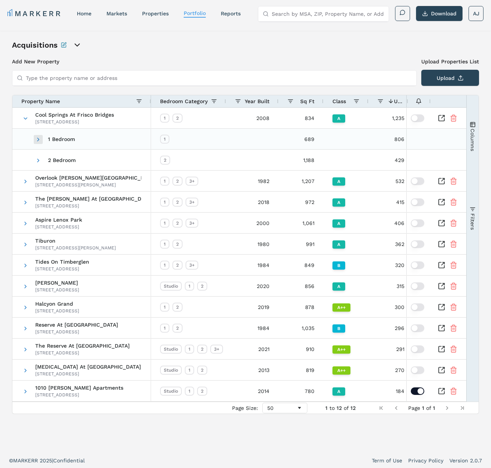
click at [37, 140] on span at bounding box center [38, 139] width 6 height 6
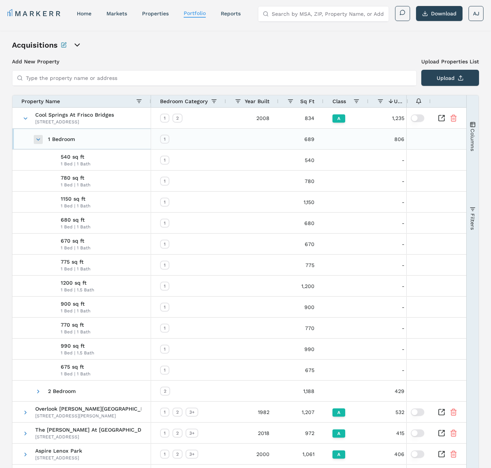
click at [37, 139] on span at bounding box center [38, 139] width 6 height 6
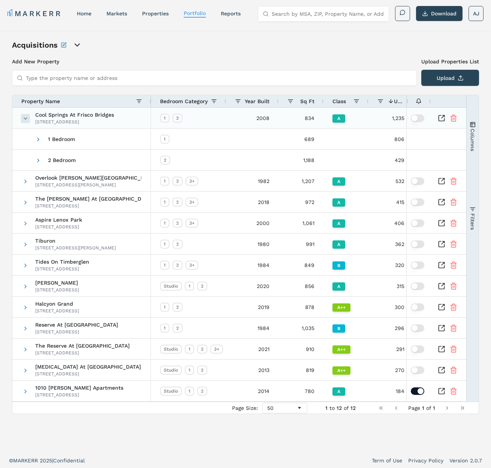
click at [24, 118] on span at bounding box center [25, 118] width 6 height 6
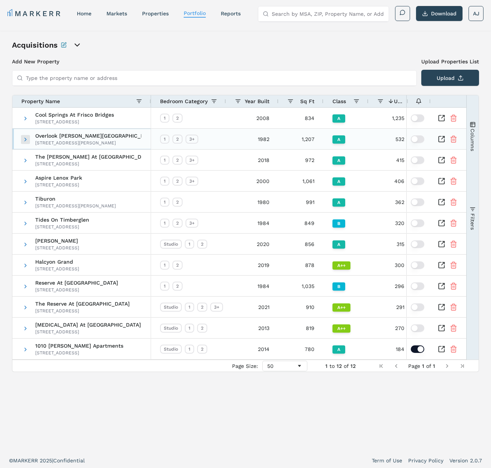
click at [27, 139] on span at bounding box center [25, 139] width 6 height 6
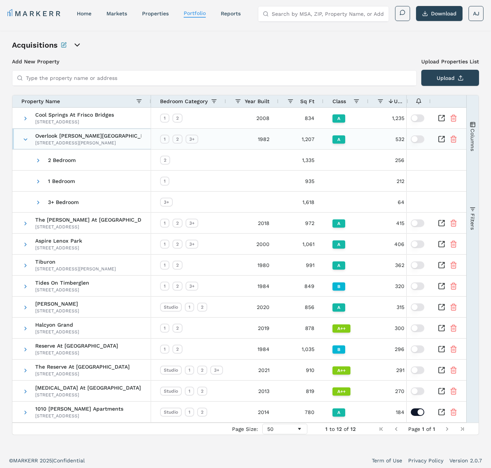
click at [27, 139] on span at bounding box center [25, 139] width 6 height 6
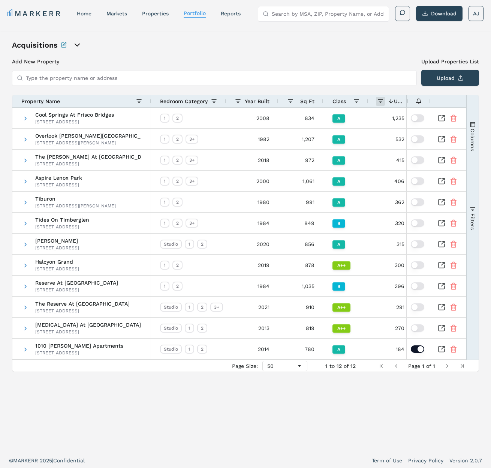
click at [380, 101] on span at bounding box center [380, 101] width 6 height 6
click at [399, 99] on span "Units" at bounding box center [399, 101] width 10 height 6
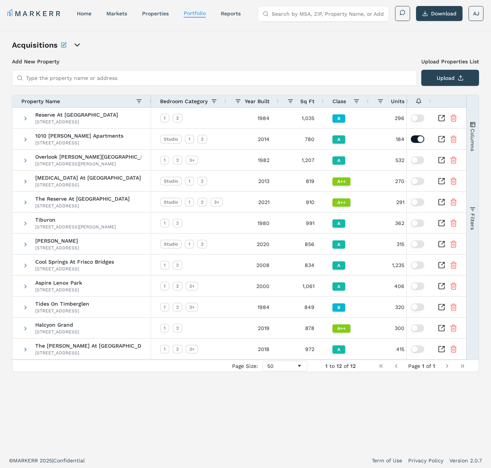
click at [402, 100] on span "Units" at bounding box center [397, 101] width 13 height 6
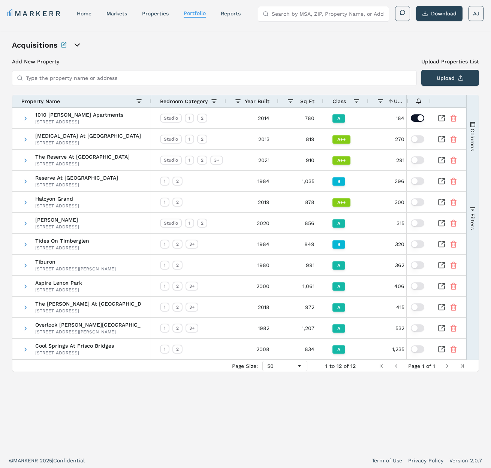
click at [402, 100] on span "Units" at bounding box center [399, 101] width 10 height 6
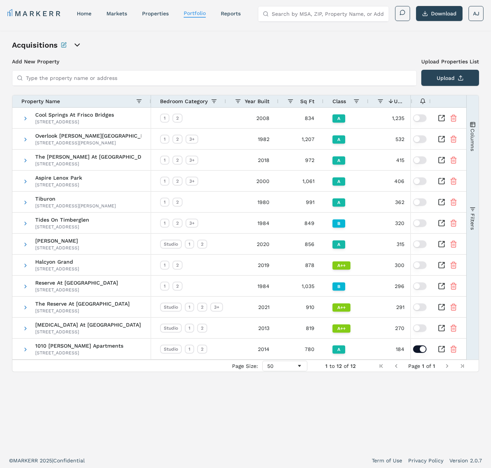
drag, startPoint x: 406, startPoint y: 100, endPoint x: 411, endPoint y: 100, distance: 4.1
click at [411, 100] on div at bounding box center [410, 101] width 3 height 12
click at [378, 49] on div "Acquisitions" at bounding box center [245, 45] width 467 height 10
click at [160, 16] on div "properties" at bounding box center [155, 13] width 27 height 7
